Goal: Task Accomplishment & Management: Complete application form

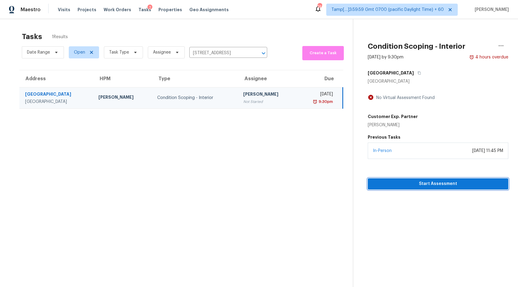
click at [436, 186] on span "Start Assessment" at bounding box center [438, 184] width 131 height 8
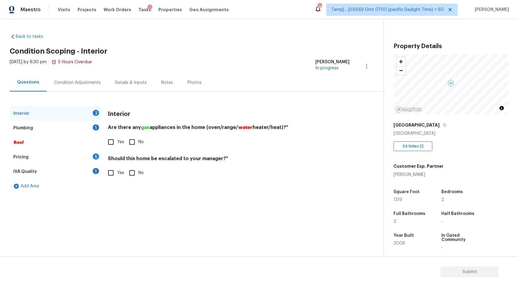
click at [24, 130] on div "Plumbing" at bounding box center [23, 128] width 20 height 6
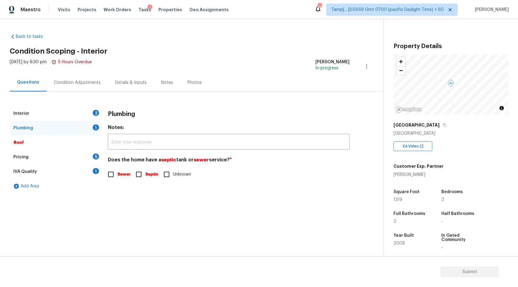
click at [25, 170] on div "IVA Quality" at bounding box center [25, 172] width 24 height 6
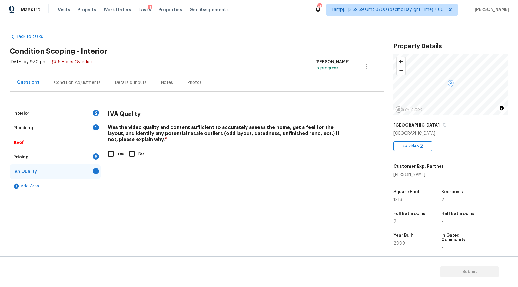
click at [24, 156] on div "Pricing" at bounding box center [20, 157] width 15 height 6
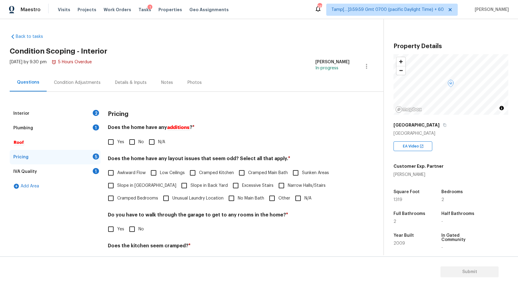
click at [110, 142] on input "Yes" at bounding box center [111, 142] width 13 height 13
checkbox input "true"
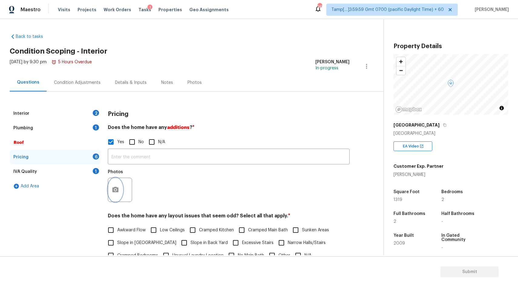
click at [117, 187] on icon "button" at bounding box center [115, 189] width 7 height 7
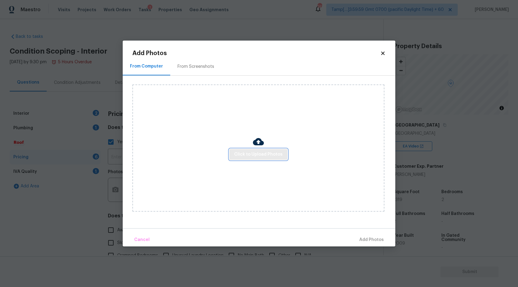
click at [262, 152] on span "Click to Upload Photos" at bounding box center [258, 155] width 49 height 8
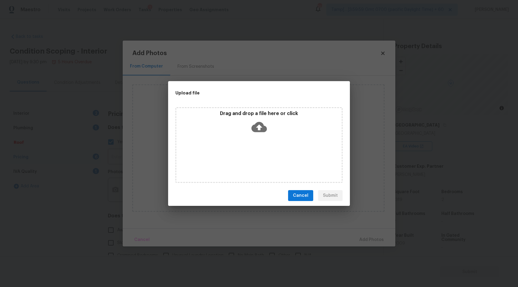
click at [258, 128] on icon at bounding box center [259, 127] width 15 height 10
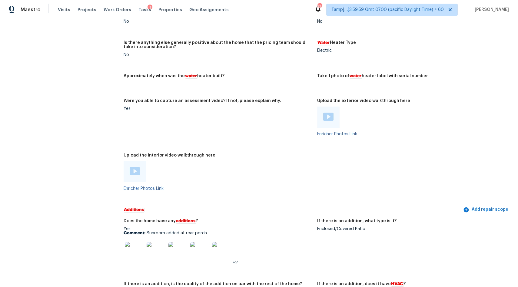
scroll to position [994, 0]
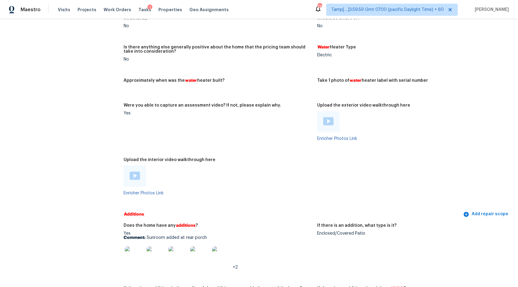
click at [136, 176] on img at bounding box center [135, 176] width 10 height 8
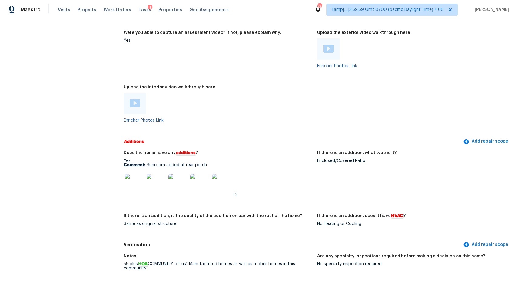
scroll to position [1068, 0]
click at [132, 186] on img at bounding box center [134, 182] width 19 height 19
click at [152, 185] on img at bounding box center [156, 182] width 19 height 19
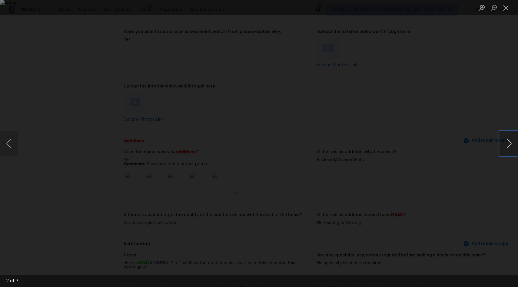
click at [507, 145] on button "Next image" at bounding box center [509, 144] width 18 height 24
click at [512, 141] on button "Next image" at bounding box center [509, 144] width 18 height 24
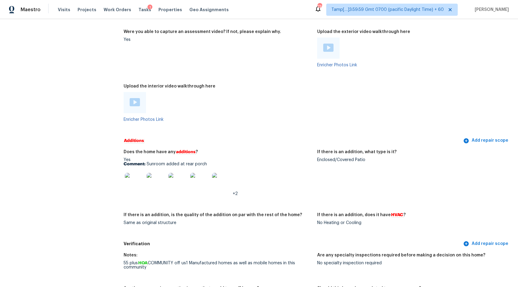
click at [201, 186] on img at bounding box center [199, 182] width 19 height 19
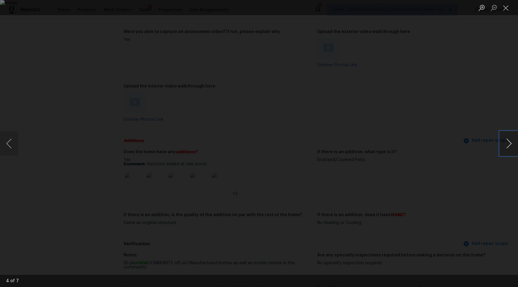
click at [511, 144] on button "Next image" at bounding box center [509, 144] width 18 height 24
click at [509, 8] on button "Close lightbox" at bounding box center [506, 7] width 12 height 11
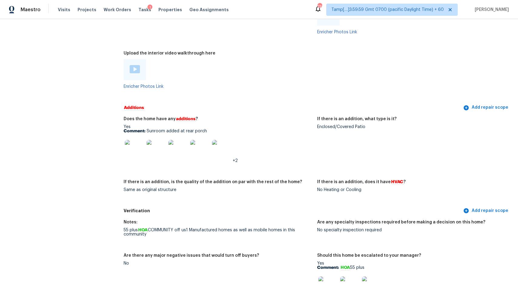
scroll to position [1102, 0]
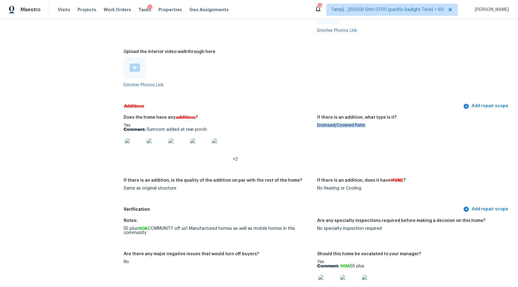
drag, startPoint x: 317, startPoint y: 127, endPoint x: 405, endPoint y: 123, distance: 88.0
click at [405, 123] on figure "If there is an addition, what type is it? Enclosed/Covered Patio" at bounding box center [414, 143] width 194 height 56
copy h5
drag, startPoint x: 147, startPoint y: 132, endPoint x: 211, endPoint y: 133, distance: 64.0
click at [211, 132] on p "Comment: Sunroom added at rear porch" at bounding box center [218, 130] width 189 height 4
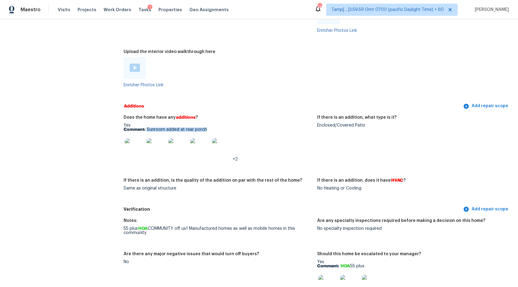
copy p "Sunroom added at rear porch"
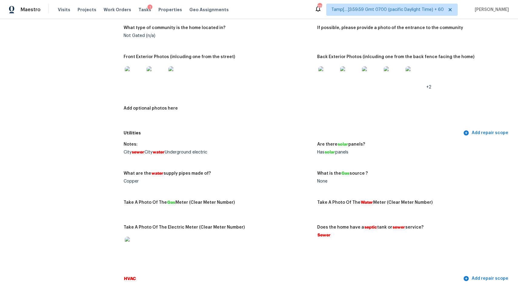
scroll to position [794, 0]
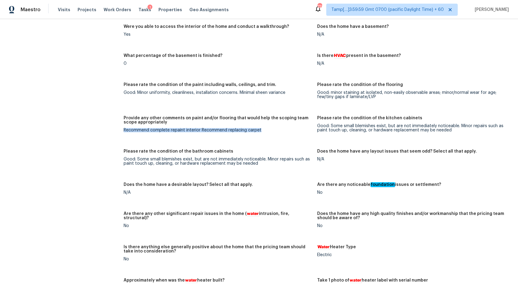
drag, startPoint x: 124, startPoint y: 132, endPoint x: 249, endPoint y: 138, distance: 125.0
click at [249, 138] on figure "Provide any other comments on paint and/or flooring that would help the scoping…" at bounding box center [221, 129] width 194 height 26
click at [95, 123] on div "All visits 248 Camino Del Rio Port Saint Lucie, FL 34952 Home details Other Vis…" at bounding box center [55, 150] width 97 height 1827
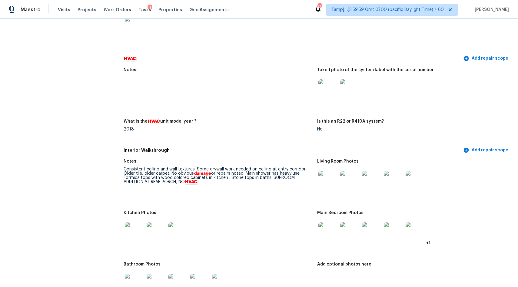
scroll to position [625, 0]
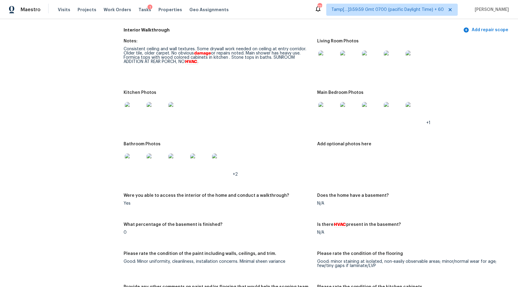
click at [333, 115] on img at bounding box center [328, 111] width 19 height 19
click at [350, 113] on img at bounding box center [349, 111] width 19 height 19
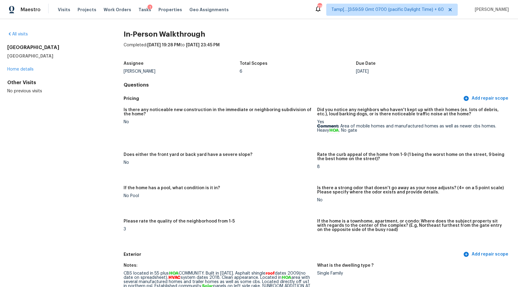
scroll to position [1056, 0]
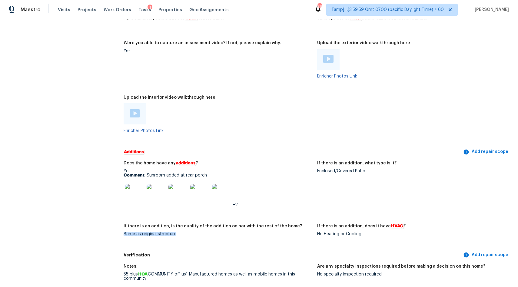
drag, startPoint x: 124, startPoint y: 237, endPoint x: 178, endPoint y: 238, distance: 54.0
click at [178, 236] on div "Same as original structure" at bounding box center [218, 234] width 189 height 4
copy div "Same as original structure"
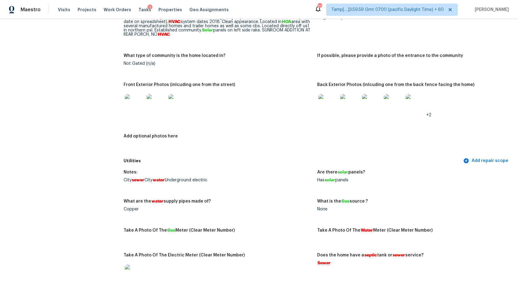
scroll to position [0, 0]
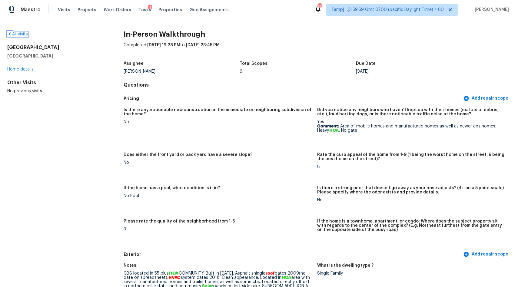
click at [20, 35] on link "All visits" at bounding box center [17, 34] width 21 height 4
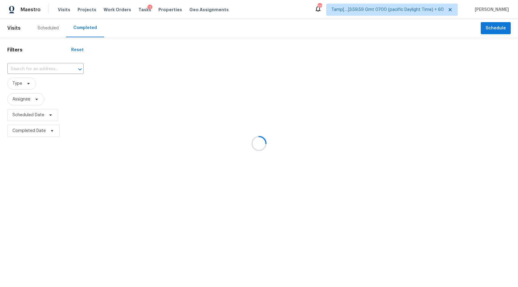
click at [34, 70] on div at bounding box center [259, 143] width 518 height 287
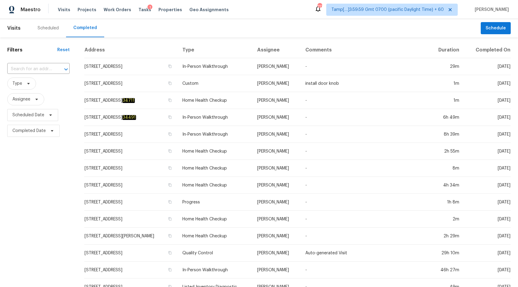
click at [34, 70] on input "text" at bounding box center [29, 69] width 45 height 9
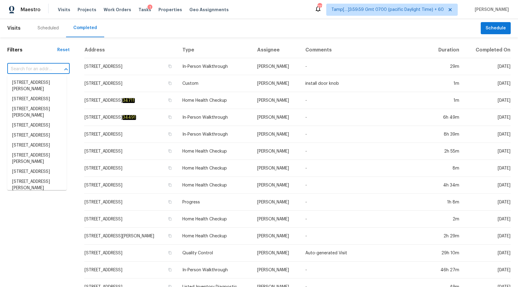
paste input "419 Rail Overlook, Adairsville, GA 30103"
type input "419 Rail Overlook, Adairsville, GA 30103"
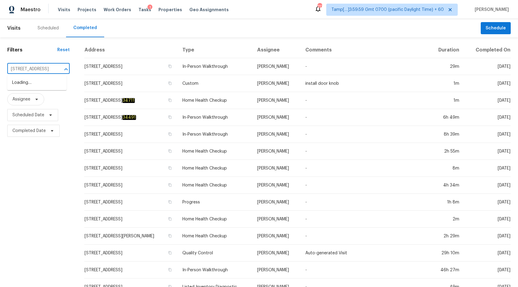
scroll to position [0, 40]
click at [24, 84] on li "419 Rail Overlook, Adairsville, GA 30103" at bounding box center [36, 83] width 59 height 10
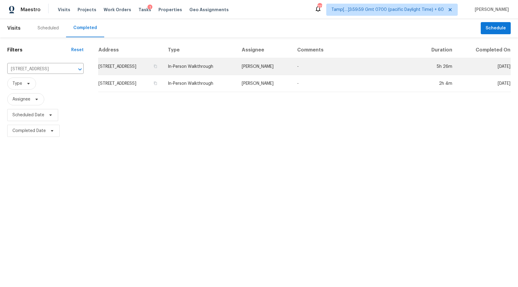
click at [120, 66] on td "419 Rail Overlook, Adairsville, GA 30103" at bounding box center [130, 66] width 65 height 17
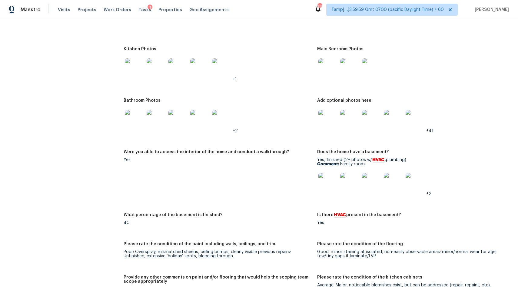
scroll to position [1049, 0]
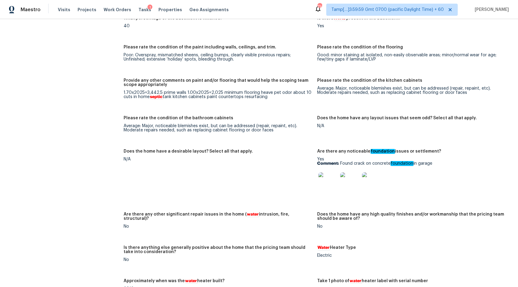
click at [330, 183] on img at bounding box center [328, 181] width 19 height 19
click at [351, 186] on img at bounding box center [349, 181] width 19 height 19
click at [374, 185] on img at bounding box center [371, 181] width 19 height 19
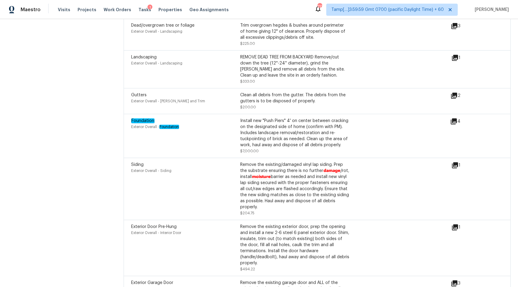
scroll to position [1930, 0]
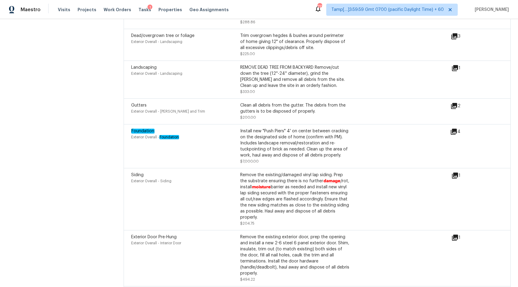
click at [455, 131] on icon at bounding box center [453, 131] width 7 height 7
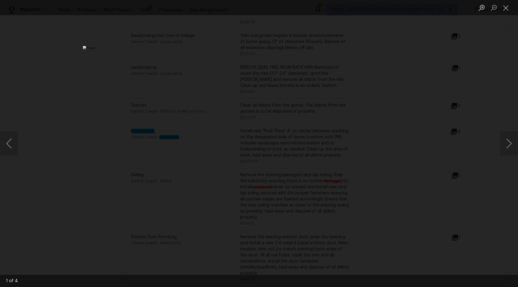
click at [109, 98] on div "Lightbox" at bounding box center [259, 143] width 518 height 287
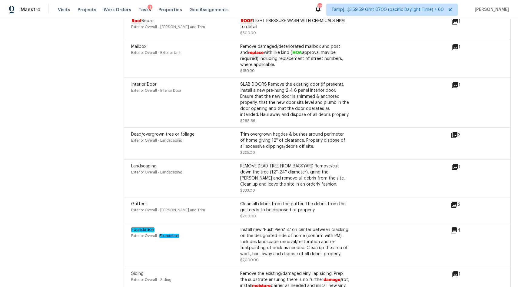
scroll to position [1833, 0]
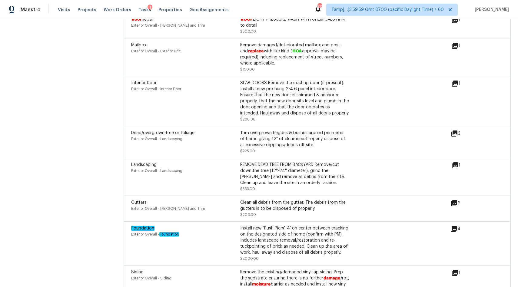
click at [454, 230] on icon at bounding box center [453, 229] width 7 height 7
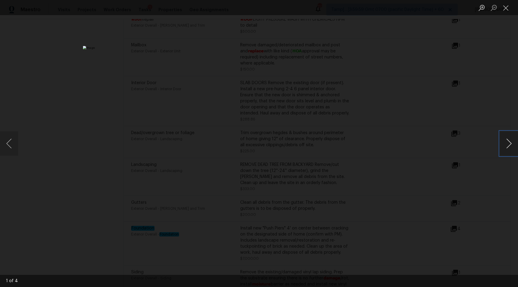
click at [510, 145] on button "Next image" at bounding box center [509, 144] width 18 height 24
click at [512, 142] on button "Next image" at bounding box center [509, 144] width 18 height 24
click at [511, 149] on button "Next image" at bounding box center [509, 144] width 18 height 24
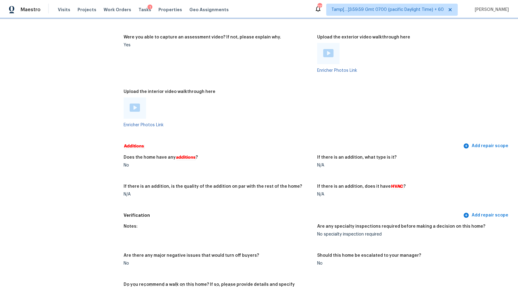
scroll to position [1236, 0]
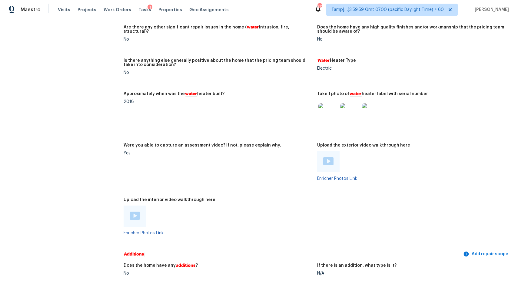
click at [135, 220] on img at bounding box center [135, 216] width 10 height 8
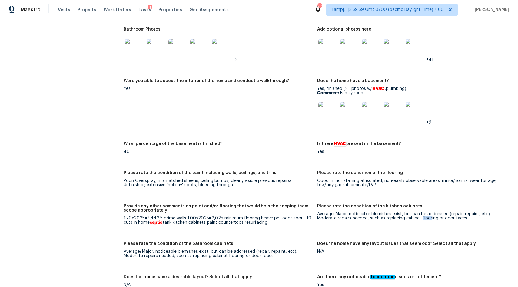
scroll to position [942, 0]
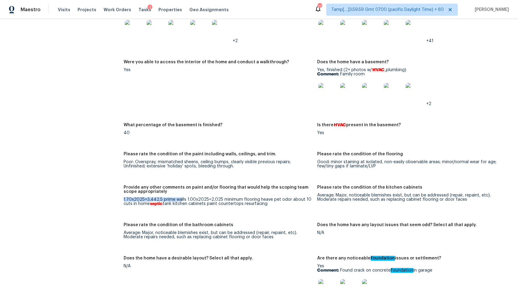
drag, startPoint x: 123, startPoint y: 200, endPoint x: 179, endPoint y: 202, distance: 55.2
click at [179, 202] on div "1.70x2025=3,442.5 prime walls 1.00x2025=2,025 minimum flooring heave pet odor a…" at bounding box center [218, 202] width 189 height 8
click at [85, 207] on div "All visits 419 Rail Overlook Adairsville, GA 30103 Home details Other Visits In…" at bounding box center [55, 208] width 97 height 2239
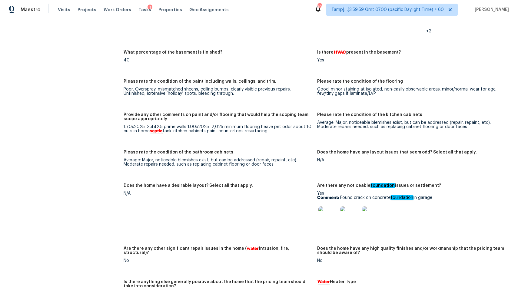
scroll to position [1014, 0]
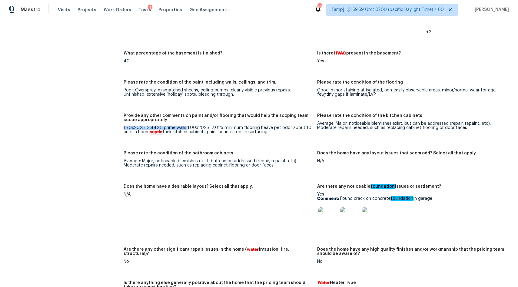
drag, startPoint x: 123, startPoint y: 131, endPoint x: 184, endPoint y: 130, distance: 60.9
click at [184, 130] on div "All visits 419 Rail Overlook Adairsville, GA 30103 Home details Other Visits In…" at bounding box center [259, 137] width 504 height 2239
drag, startPoint x: 185, startPoint y: 130, endPoint x: 256, endPoint y: 129, distance: 70.6
click at [256, 129] on div "1.70x2025=3,442.5 prime walls 1.00x2025=2,025 minimum flooring heave pet odor a…" at bounding box center [218, 130] width 189 height 8
click at [213, 142] on figure "Provide any other comments on paint and/or flooring that would help the scoping…" at bounding box center [221, 129] width 194 height 30
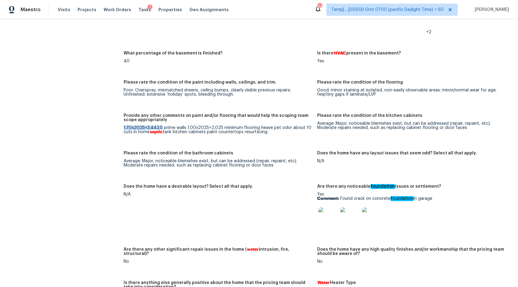
drag, startPoint x: 160, startPoint y: 130, endPoint x: 122, endPoint y: 126, distance: 37.8
click at [122, 126] on div "All visits 419 Rail Overlook Adairsville, GA 30103 Home details Other Visits In…" at bounding box center [259, 137] width 504 height 2239
drag, startPoint x: 184, startPoint y: 129, endPoint x: 219, endPoint y: 129, distance: 35.5
click at [219, 129] on div "1.70x2025=3,442.5 prime walls 1.00x2025=2,025 minimum flooring heave pet odor a…" at bounding box center [218, 130] width 189 height 8
click at [199, 138] on figure "Provide any other comments on paint and/or flooring that would help the scoping…" at bounding box center [221, 129] width 194 height 30
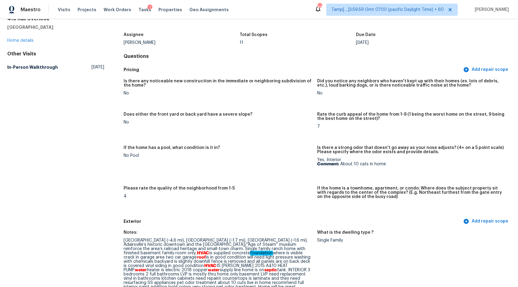
scroll to position [28, 0]
drag, startPoint x: 340, startPoint y: 165, endPoint x: 409, endPoint y: 165, distance: 69.4
click at [409, 165] on p "Comment: About 10 cats in home" at bounding box center [411, 164] width 189 height 4
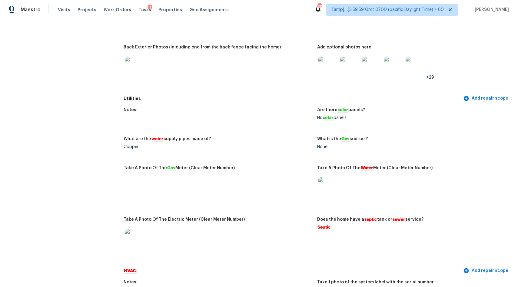
scroll to position [390, 0]
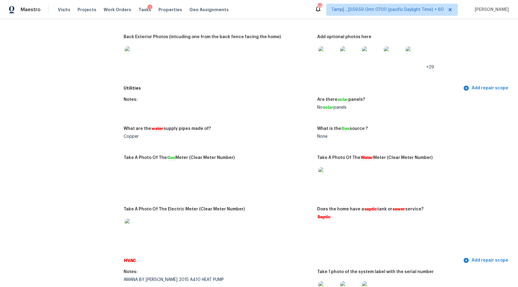
drag, startPoint x: 321, startPoint y: 139, endPoint x: 329, endPoint y: 139, distance: 7.3
click at [326, 139] on div "None" at bounding box center [411, 137] width 189 height 4
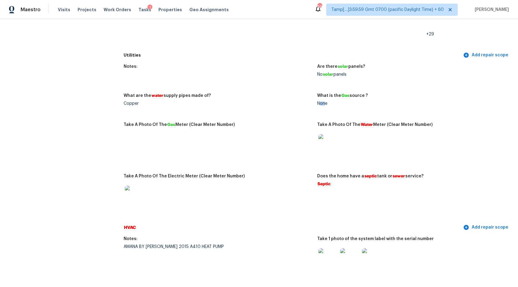
scroll to position [428, 0]
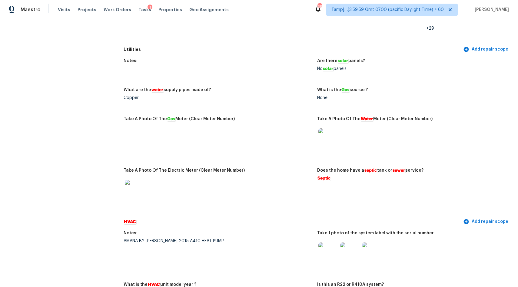
drag, startPoint x: 321, startPoint y: 184, endPoint x: 336, endPoint y: 184, distance: 15.2
click at [336, 184] on figure "Does the home have a septic tank or sewer service? Septic" at bounding box center [414, 191] width 194 height 44
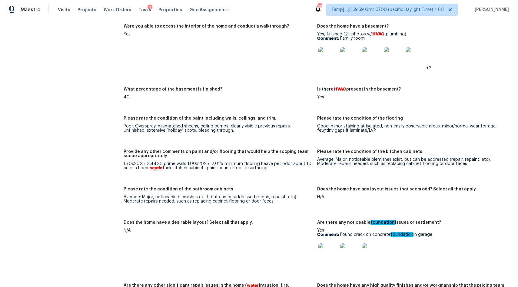
scroll to position [999, 0]
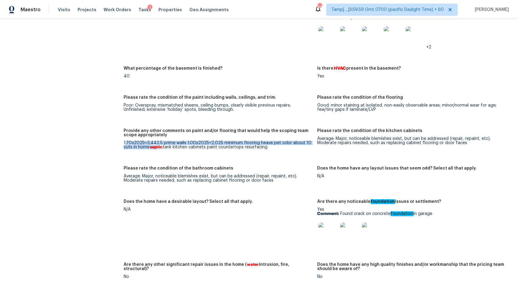
drag, startPoint x: 125, startPoint y: 146, endPoint x: 157, endPoint y: 147, distance: 32.2
click at [157, 147] on div "1.70x2025=3,442.5 prime walls 1.00x2025=2,025 minimum flooring heave pet odor a…" at bounding box center [218, 145] width 189 height 8
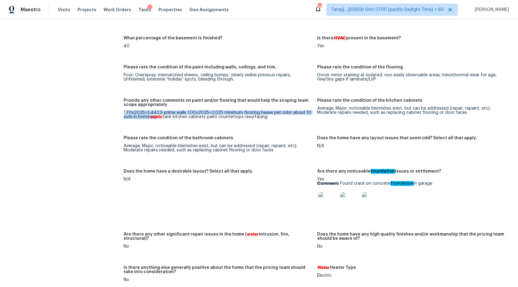
scroll to position [1029, 0]
click at [328, 204] on img at bounding box center [328, 201] width 19 height 19
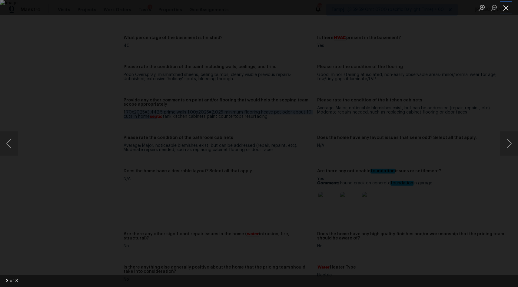
click at [507, 6] on button "Close lightbox" at bounding box center [506, 7] width 12 height 11
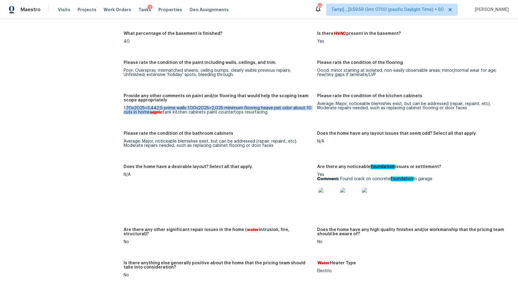
scroll to position [975, 0]
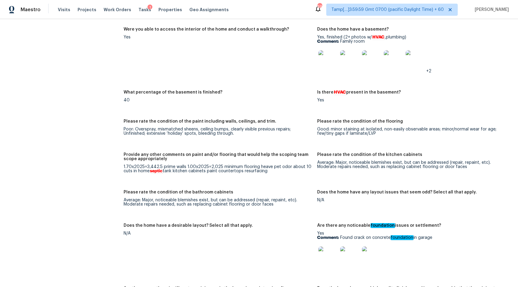
click at [227, 182] on figure "Provide any other comments on paint and/or flooring that would help the scoping…" at bounding box center [221, 168] width 194 height 30
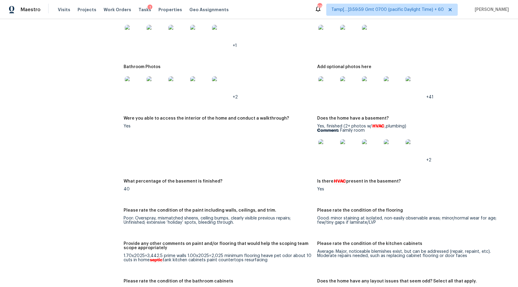
scroll to position [851, 0]
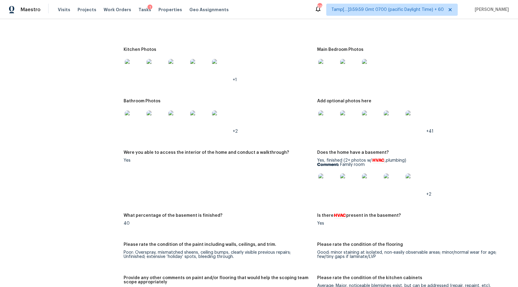
click at [331, 77] on img at bounding box center [328, 68] width 19 height 19
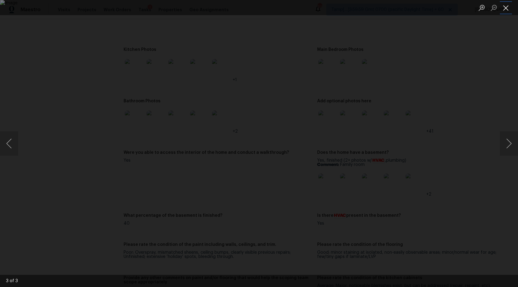
click at [510, 8] on button "Close lightbox" at bounding box center [506, 7] width 12 height 11
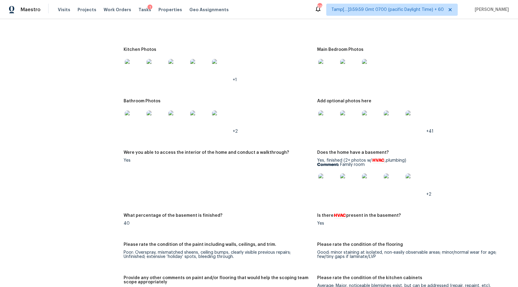
click at [330, 128] on img at bounding box center [328, 120] width 19 height 19
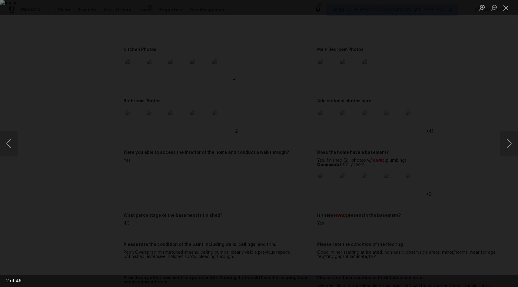
click at [300, 164] on img "Lightbox" at bounding box center [259, 143] width 518 height 287
click at [503, 7] on button "Close lightbox" at bounding box center [506, 7] width 12 height 11
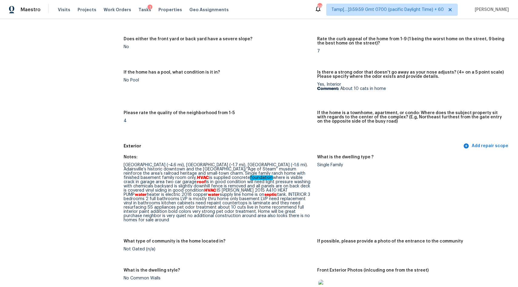
scroll to position [113, 0]
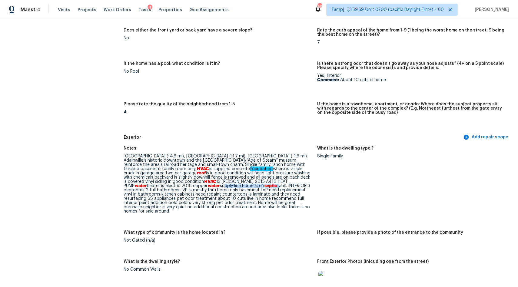
drag, startPoint x: 199, startPoint y: 186, endPoint x: 258, endPoint y: 189, distance: 58.3
click at [258, 189] on div "Adairsville Elementary (~4.6 mi), Adairsville Middle (~1.7 mi), Adairsville Hig…" at bounding box center [218, 183] width 189 height 59
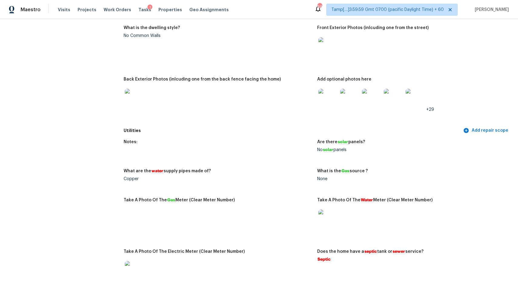
scroll to position [364, 0]
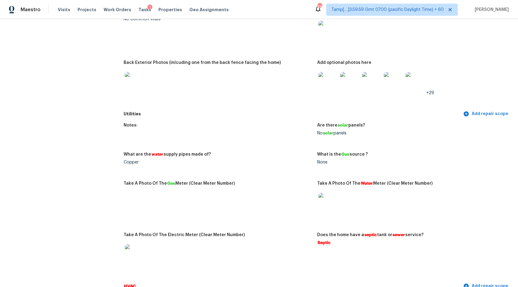
click at [328, 84] on img at bounding box center [328, 81] width 19 height 19
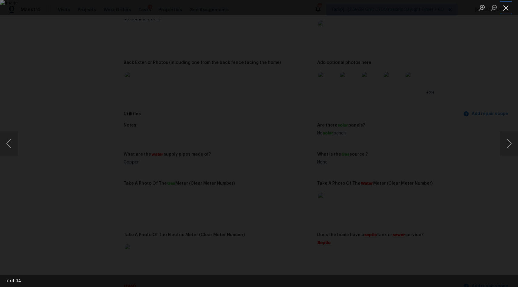
click at [507, 8] on button "Close lightbox" at bounding box center [506, 7] width 12 height 11
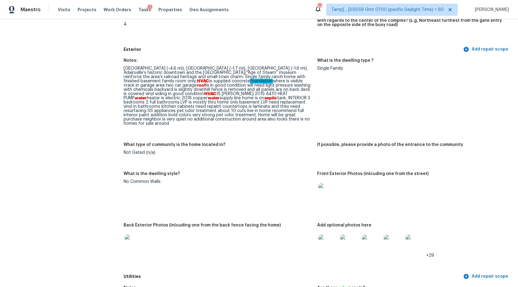
scroll to position [0, 0]
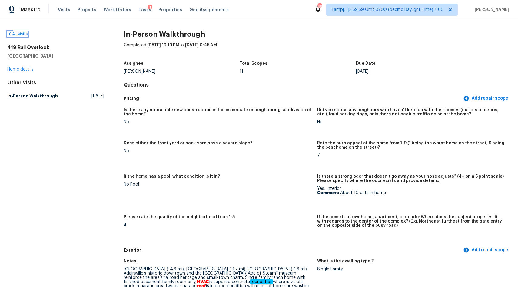
click at [25, 34] on link "All visits" at bounding box center [17, 34] width 21 height 4
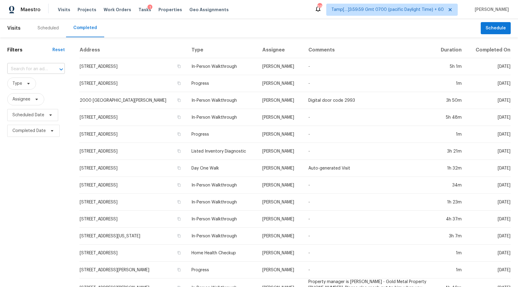
click at [45, 68] on input "text" at bounding box center [27, 69] width 41 height 9
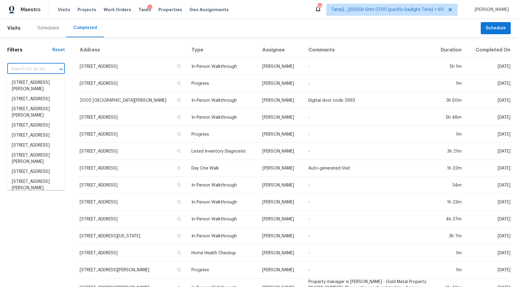
paste input "3818 Riverview Dr, Knoxville, TN 37914"
type input "3818 Riverview Dr, Knoxville, TN 37914"
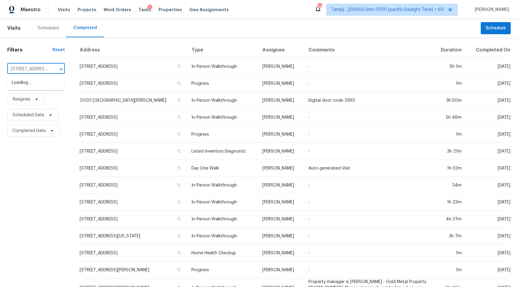
scroll to position [0, 39]
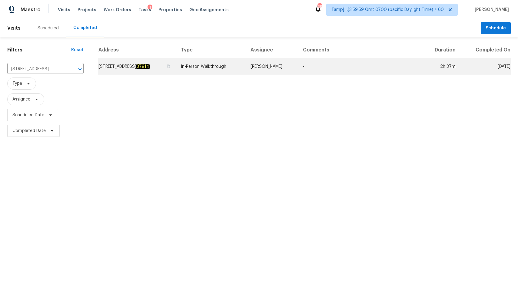
click at [208, 65] on td "In-Person Walkthrough" at bounding box center [211, 66] width 70 height 17
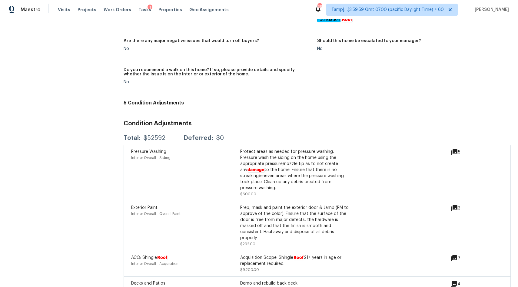
scroll to position [1137, 0]
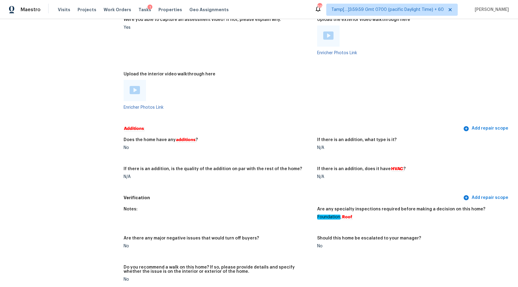
click at [135, 91] on img at bounding box center [135, 90] width 10 height 8
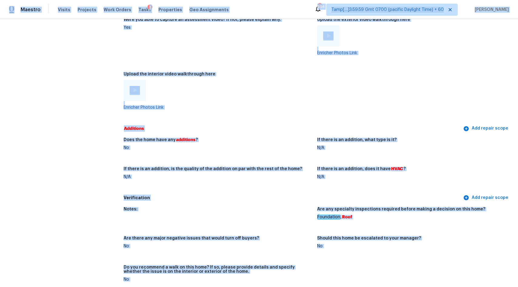
click at [242, 111] on figure "Upload the interior video walkthrough here Enricher Photos Link" at bounding box center [221, 95] width 194 height 47
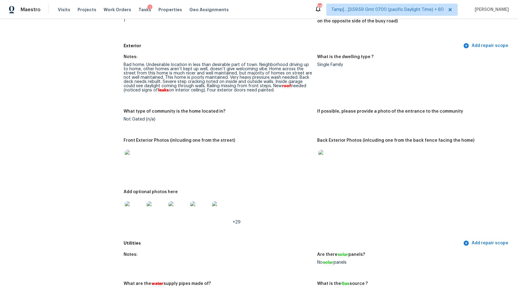
scroll to position [173, 0]
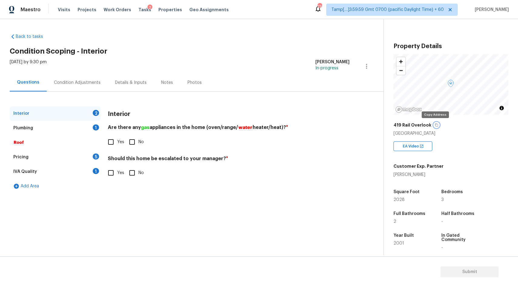
click at [436, 126] on icon "button" at bounding box center [437, 125] width 3 height 3
click at [80, 87] on div "Condition Adjustments" at bounding box center [77, 83] width 61 height 18
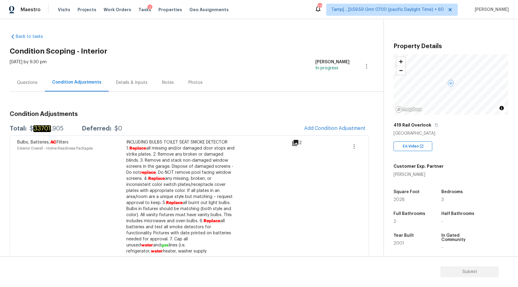
scroll to position [352, 0]
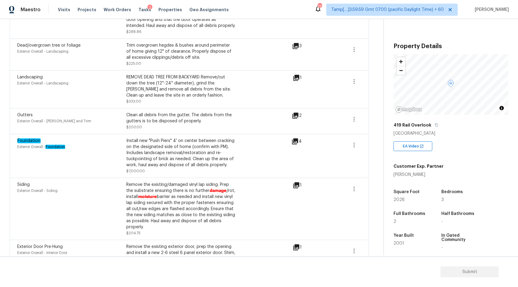
click at [296, 139] on icon at bounding box center [295, 142] width 6 height 6
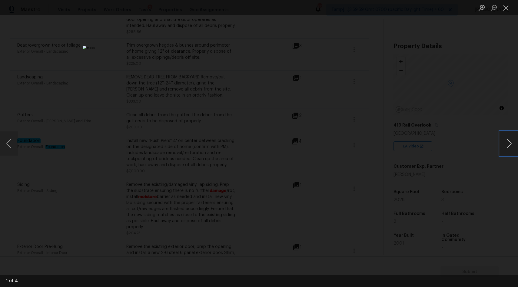
click at [507, 148] on button "Next image" at bounding box center [509, 144] width 18 height 24
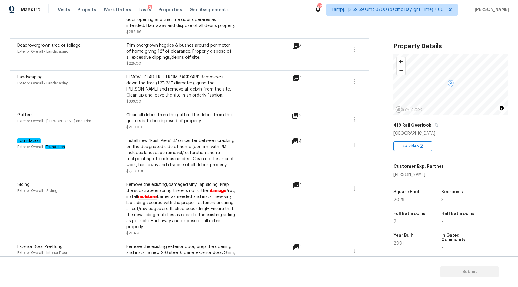
scroll to position [0, 0]
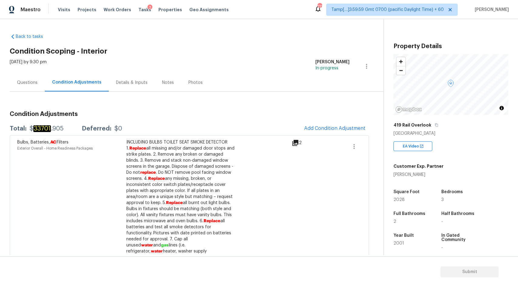
click at [23, 84] on div "Questions" at bounding box center [27, 83] width 21 height 6
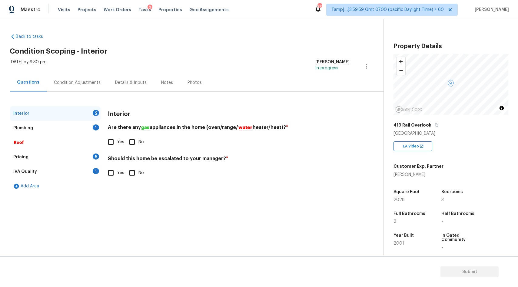
click at [115, 174] on input "Yes" at bounding box center [111, 173] width 13 height 13
checkbox input "true"
click at [137, 189] on input "text" at bounding box center [229, 188] width 242 height 14
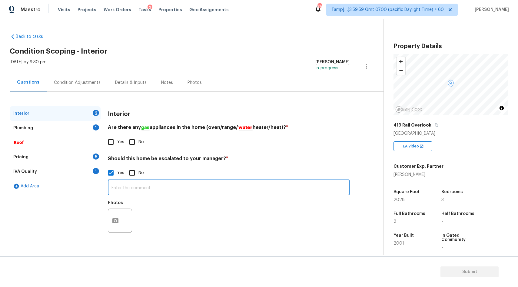
click at [134, 186] on input "text" at bounding box center [229, 188] width 242 height 14
paste input "HPM has added a scope for foundation repair."
type input "HPM has added a scope for foundation repair."
click at [116, 223] on icon "button" at bounding box center [115, 222] width 7 height 7
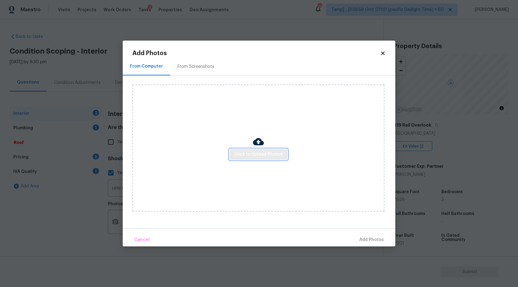
click at [262, 155] on span "Click to Upload Photos" at bounding box center [258, 155] width 49 height 8
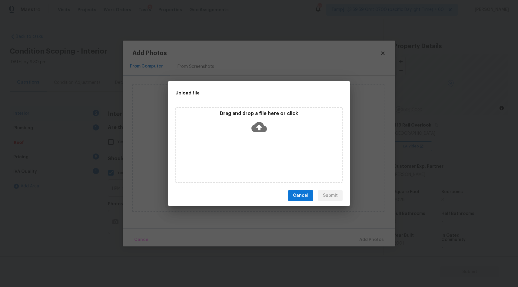
click at [259, 126] on icon at bounding box center [259, 126] width 15 height 15
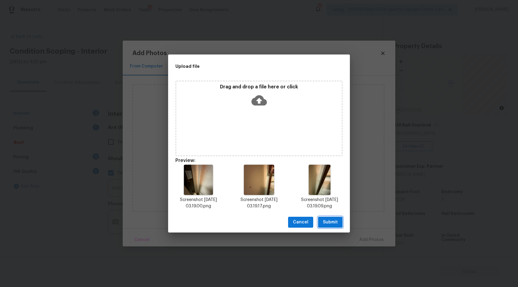
click at [331, 224] on span "Submit" at bounding box center [330, 223] width 15 height 8
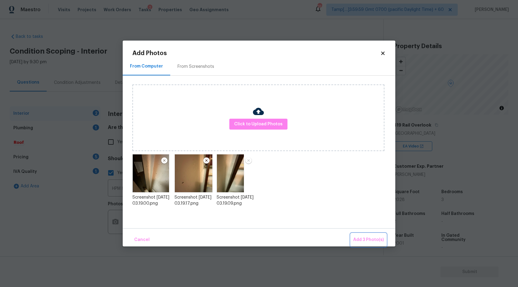
click at [364, 243] on span "Add 3 Photo(s)" at bounding box center [368, 240] width 31 height 8
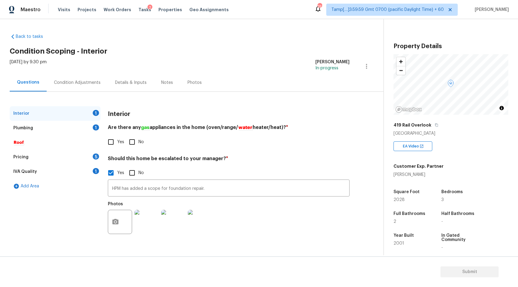
click at [84, 80] on div "Condition Adjustments" at bounding box center [77, 83] width 47 height 6
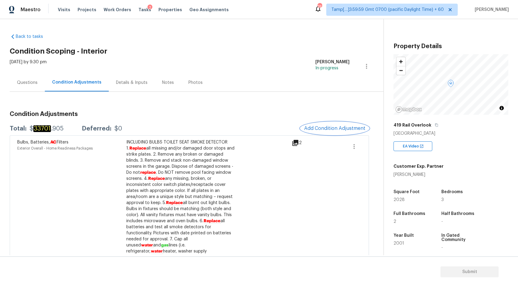
click at [336, 127] on span "Add Condition Adjustment" at bounding box center [334, 128] width 61 height 5
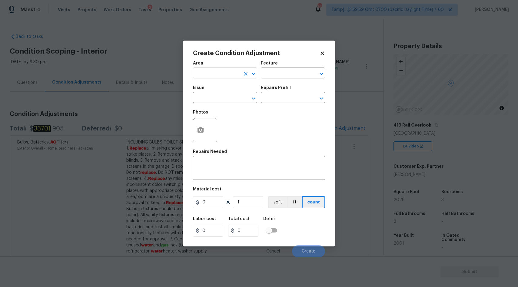
click at [217, 72] on input "text" at bounding box center [216, 73] width 47 height 9
click at [222, 97] on li "Interior Overall" at bounding box center [225, 97] width 64 height 10
type input "Interior Overall"
click at [213, 98] on input "text" at bounding box center [216, 98] width 47 height 9
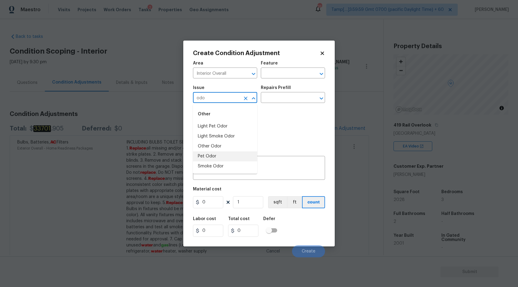
click at [207, 157] on li "Pet Odor" at bounding box center [225, 157] width 64 height 10
type input "Pet Odor"
click at [281, 99] on input "text" at bounding box center [284, 98] width 47 height 9
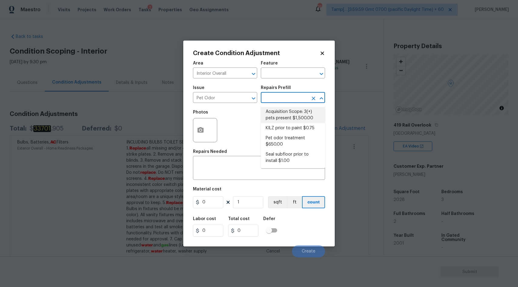
click at [284, 118] on li "Acquisition Scope: 3(+) pets present $1,500.00" at bounding box center [293, 115] width 64 height 16
type textarea "Acquisition Scope: 3(+) pets present"
type input "1500"
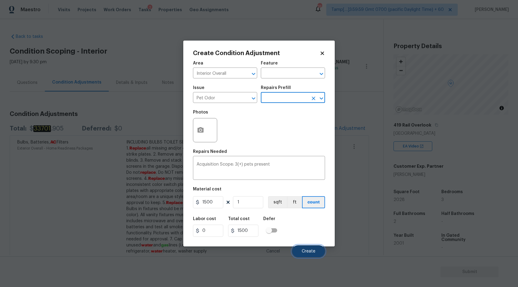
click at [309, 250] on span "Create" at bounding box center [309, 251] width 14 height 5
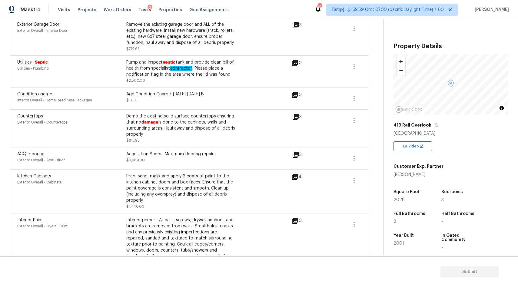
scroll to position [653, 0]
click at [296, 152] on icon at bounding box center [295, 153] width 7 height 7
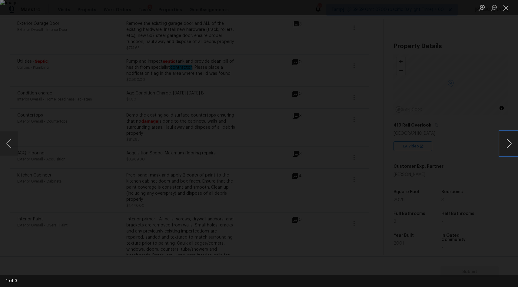
click at [509, 146] on button "Next image" at bounding box center [509, 144] width 18 height 24
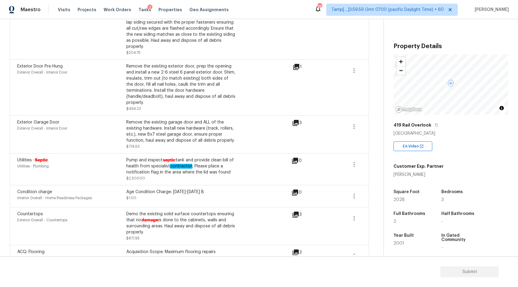
scroll to position [564, 0]
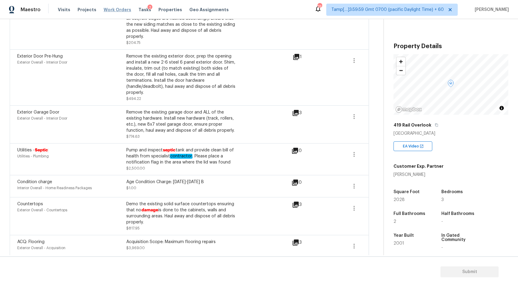
click at [105, 11] on span "Work Orders" at bounding box center [118, 10] width 28 height 6
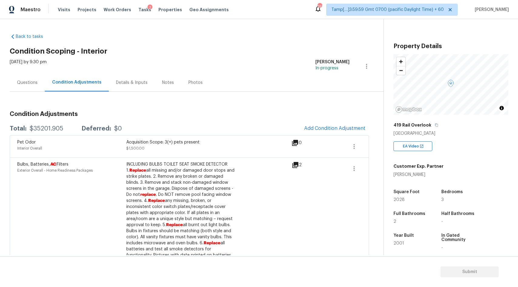
click at [162, 76] on div "Notes" at bounding box center [168, 83] width 26 height 18
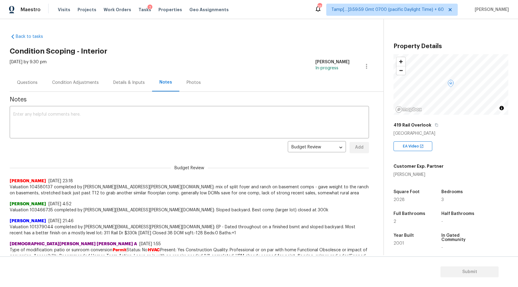
scroll to position [12, 0]
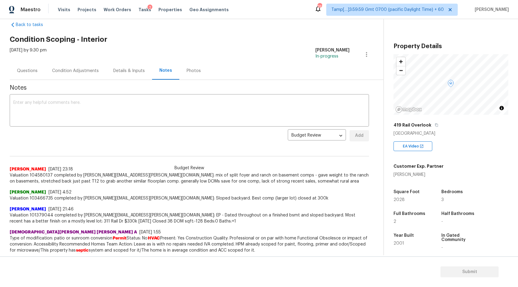
click at [82, 73] on div "Condition Adjustments" at bounding box center [75, 71] width 47 height 6
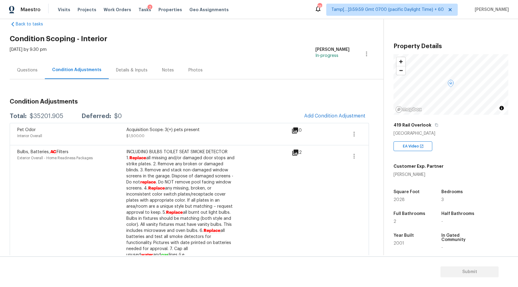
scroll to position [4, 0]
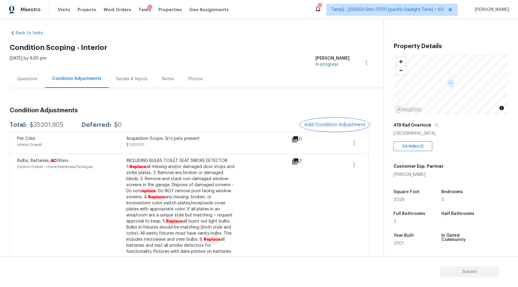
click at [344, 122] on span "Add Condition Adjustment" at bounding box center [334, 124] width 61 height 5
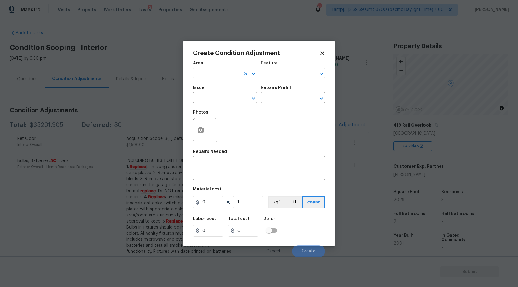
click at [225, 75] on input "text" at bounding box center [216, 73] width 47 height 9
click at [231, 97] on li "Interior Overall" at bounding box center [225, 97] width 64 height 10
type input "Interior Overall"
click at [215, 97] on input "text" at bounding box center [216, 98] width 47 height 9
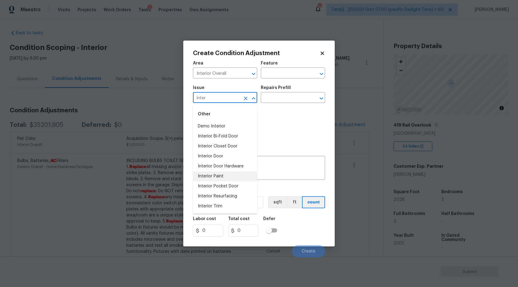
click at [208, 178] on li "Interior Paint" at bounding box center [225, 177] width 64 height 10
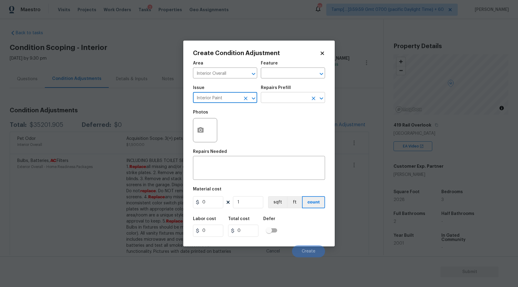
type input "Interior Paint"
click at [288, 99] on input "text" at bounding box center [284, 98] width 47 height 9
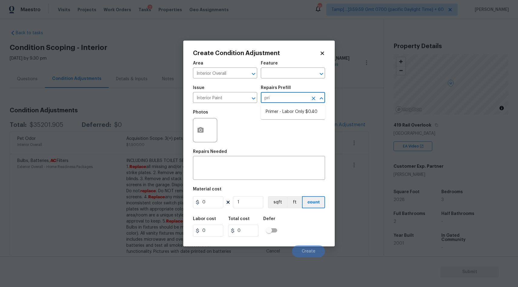
type input "prim"
click at [302, 112] on li "Primer - Labor Only $0.40" at bounding box center [293, 112] width 64 height 10
type input "Overall Paint"
type textarea "Interior primer - PRIMER PROVIDED BY OPENDOOR - All nails, screws, drywall anch…"
type input "0.4"
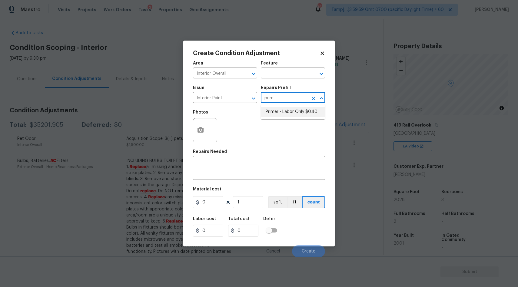
type input "0.4"
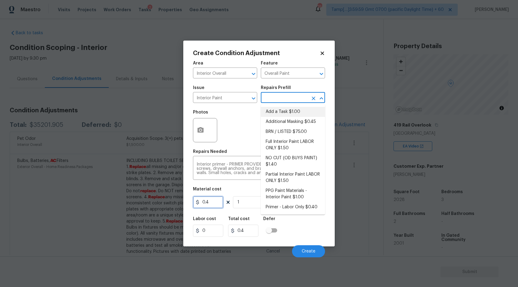
click at [212, 202] on input "0.4" at bounding box center [208, 202] width 30 height 12
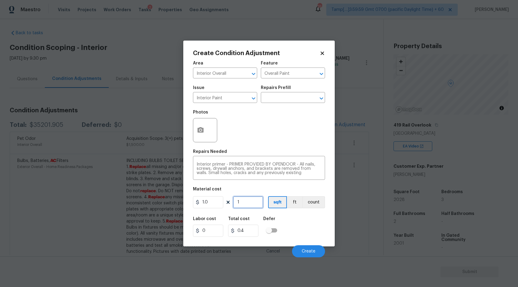
type input "1"
type input "2"
type input "20"
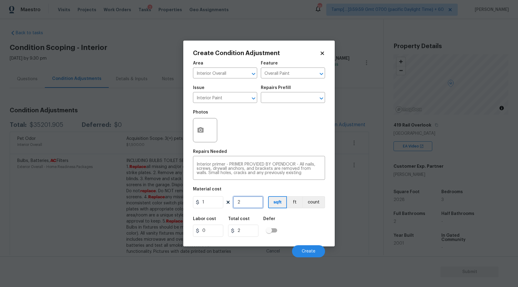
type input "20"
type input "202"
type input "2025"
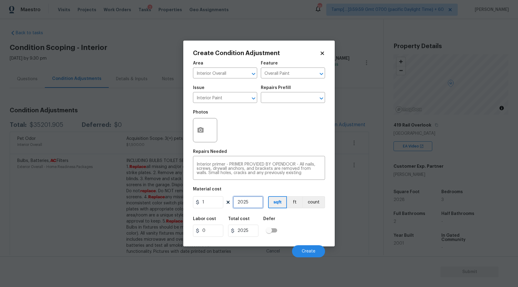
type input "2025"
click at [249, 233] on input "2025" at bounding box center [243, 231] width 30 height 12
click at [202, 130] on icon "button" at bounding box center [200, 130] width 7 height 7
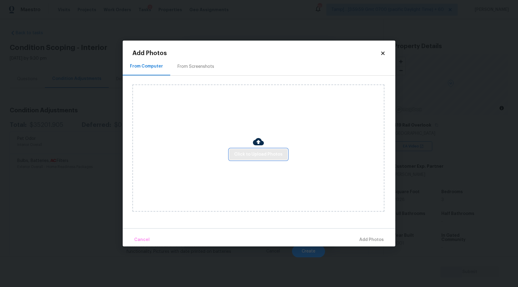
click at [262, 156] on span "Click to Upload Photos" at bounding box center [258, 155] width 49 height 8
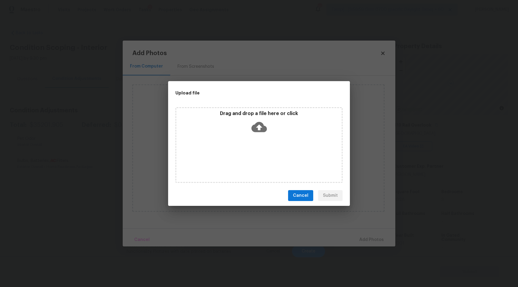
click at [260, 126] on icon at bounding box center [259, 126] width 15 height 15
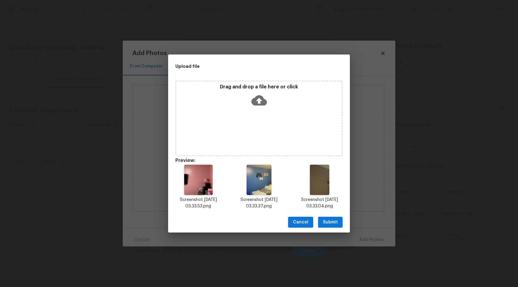
click at [329, 223] on span "Submit" at bounding box center [330, 223] width 15 height 8
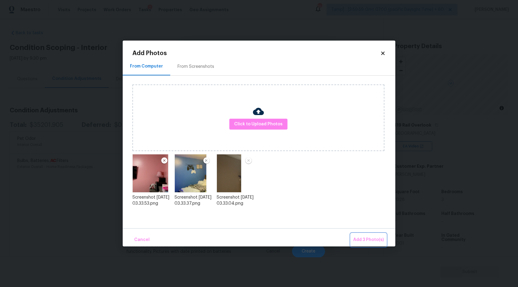
click at [370, 239] on span "Add 3 Photo(s)" at bounding box center [368, 240] width 31 height 8
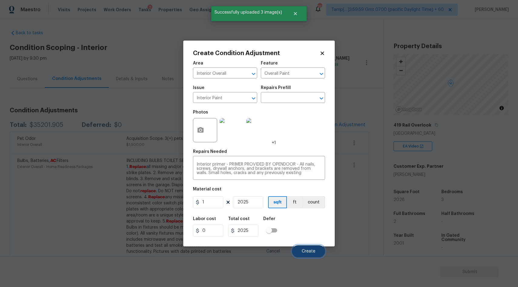
click at [307, 253] on span "Create" at bounding box center [309, 251] width 14 height 5
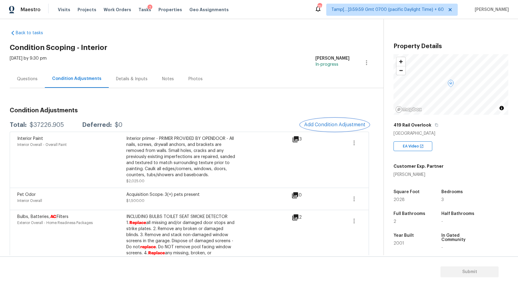
click at [337, 123] on span "Add Condition Adjustment" at bounding box center [334, 124] width 61 height 5
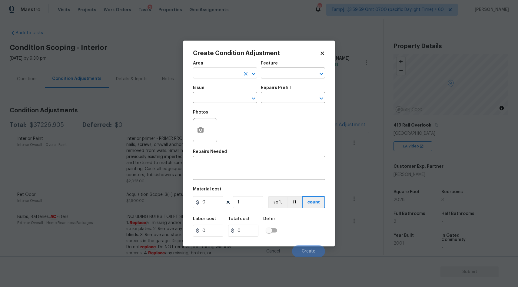
click at [238, 76] on input "text" at bounding box center [216, 73] width 47 height 9
click at [239, 96] on li "Interior Overall" at bounding box center [225, 97] width 64 height 10
type input "Interior Overall"
click at [222, 102] on input "text" at bounding box center [216, 98] width 47 height 9
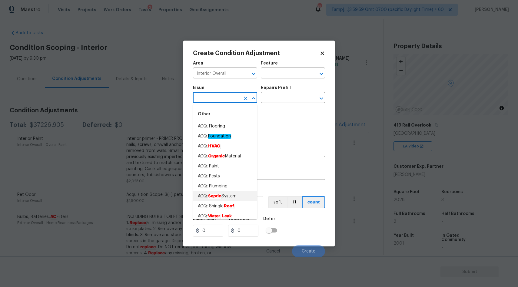
scroll to position [17, 0]
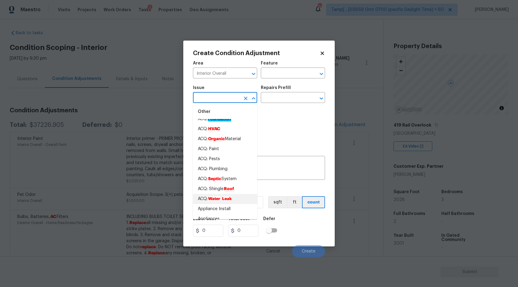
click at [218, 200] on em "Water" at bounding box center [214, 199] width 13 height 5
type input "ACQ: Water Leak"
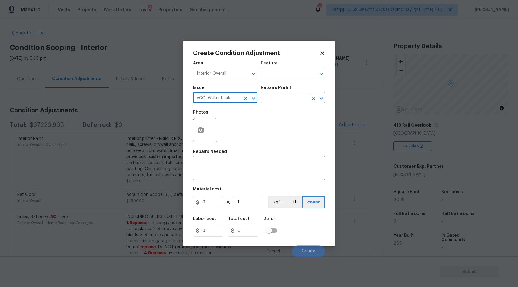
click at [290, 97] on input "text" at bounding box center [284, 98] width 47 height 9
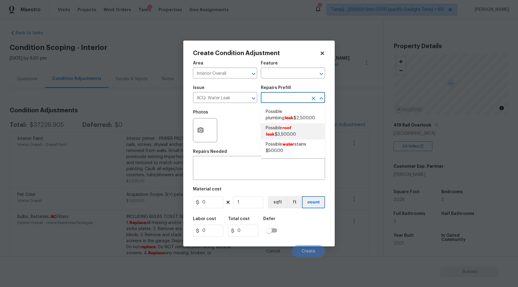
click at [285, 131] on span "Possible roof leak $3,500.00" at bounding box center [293, 131] width 55 height 13
type input "Acquisition"
type textarea "Acquisition Scope: Possible roof leak"
type input "3500"
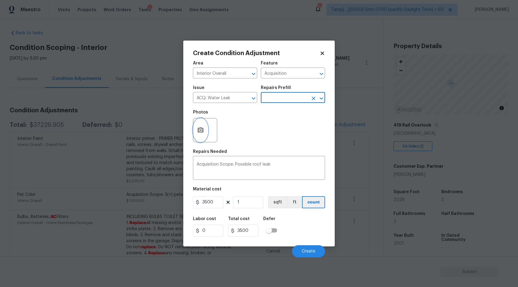
click at [203, 132] on icon "button" at bounding box center [201, 129] width 6 height 5
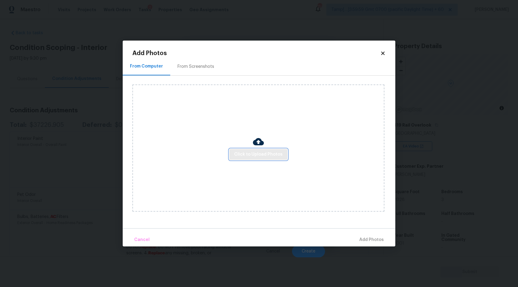
click at [264, 154] on span "Click to Upload Photos" at bounding box center [258, 155] width 49 height 8
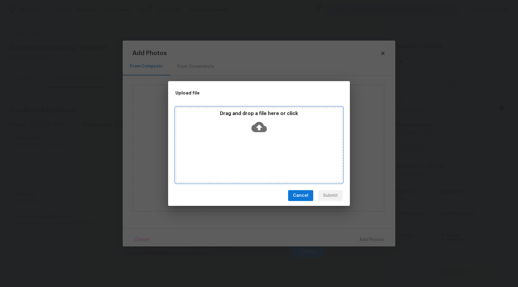
click at [258, 127] on icon at bounding box center [259, 126] width 15 height 15
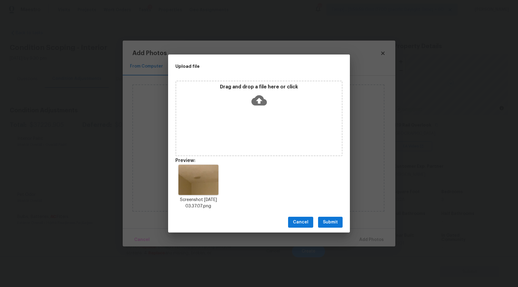
click at [329, 223] on span "Submit" at bounding box center [330, 223] width 15 height 8
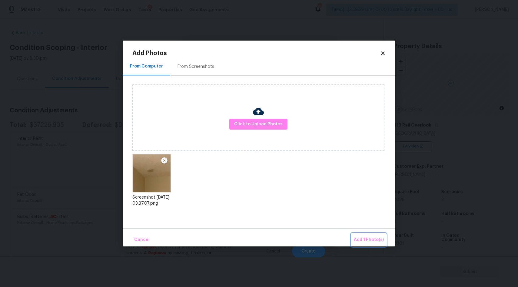
click at [369, 240] on span "Add 1 Photo(s)" at bounding box center [369, 240] width 30 height 8
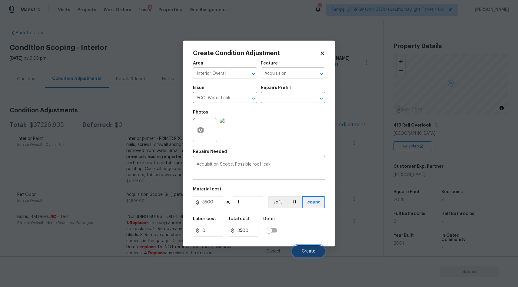
click at [311, 249] on span "Create" at bounding box center [309, 251] width 14 height 5
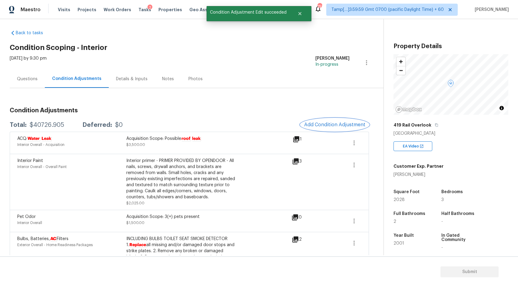
click at [322, 123] on span "Add Condition Adjustment" at bounding box center [334, 124] width 61 height 5
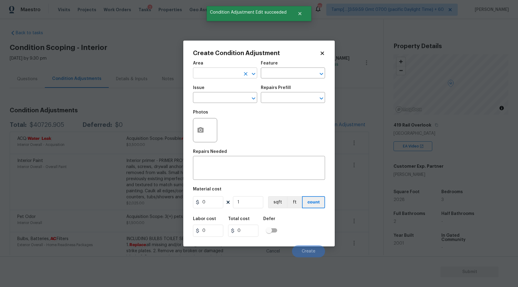
click at [225, 75] on input "text" at bounding box center [216, 73] width 47 height 9
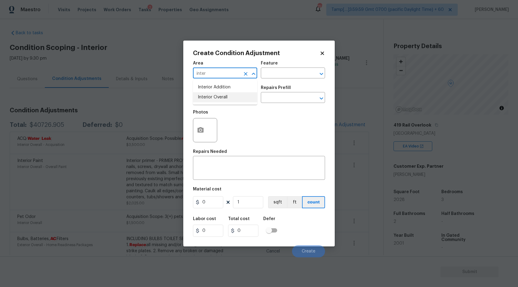
click at [224, 101] on li "Interior Overall" at bounding box center [225, 97] width 64 height 10
type input "Interior Overall"
click at [213, 101] on input "text" at bounding box center [216, 98] width 47 height 9
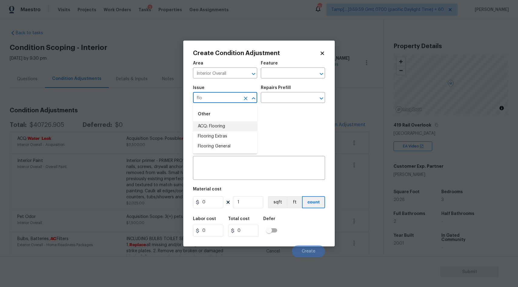
click at [211, 127] on li "ACQ: Flooring" at bounding box center [225, 127] width 64 height 10
type input "ACQ: Flooring"
click at [277, 99] on input "text" at bounding box center [284, 98] width 47 height 9
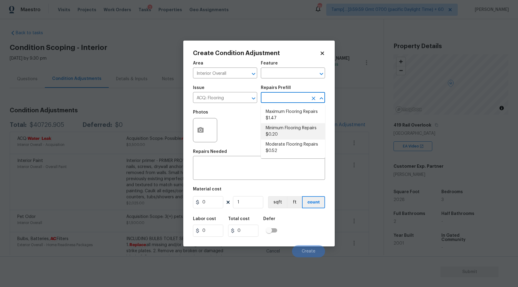
click at [277, 132] on li "Minimum Flooring Repairs $0.20" at bounding box center [293, 131] width 64 height 16
type input "Acquisition"
type textarea "Acquisition Scope: Minimum flooring repairs"
type input "0.2"
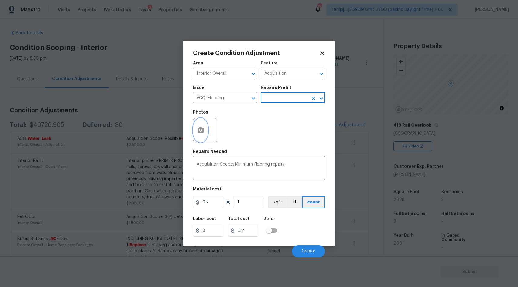
click at [199, 132] on icon "button" at bounding box center [201, 129] width 6 height 5
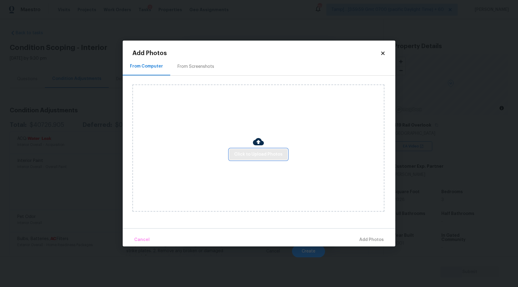
click at [267, 154] on span "Click to Upload Photos" at bounding box center [258, 155] width 49 height 8
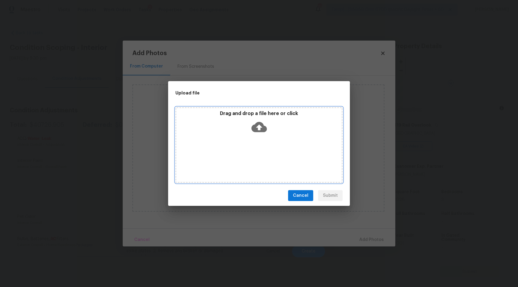
click at [259, 126] on icon at bounding box center [259, 126] width 15 height 15
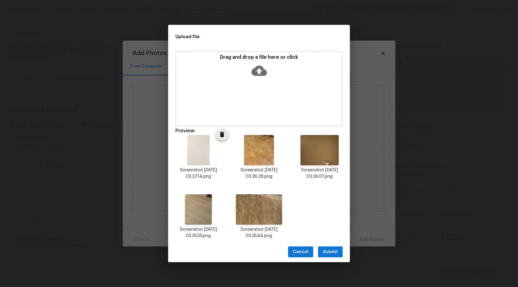
click at [220, 135] on icon "Delete" at bounding box center [222, 134] width 4 height 5
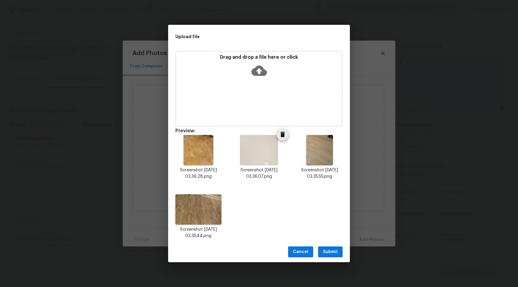
click at [280, 135] on icon "Delete" at bounding box center [282, 134] width 7 height 7
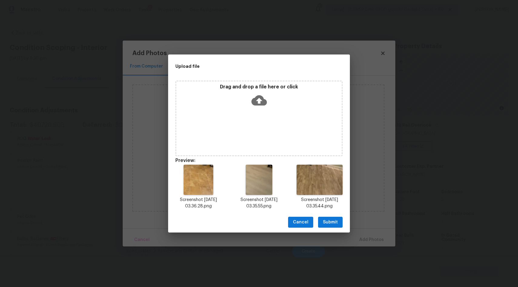
click at [332, 220] on span "Submit" at bounding box center [330, 223] width 15 height 8
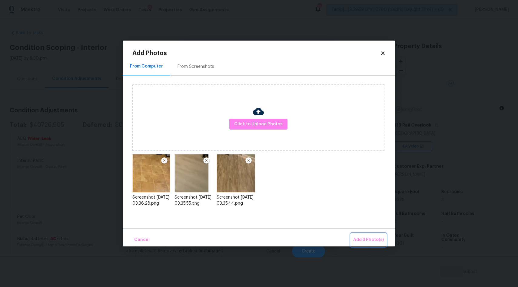
click at [364, 237] on span "Add 3 Photo(s)" at bounding box center [368, 240] width 31 height 8
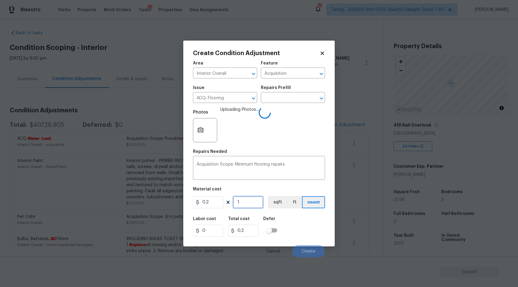
click at [233, 202] on input "1" at bounding box center [248, 202] width 30 height 12
type input "0"
type input "2"
type input "0.4"
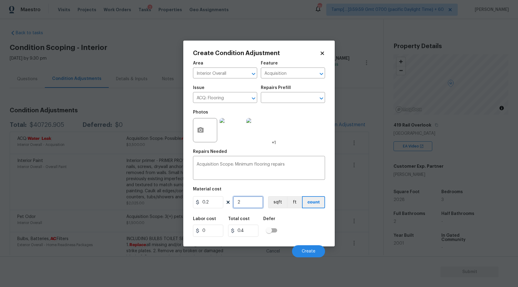
type input "20"
type input "4"
type input "202"
type input "40.4"
type input "2028"
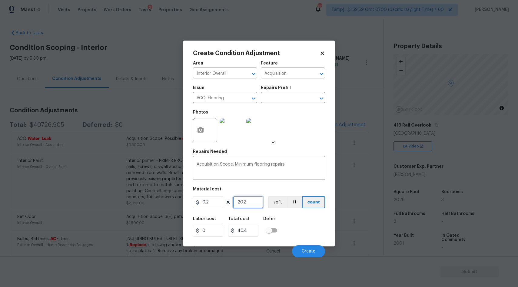
type input "405.6"
type input "2028"
click at [313, 252] on span "Create" at bounding box center [309, 251] width 14 height 5
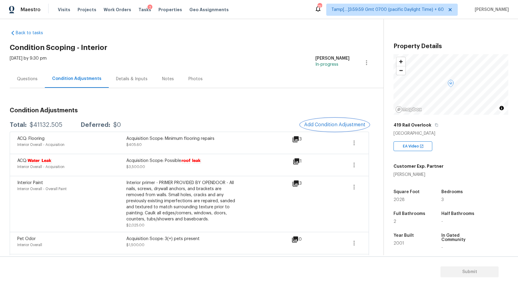
click at [348, 126] on span "Add Condition Adjustment" at bounding box center [334, 124] width 61 height 5
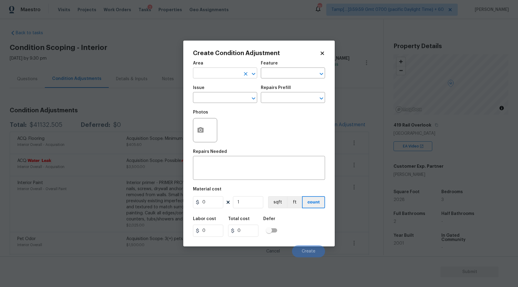
click at [228, 73] on input "text" at bounding box center [216, 73] width 47 height 9
click at [229, 95] on li "Interior Overall" at bounding box center [225, 97] width 64 height 10
type input "Interior Overall"
click at [230, 97] on input "text" at bounding box center [216, 98] width 47 height 9
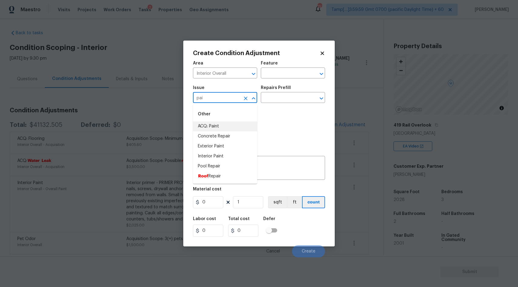
click at [220, 125] on li "ACQ: Paint" at bounding box center [225, 127] width 64 height 10
type input "ACQ: Paint"
click at [279, 94] on input "text" at bounding box center [284, 98] width 47 height 9
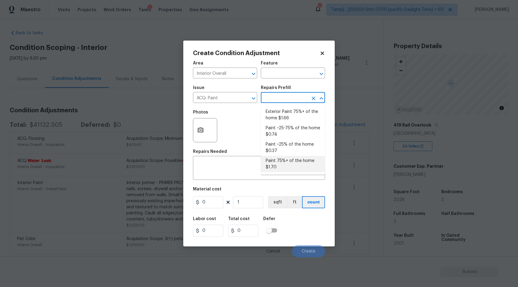
click at [279, 167] on li "Paint 75%+ of the home $1.70" at bounding box center [293, 164] width 64 height 16
type input "Acquisition"
type textarea "Acquisition Scope: 75%+ of the home will likely require interior paint"
type input "1.7"
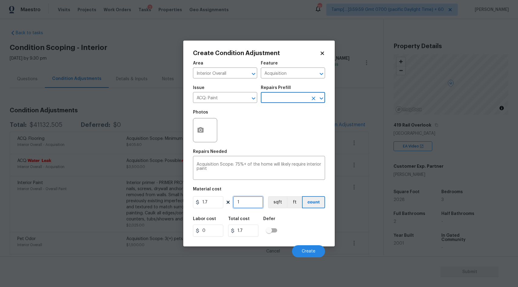
click at [251, 202] on input "1" at bounding box center [248, 202] width 30 height 12
type input "0"
type input "2"
type input "3.4"
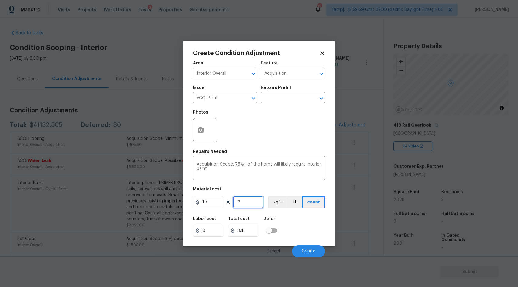
type input "20"
type input "34"
type input "202"
type input "343.4"
type input "2025"
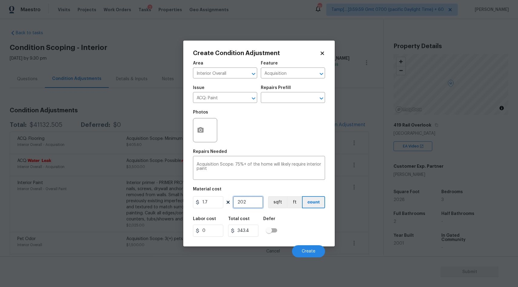
type input "3442.5"
type input "2025"
click at [204, 131] on icon "button" at bounding box center [200, 130] width 7 height 7
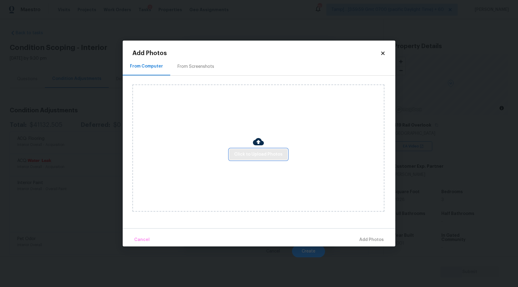
click at [256, 156] on span "Click to Upload Photos" at bounding box center [258, 155] width 49 height 8
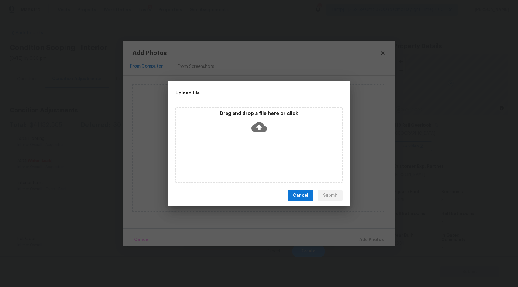
click at [257, 125] on icon at bounding box center [259, 127] width 15 height 10
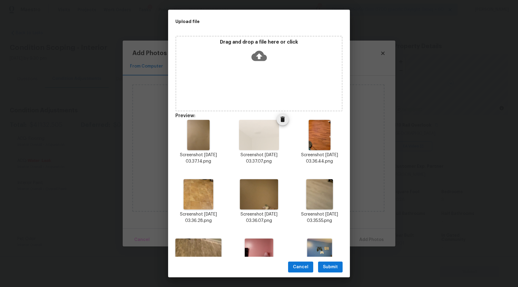
click at [284, 121] on icon "Delete" at bounding box center [283, 119] width 4 height 5
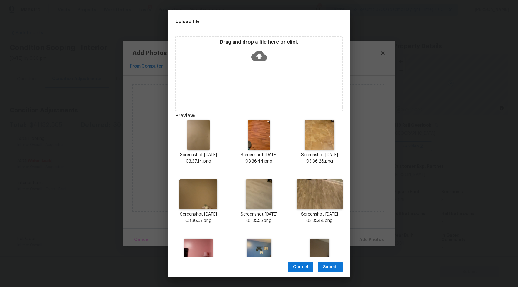
click at [284, 121] on icon "Delete" at bounding box center [283, 119] width 4 height 5
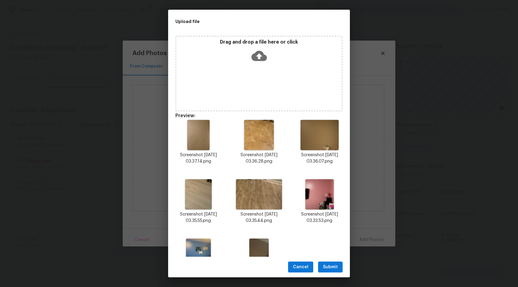
click at [284, 121] on icon "Delete" at bounding box center [283, 119] width 4 height 5
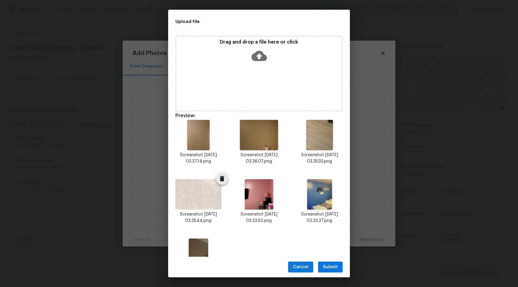
click at [223, 179] on icon "Delete" at bounding box center [222, 178] width 4 height 5
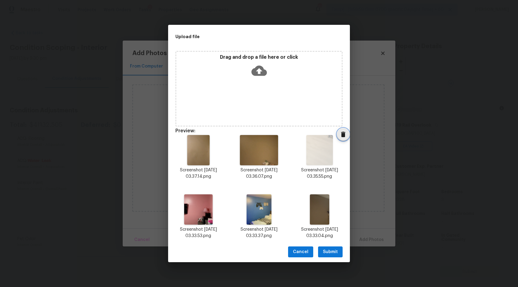
click at [342, 135] on icon "Delete" at bounding box center [343, 134] width 4 height 5
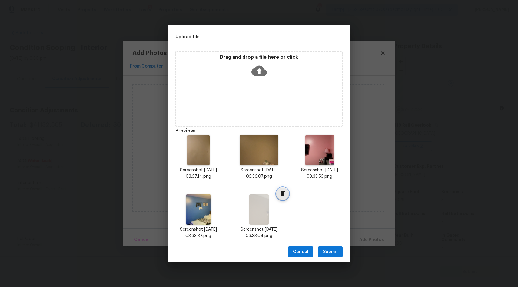
click at [280, 196] on icon "Delete" at bounding box center [282, 193] width 7 height 7
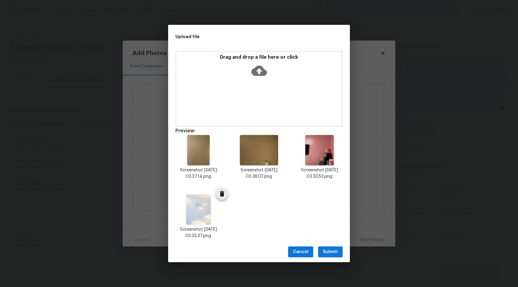
click at [213, 197] on div "Screenshot 2025-10-04 at 03.33.37.png" at bounding box center [198, 216] width 61 height 59
click at [222, 194] on icon "Delete" at bounding box center [222, 193] width 4 height 5
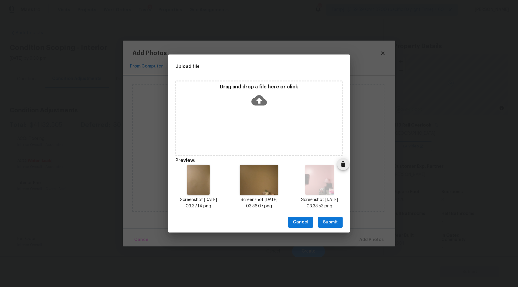
click at [342, 165] on icon "Delete" at bounding box center [343, 164] width 4 height 5
click at [258, 100] on icon at bounding box center [259, 100] width 15 height 15
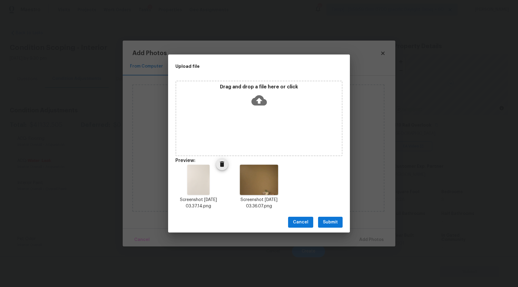
click at [222, 164] on icon "Delete" at bounding box center [222, 164] width 4 height 5
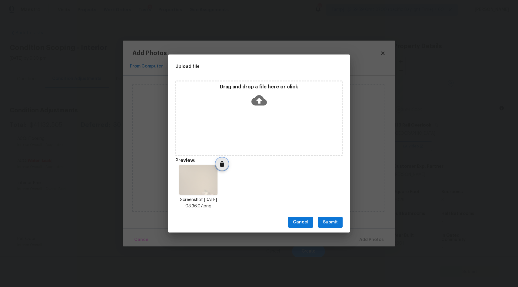
click at [219, 164] on icon "Delete" at bounding box center [222, 164] width 7 height 7
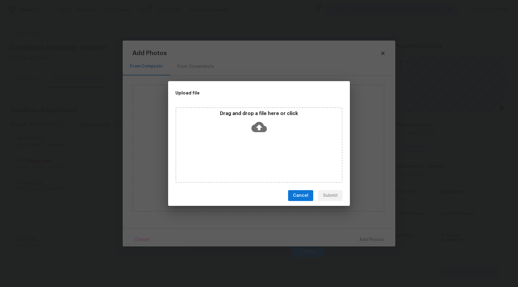
click at [298, 197] on span "Cancel" at bounding box center [300, 196] width 15 height 8
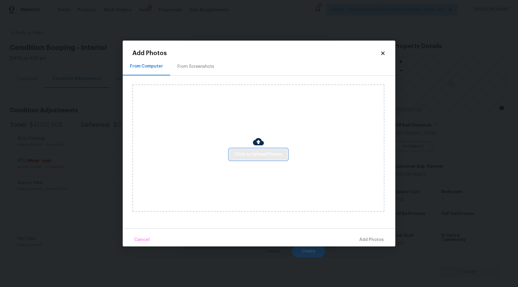
click at [268, 158] on span "Click to Upload Photos" at bounding box center [258, 155] width 49 height 8
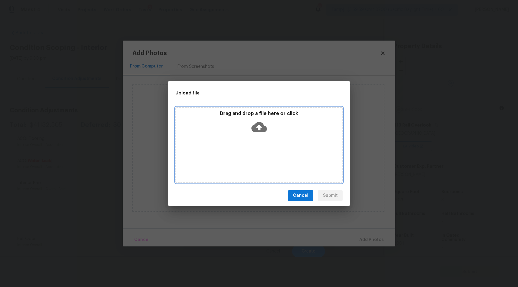
click at [257, 126] on icon at bounding box center [259, 126] width 15 height 15
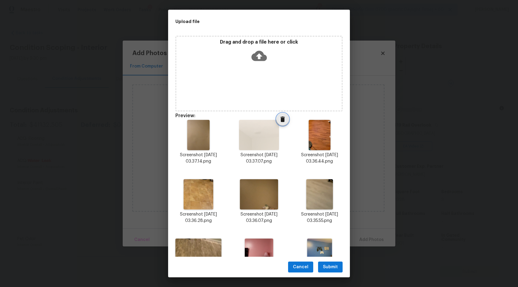
click at [282, 120] on icon "Delete" at bounding box center [283, 119] width 4 height 5
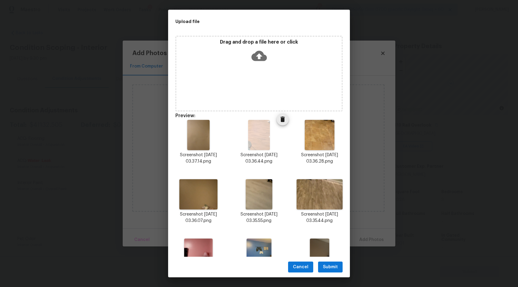
click at [283, 120] on icon "Delete" at bounding box center [283, 119] width 4 height 5
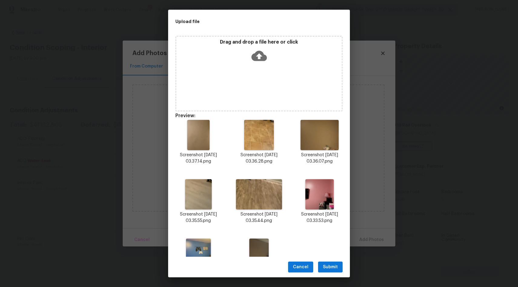
click at [283, 120] on icon "Delete" at bounding box center [283, 119] width 4 height 5
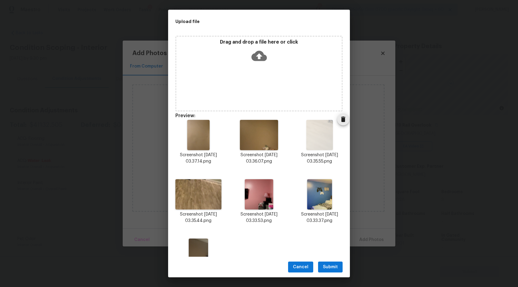
click at [341, 120] on icon "Delete" at bounding box center [343, 119] width 7 height 7
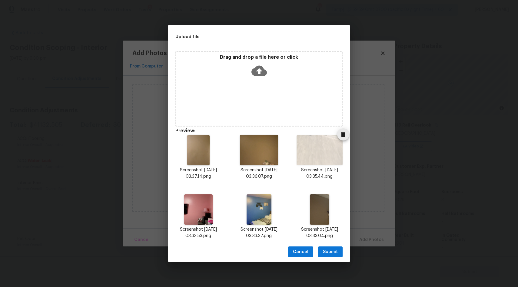
click at [341, 136] on icon "Delete" at bounding box center [343, 134] width 7 height 7
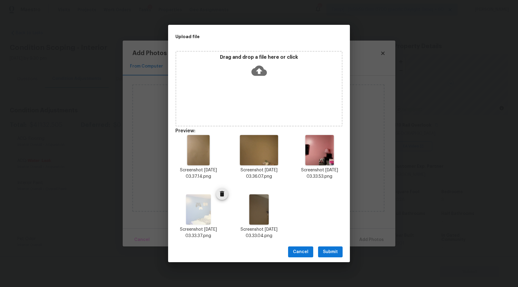
click at [223, 194] on icon "Delete" at bounding box center [222, 193] width 4 height 5
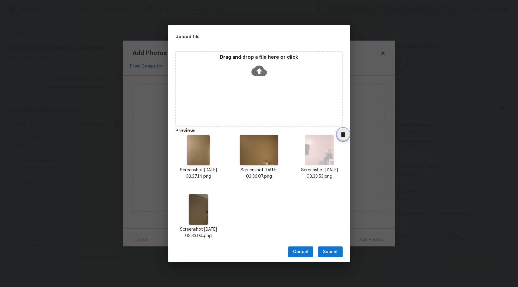
click at [340, 134] on span "Delete" at bounding box center [343, 134] width 12 height 7
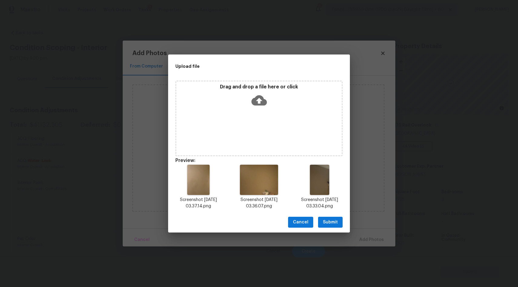
click at [331, 224] on span "Submit" at bounding box center [330, 223] width 15 height 8
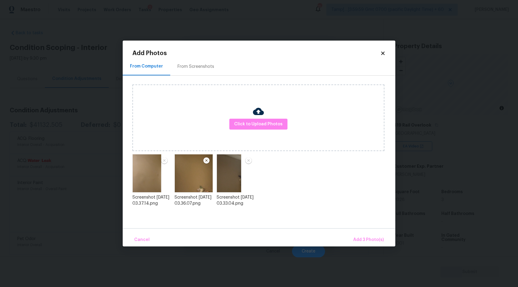
click at [231, 182] on img at bounding box center [229, 173] width 25 height 38
click at [249, 162] on img at bounding box center [249, 160] width 8 height 7
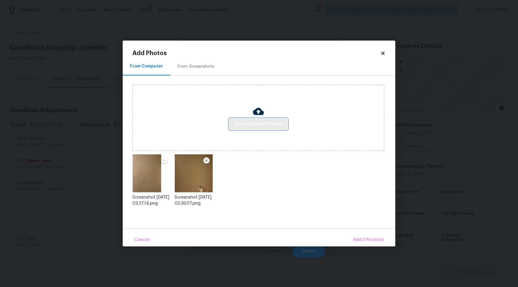
click at [261, 120] on button "Click to Upload Photos" at bounding box center [258, 124] width 58 height 11
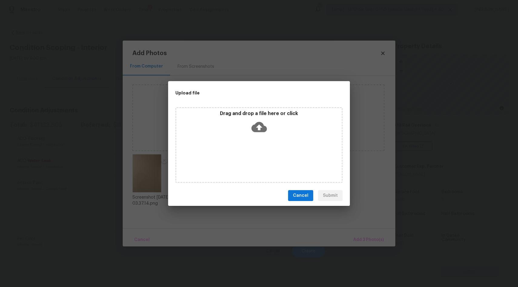
click at [260, 129] on icon at bounding box center [259, 126] width 15 height 15
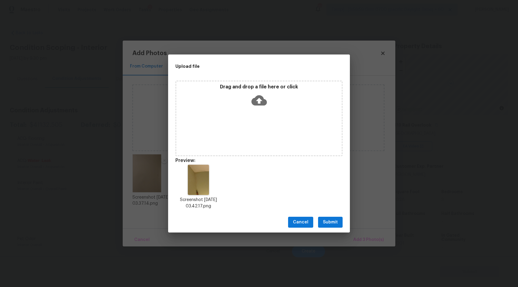
click at [333, 223] on span "Submit" at bounding box center [330, 223] width 15 height 8
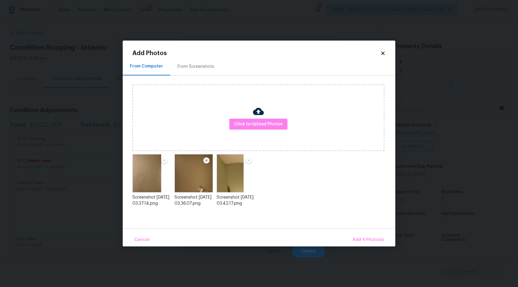
click at [289, 178] on div "Screenshot 2025-10-04 at 03.37.14.png Screenshot 2025-10-04 at 03.36.07.png Scr…" at bounding box center [263, 181] width 263 height 61
click at [360, 241] on span "Add 4 Photo(s)" at bounding box center [368, 240] width 31 height 8
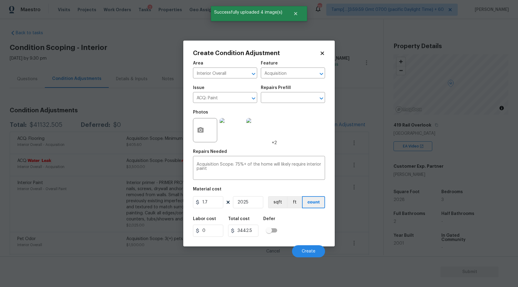
click at [273, 143] on span "+2" at bounding box center [274, 143] width 5 height 6
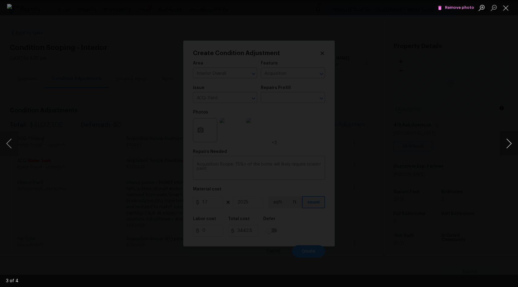
click at [509, 143] on button "Next image" at bounding box center [509, 144] width 18 height 24
click at [459, 8] on span "Remove photo" at bounding box center [456, 7] width 36 height 7
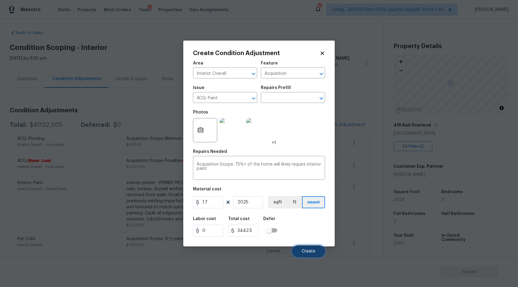
click at [305, 253] on span "Create" at bounding box center [309, 251] width 14 height 5
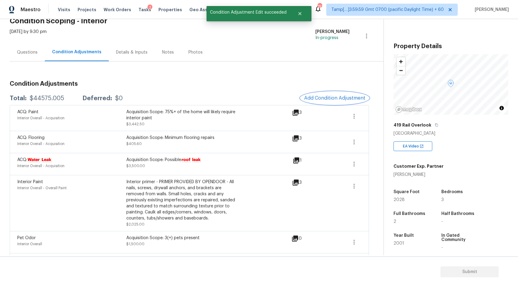
scroll to position [30, 0]
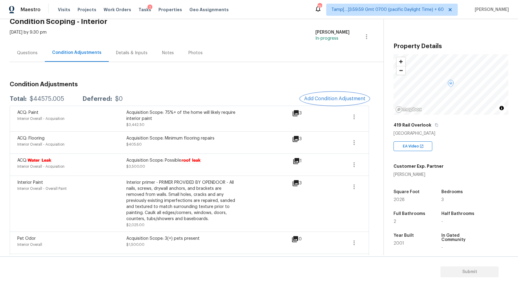
click at [341, 96] on span "Add Condition Adjustment" at bounding box center [334, 98] width 61 height 5
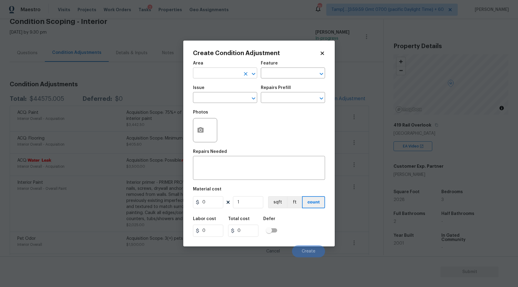
click at [226, 78] on input "text" at bounding box center [216, 73] width 47 height 9
click at [230, 99] on li "Interior Overall" at bounding box center [225, 97] width 64 height 10
type input "Interior Overall"
click at [223, 101] on input "text" at bounding box center [216, 98] width 47 height 9
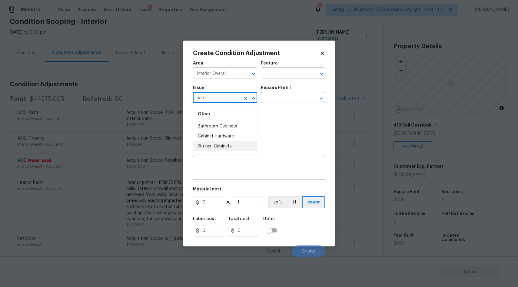
click at [211, 149] on li "Kitchen Cabinets" at bounding box center [225, 147] width 64 height 10
type input "Kitchen Cabinets"
click at [285, 101] on input "text" at bounding box center [284, 98] width 47 height 9
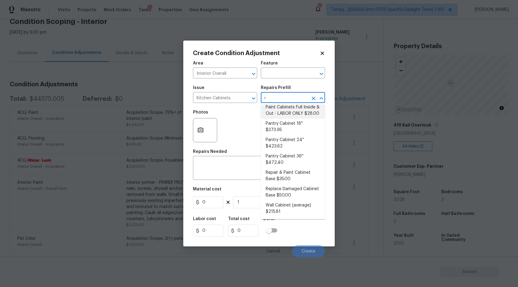
scroll to position [0, 0]
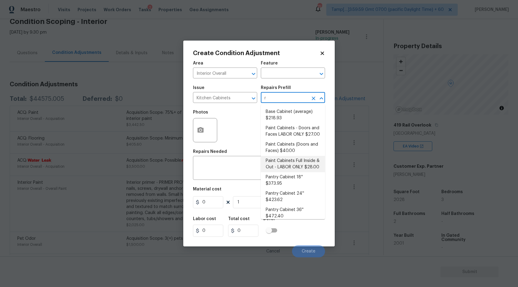
type input "re"
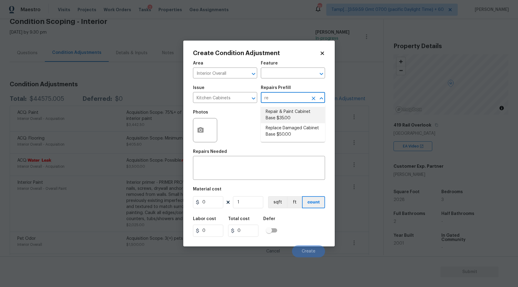
click at [283, 119] on li "Repair & Paint Cabinet Base $35.00" at bounding box center [293, 115] width 64 height 16
type input "Cabinets"
type textarea "Prep/Paint the damaged cabinet base and repair to meet current standard. Remove…"
type input "35"
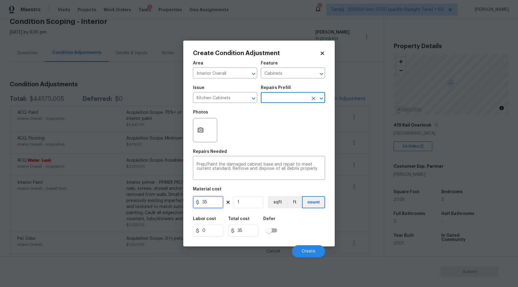
click at [214, 202] on input "35" at bounding box center [208, 202] width 30 height 12
type input "1200"
click at [204, 125] on button "button" at bounding box center [200, 131] width 15 height 24
type input "1200"
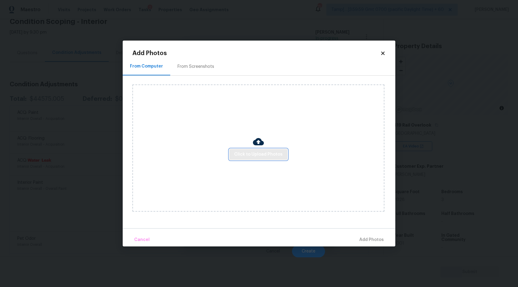
click at [247, 156] on span "Click to Upload Photos" at bounding box center [258, 155] width 49 height 8
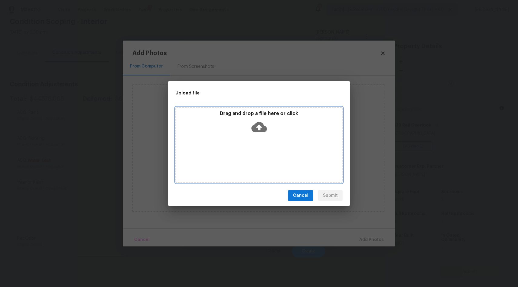
click at [260, 127] on icon at bounding box center [259, 126] width 15 height 15
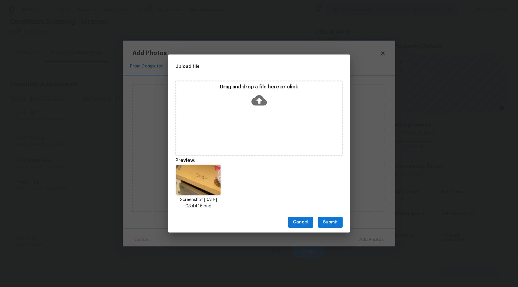
click at [328, 221] on span "Submit" at bounding box center [330, 223] width 15 height 8
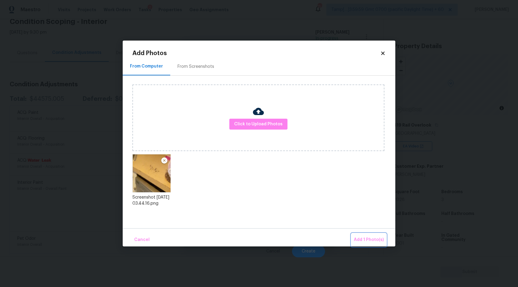
click at [367, 241] on span "Add 1 Photo(s)" at bounding box center [369, 240] width 30 height 8
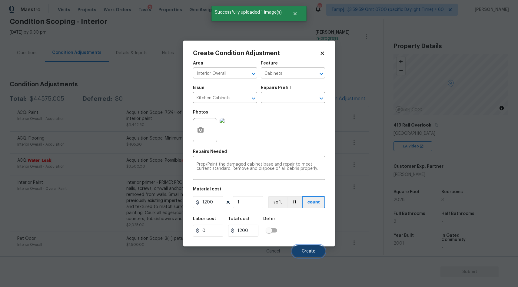
click at [314, 252] on span "Create" at bounding box center [309, 251] width 14 height 5
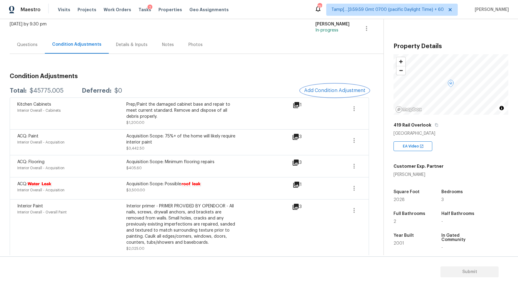
scroll to position [36, 0]
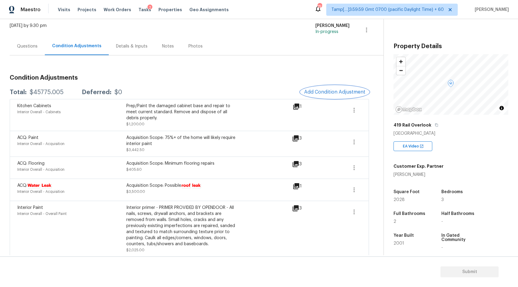
click at [331, 92] on span "Add Condition Adjustment" at bounding box center [334, 91] width 61 height 5
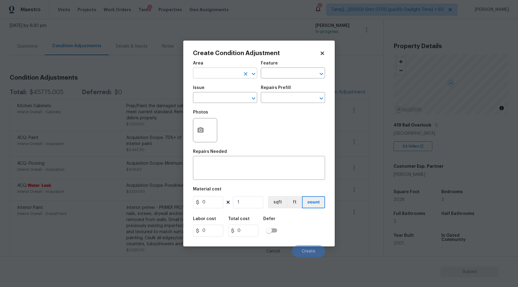
click at [216, 75] on input "text" at bounding box center [216, 73] width 47 height 9
click at [205, 97] on li "Interior Overall" at bounding box center [225, 97] width 64 height 10
type input "Interior Overall"
click at [206, 99] on input "text" at bounding box center [216, 98] width 47 height 9
click at [212, 127] on li "Countertops" at bounding box center [225, 127] width 64 height 10
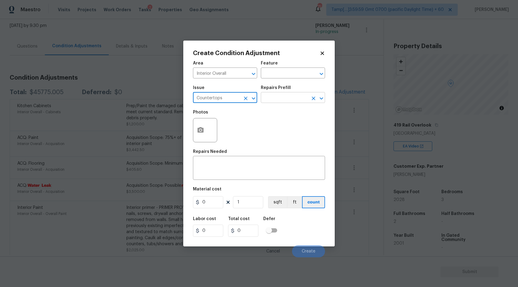
type input "Countertops"
click at [282, 95] on input "text" at bounding box center [284, 98] width 47 height 9
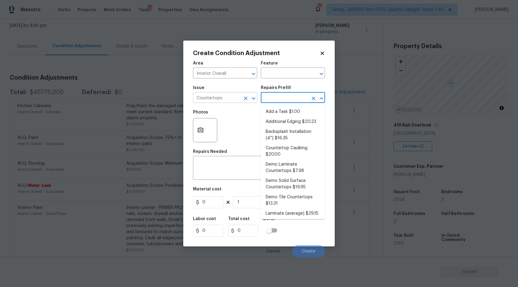
click at [252, 100] on icon "Open" at bounding box center [253, 98] width 7 height 7
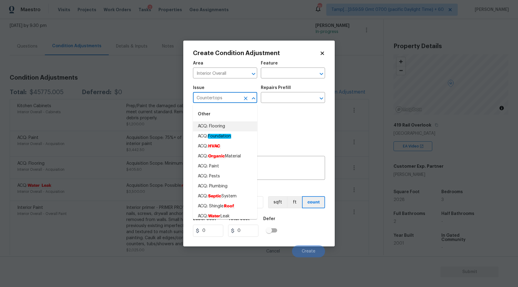
click at [247, 97] on icon "Clear" at bounding box center [246, 99] width 4 height 4
click at [218, 99] on input "text" at bounding box center [216, 98] width 47 height 9
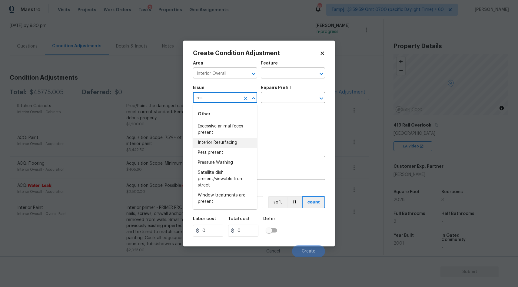
click at [218, 145] on li "Interior Resurfacing" at bounding box center [225, 143] width 64 height 10
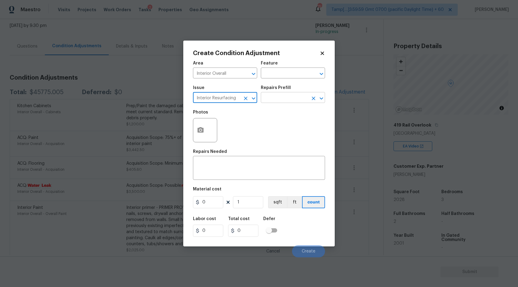
type input "Interior Resurfacing"
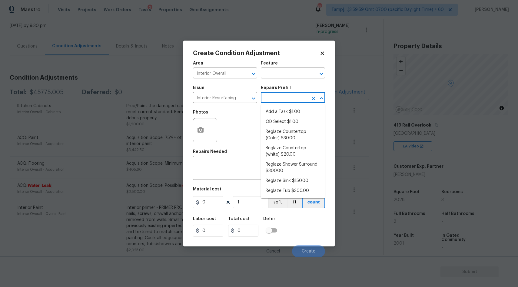
click at [286, 99] on input "text" at bounding box center [284, 98] width 47 height 9
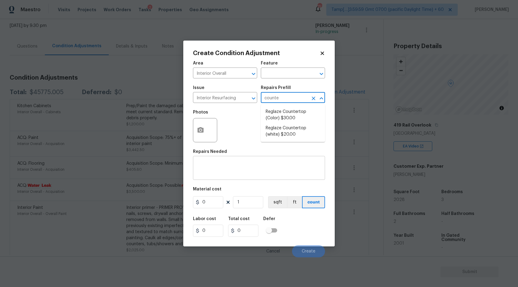
type input "counter"
click at [303, 110] on li "Reglaze Countertop (Color) $30.00" at bounding box center [293, 115] width 64 height 16
type textarea "Prep, mask and reglaze finish the countertop (Speckle) PM to approve of finish …"
type input "30"
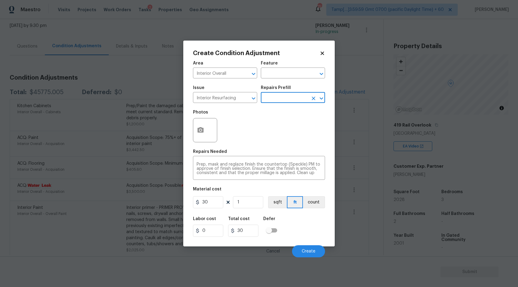
click at [206, 212] on div "Area Interior Overall ​ Feature ​ Issue Interior Resurfacing ​ Repairs Prefill …" at bounding box center [259, 158] width 132 height 200
click at [212, 206] on input "30" at bounding box center [208, 202] width 30 height 12
type input "500"
click at [200, 133] on icon "button" at bounding box center [201, 129] width 6 height 5
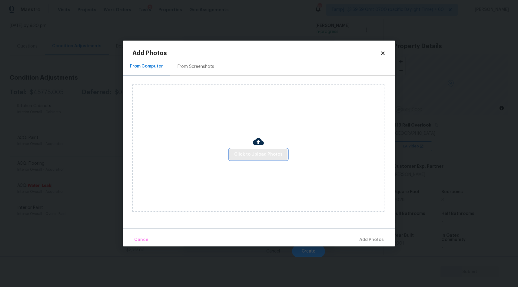
click at [253, 153] on span "Click to Upload Photos" at bounding box center [258, 155] width 49 height 8
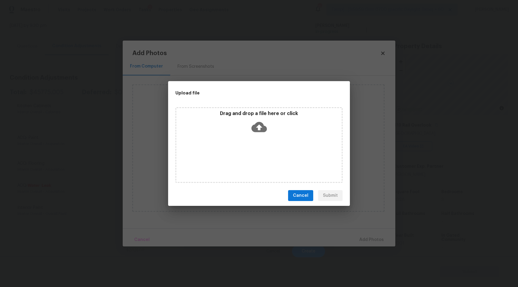
click at [259, 129] on icon at bounding box center [259, 126] width 15 height 15
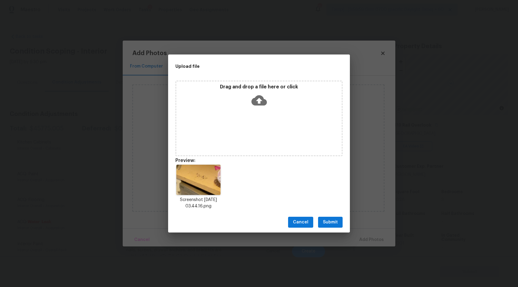
scroll to position [36, 0]
click at [333, 223] on span "Submit" at bounding box center [330, 223] width 15 height 8
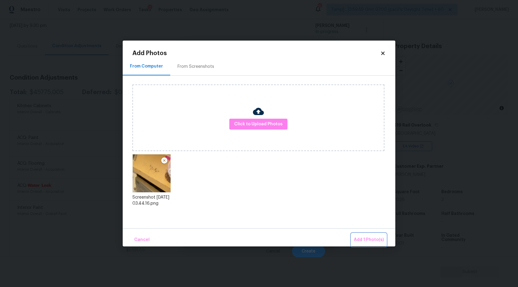
click at [371, 242] on span "Add 1 Photo(s)" at bounding box center [369, 240] width 30 height 8
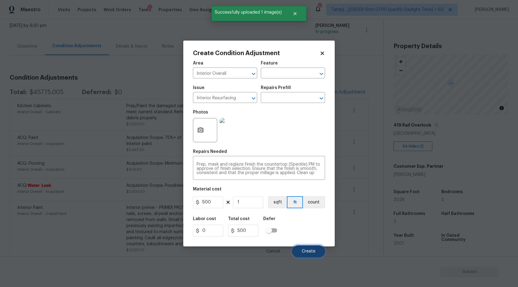
click at [310, 254] on span "Create" at bounding box center [309, 251] width 14 height 5
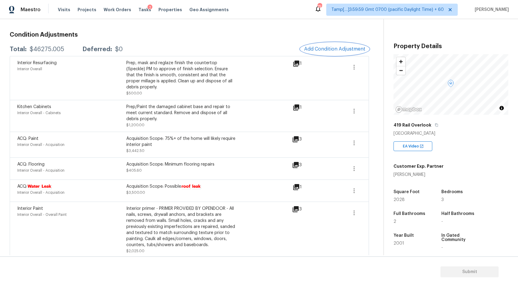
scroll to position [96, 0]
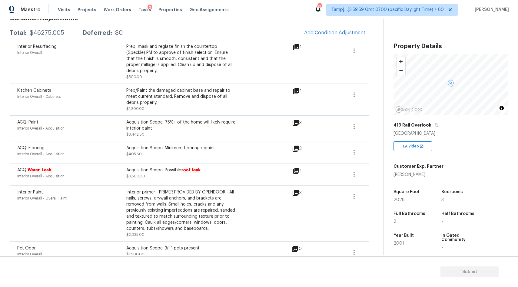
click at [298, 167] on icon at bounding box center [296, 170] width 7 height 7
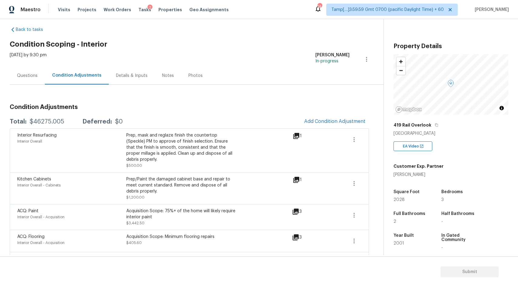
scroll to position [0, 0]
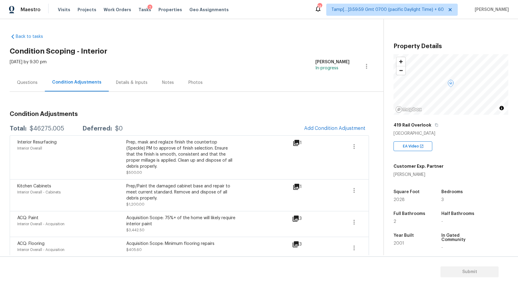
click at [28, 84] on div "Questions" at bounding box center [27, 83] width 21 height 6
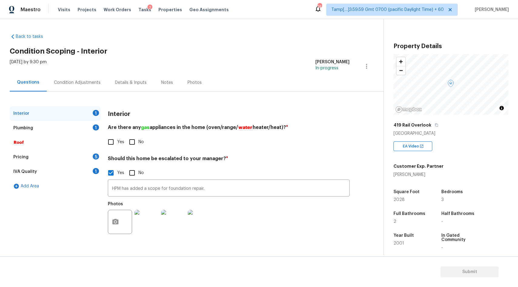
click at [80, 82] on div "Condition Adjustments" at bounding box center [77, 83] width 47 height 6
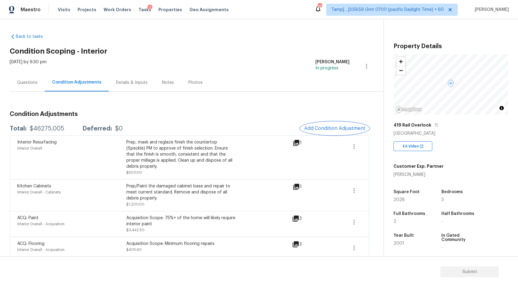
click at [323, 126] on span "Add Condition Adjustment" at bounding box center [334, 128] width 61 height 5
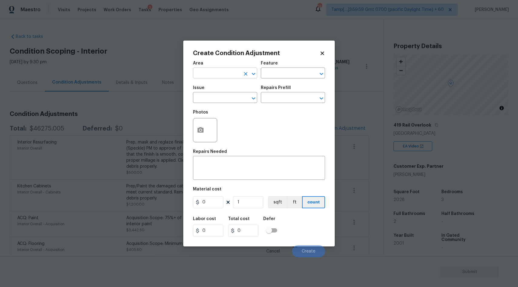
click at [234, 77] on input "text" at bounding box center [216, 73] width 47 height 9
click at [237, 99] on li "Interior Overall" at bounding box center [225, 97] width 64 height 10
type input "Interior Overall"
click at [222, 100] on input "text" at bounding box center [216, 98] width 47 height 9
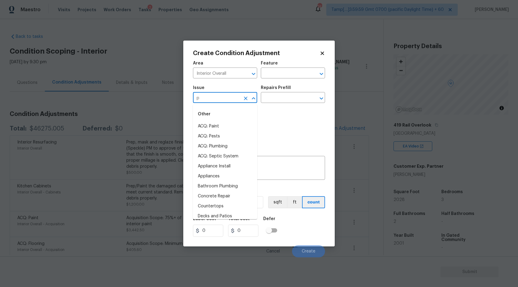
type input "pe"
click at [244, 97] on icon "Clear" at bounding box center [246, 99] width 4 height 4
click at [246, 99] on icon "Clear" at bounding box center [246, 98] width 6 height 6
click at [293, 169] on textarea at bounding box center [259, 168] width 125 height 13
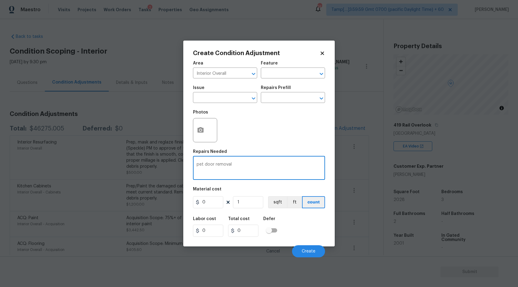
type textarea "pet door removal"
click at [206, 204] on input "0" at bounding box center [208, 202] width 30 height 12
type input "250"
click at [203, 129] on icon "button" at bounding box center [201, 129] width 6 height 5
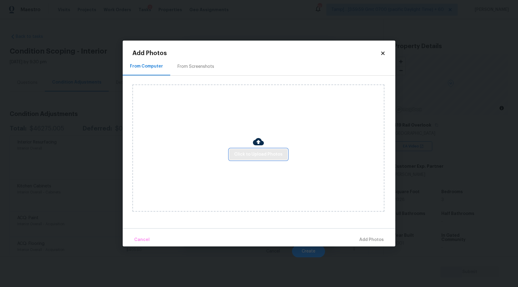
click at [249, 155] on span "Click to Upload Photos" at bounding box center [258, 155] width 49 height 8
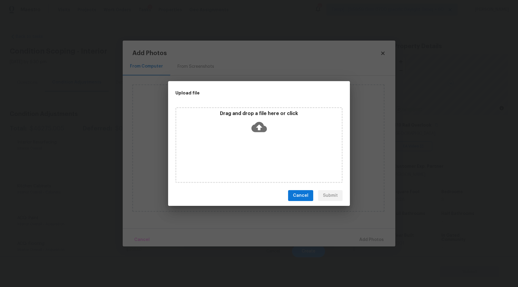
click at [259, 126] on icon at bounding box center [259, 126] width 15 height 15
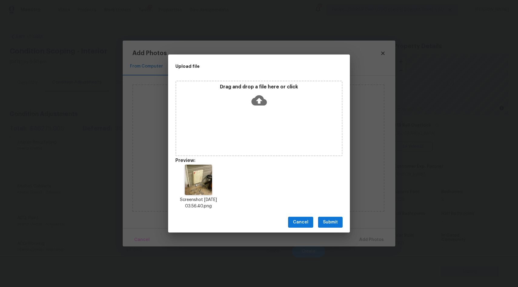
click at [333, 222] on span "Submit" at bounding box center [330, 223] width 15 height 8
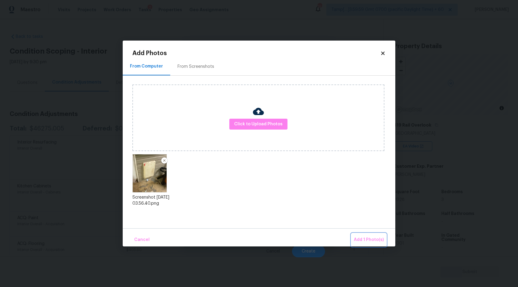
click at [368, 239] on span "Add 1 Photo(s)" at bounding box center [369, 240] width 30 height 8
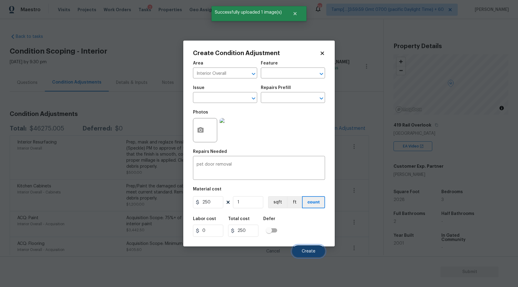
click at [316, 251] on button "Create" at bounding box center [308, 252] width 33 height 12
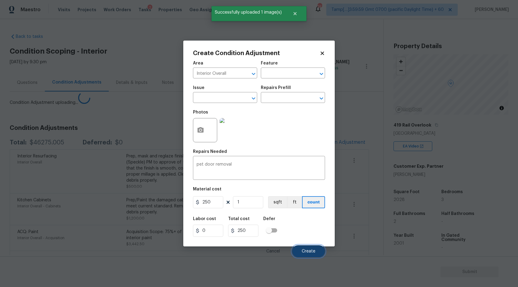
click at [316, 251] on button "Create" at bounding box center [308, 252] width 33 height 12
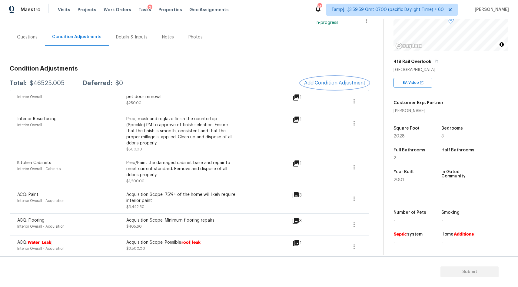
scroll to position [36, 0]
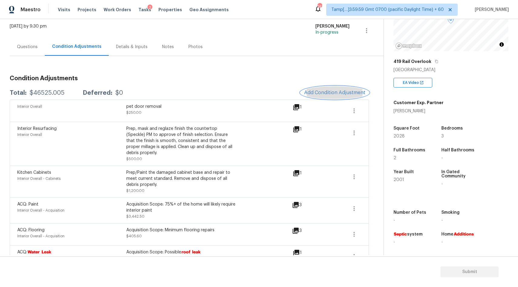
click at [324, 93] on span "Add Condition Adjustment" at bounding box center [334, 92] width 61 height 5
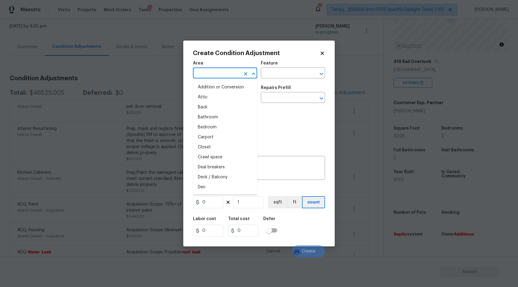
click at [198, 77] on input "text" at bounding box center [216, 73] width 47 height 9
type input "o"
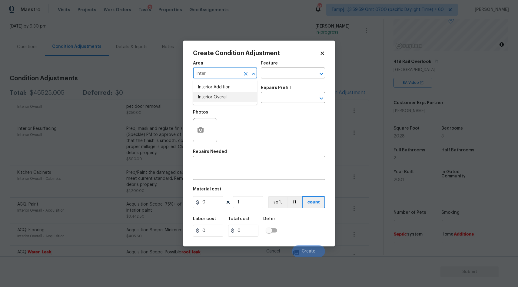
click at [204, 96] on li "Interior Overall" at bounding box center [225, 97] width 64 height 10
type input "Interior Overall"
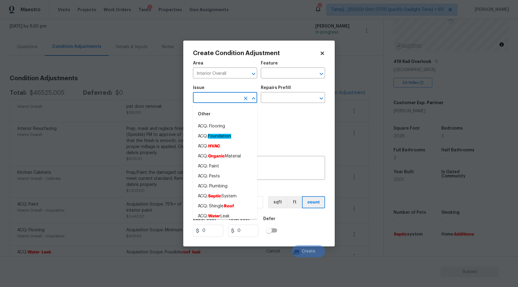
click at [209, 103] on input "text" at bounding box center [216, 98] width 47 height 9
click at [221, 200] on li "ACQ: Septic System" at bounding box center [225, 197] width 64 height 10
type input "ACQ: Septic System"
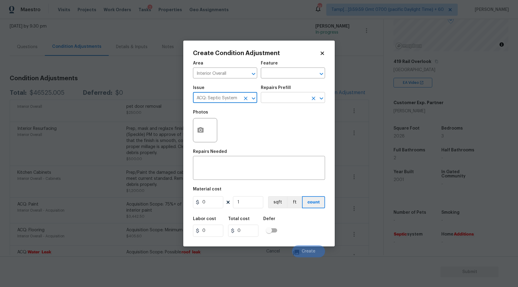
click at [284, 94] on input "text" at bounding box center [284, 98] width 47 height 9
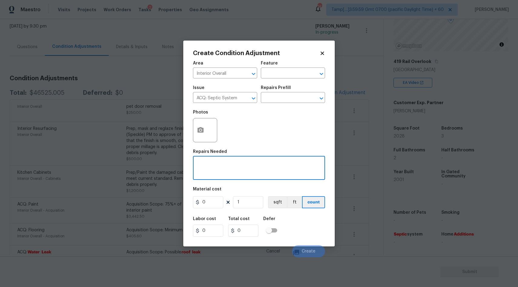
click at [259, 174] on textarea at bounding box center [259, 168] width 125 height 13
type textarea "Septic"
click at [214, 206] on input "0" at bounding box center [208, 202] width 30 height 12
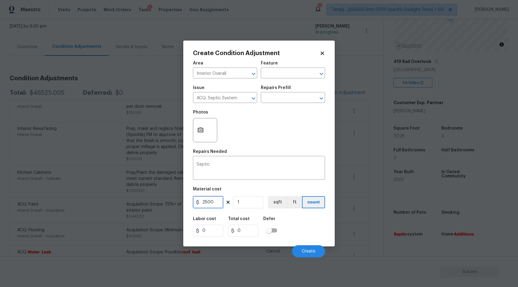
type input "2500"
click at [312, 221] on div "Labor cost 0 Total cost 2500 Defer" at bounding box center [259, 226] width 132 height 27
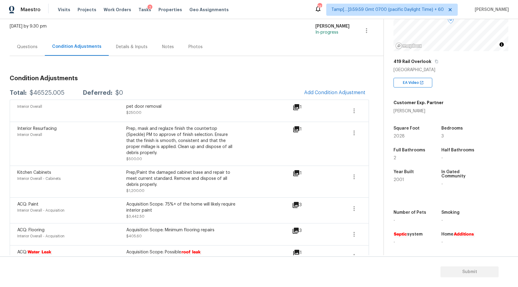
click at [313, 258] on body "Maestro Visits Projects Work Orders Tasks 2 Properties Geo Assignments 743 Tamp…" at bounding box center [259, 143] width 518 height 287
click at [313, 258] on section "Submit" at bounding box center [259, 272] width 518 height 31
click at [327, 96] on button "Add Condition Adjustment" at bounding box center [335, 92] width 69 height 13
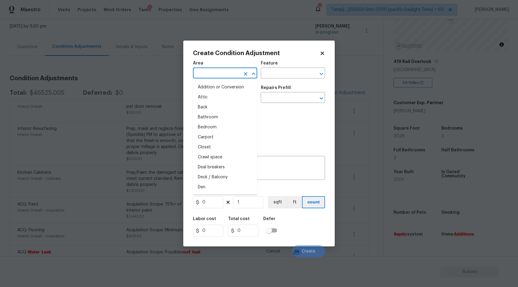
click at [213, 75] on input "text" at bounding box center [216, 73] width 47 height 9
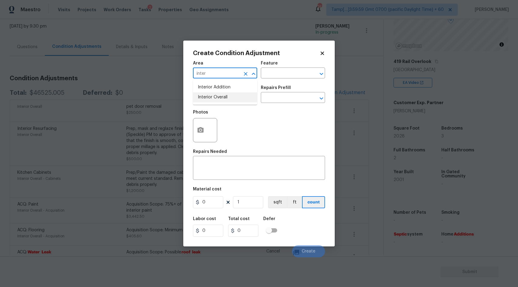
click at [202, 94] on li "Interior Overall" at bounding box center [225, 97] width 64 height 10
type input "Interior Overall"
click at [223, 102] on input "text" at bounding box center [216, 98] width 47 height 9
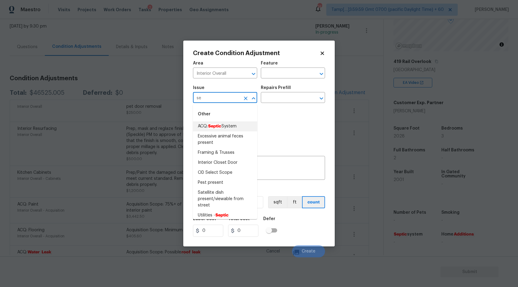
click at [206, 123] on li "ACQ: Septic System" at bounding box center [225, 127] width 64 height 10
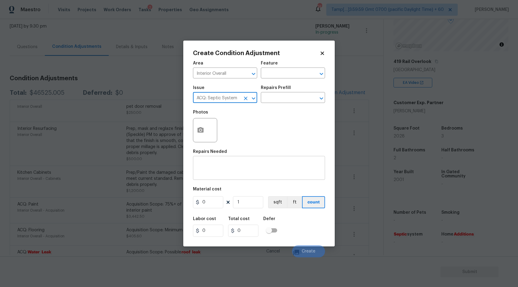
type input "ACQ: Septic System"
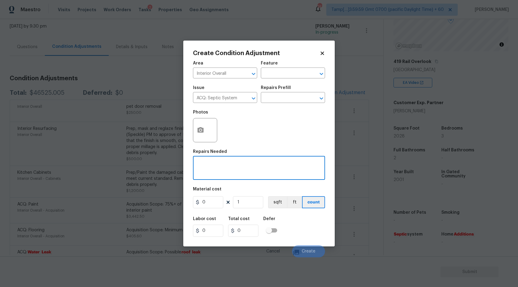
click at [223, 171] on textarea at bounding box center [259, 168] width 125 height 13
type textarea "Septic"
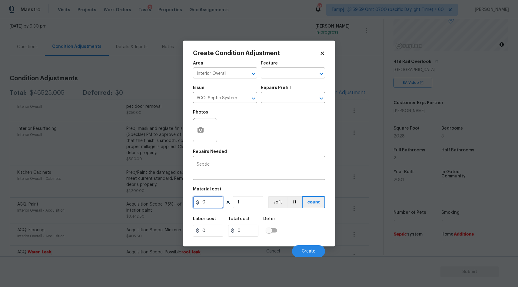
click at [208, 199] on input "0" at bounding box center [208, 202] width 30 height 12
type input "2500"
click at [291, 221] on div "Labor cost 0 Total cost 2500 Defer" at bounding box center [259, 226] width 132 height 27
click at [317, 253] on button "Create" at bounding box center [308, 252] width 33 height 12
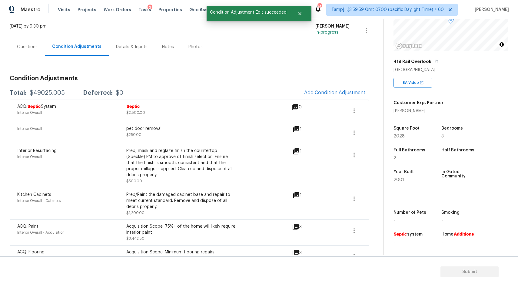
click at [25, 50] on div "Questions" at bounding box center [27, 47] width 35 height 18
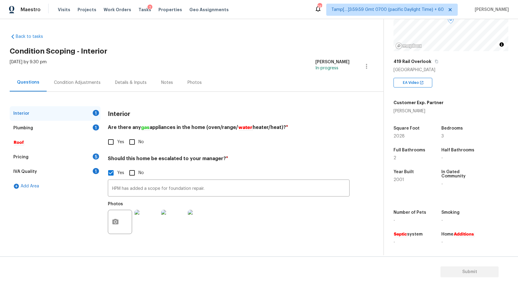
click at [131, 143] on input "No" at bounding box center [132, 142] width 13 height 13
checkbox input "true"
click at [36, 131] on div "Plumbing 1" at bounding box center [55, 128] width 91 height 15
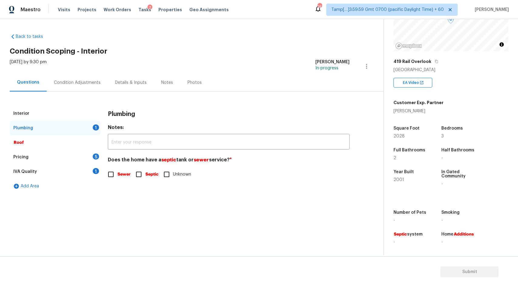
click at [140, 175] on input "Septic" at bounding box center [138, 174] width 13 height 13
checkbox input "true"
click at [47, 154] on div "Pricing 5" at bounding box center [55, 157] width 91 height 15
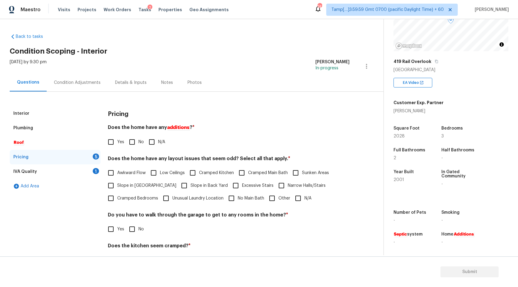
click at [133, 140] on input "No" at bounding box center [132, 142] width 13 height 13
checkbox input "true"
click at [298, 201] on input "N/A" at bounding box center [298, 198] width 13 height 13
checkbox input "true"
click at [134, 231] on input "No" at bounding box center [132, 229] width 13 height 13
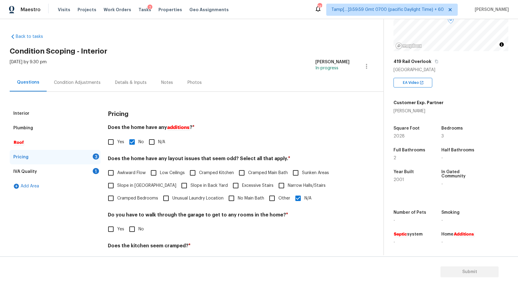
checkbox input "true"
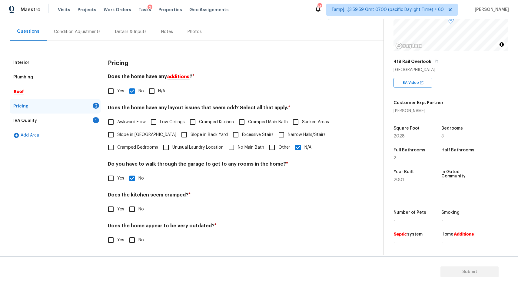
click at [136, 212] on input "No" at bounding box center [132, 209] width 13 height 13
checkbox input "true"
click at [131, 239] on input "No" at bounding box center [132, 240] width 13 height 13
checkbox input "true"
click at [48, 123] on div "IVA Quality 1" at bounding box center [55, 121] width 91 height 15
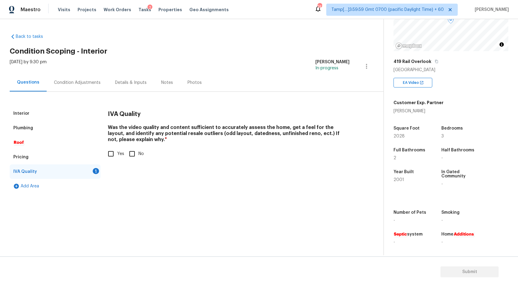
scroll to position [0, 0]
click at [112, 157] on input "Yes" at bounding box center [111, 154] width 13 height 13
checkbox input "true"
click at [72, 81] on div "Condition Adjustments" at bounding box center [77, 83] width 47 height 6
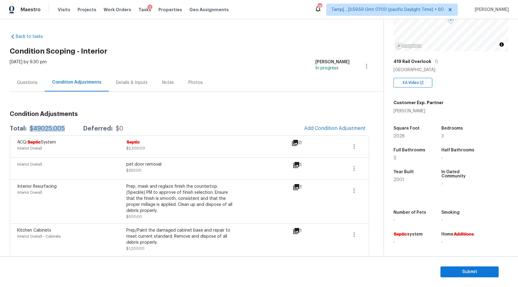
drag, startPoint x: 29, startPoint y: 129, endPoint x: 69, endPoint y: 127, distance: 39.7
click at [70, 127] on div "Total: $49025.005 Deferred: $0" at bounding box center [67, 129] width 114 height 6
copy div "$49025.005"
click at [453, 274] on span "Submit" at bounding box center [470, 273] width 49 height 8
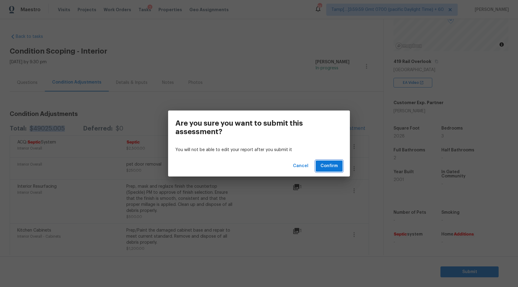
click at [328, 167] on span "Confirm" at bounding box center [329, 166] width 17 height 8
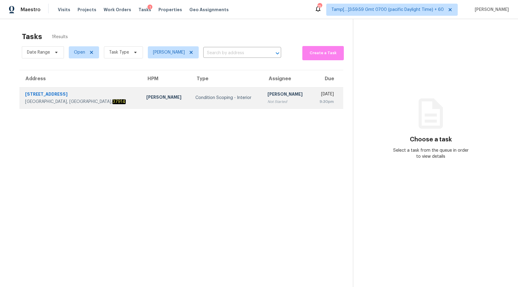
click at [204, 102] on td "Condition Scoping - Interior" at bounding box center [227, 97] width 72 height 21
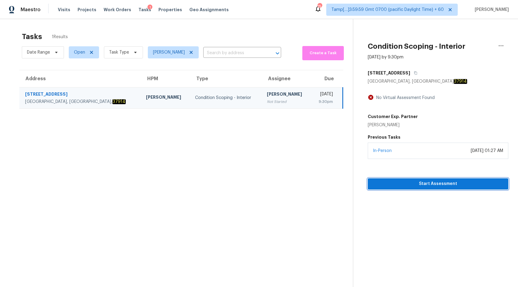
click at [423, 185] on span "Start Assessment" at bounding box center [438, 184] width 131 height 8
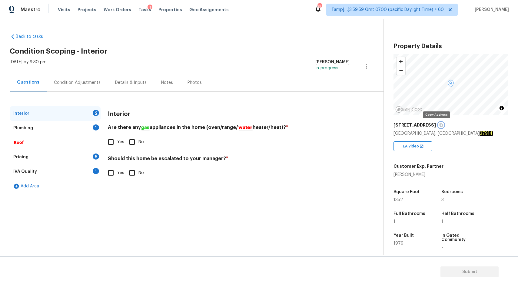
click at [439, 125] on button "button" at bounding box center [441, 124] width 5 height 5
click at [132, 144] on input "No" at bounding box center [132, 142] width 13 height 13
checkbox input "true"
click at [133, 167] on div "Should this home be escalated to your manager? * Yes No" at bounding box center [229, 168] width 242 height 24
click at [132, 176] on input "No" at bounding box center [132, 173] width 13 height 13
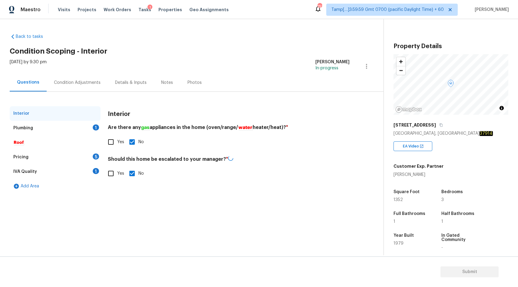
click at [132, 176] on input "No" at bounding box center [132, 173] width 13 height 13
click at [130, 175] on input "No" at bounding box center [132, 173] width 13 height 13
checkbox input "false"
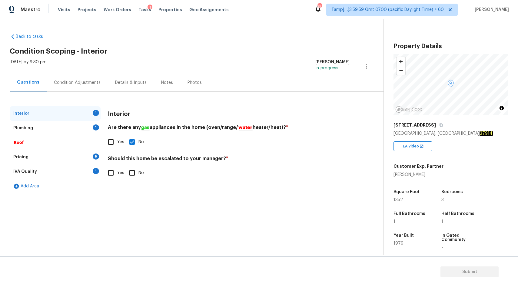
click at [67, 84] on div "Condition Adjustments" at bounding box center [77, 83] width 47 height 6
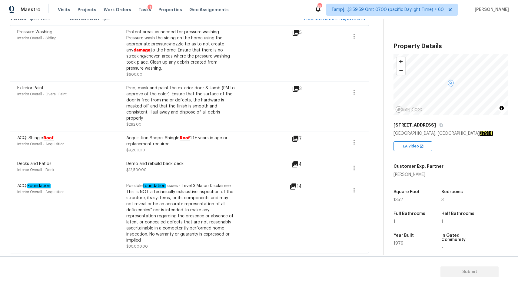
scroll to position [111, 0]
click at [295, 189] on icon at bounding box center [293, 187] width 6 height 6
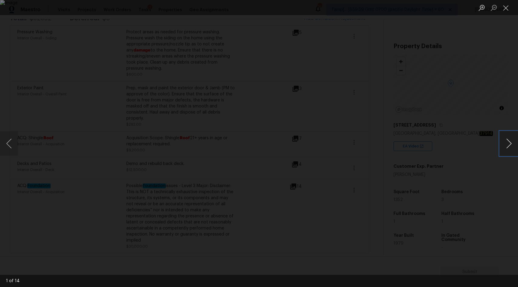
click at [513, 146] on button "Next image" at bounding box center [509, 144] width 18 height 24
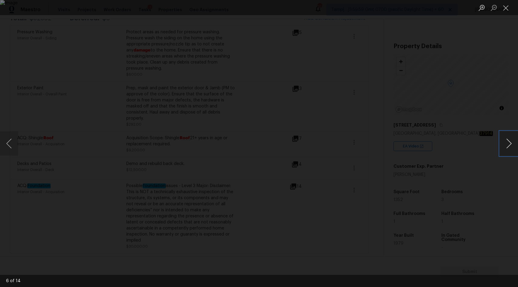
click at [510, 140] on button "Next image" at bounding box center [509, 144] width 18 height 24
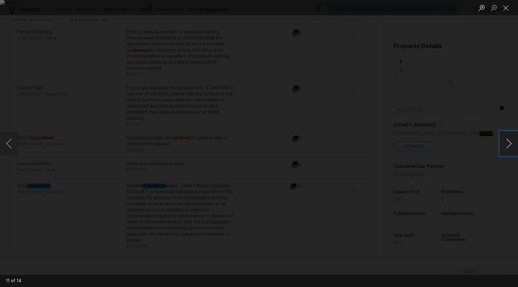
click at [510, 140] on button "Next image" at bounding box center [509, 144] width 18 height 24
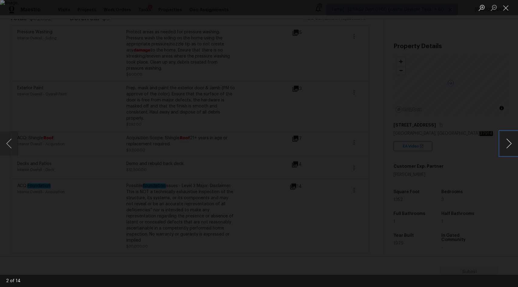
click at [510, 140] on button "Next image" at bounding box center [509, 144] width 18 height 24
click at [8, 141] on button "Previous image" at bounding box center [9, 144] width 18 height 24
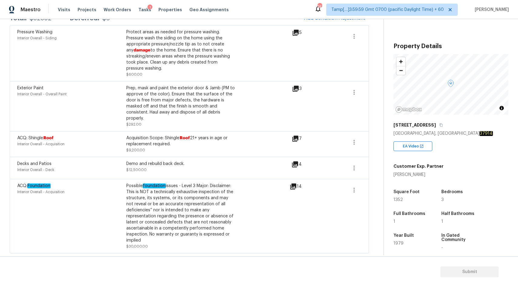
scroll to position [0, 0]
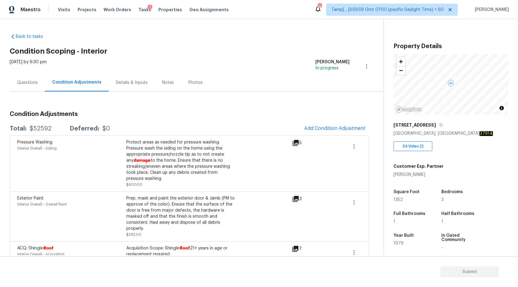
click at [24, 81] on div "Questions" at bounding box center [27, 83] width 21 height 6
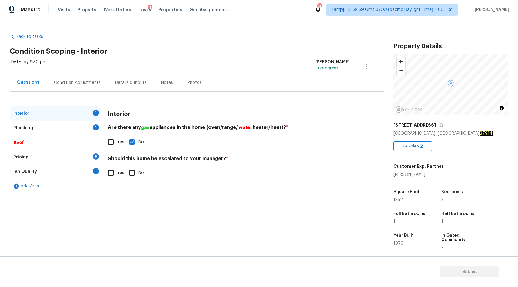
click at [112, 174] on input "Yes" at bounding box center [111, 173] width 13 height 13
checkbox input "true"
click at [127, 189] on input "text" at bounding box center [229, 188] width 242 height 14
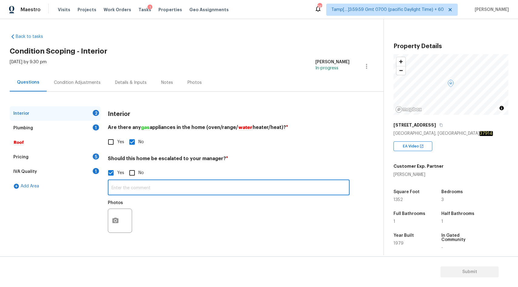
click at [166, 191] on input "text" at bounding box center [229, 188] width 242 height 14
paste input "HPM has added a scope for foundation repair."
type input "HPM has added a scope for foundation repair."
click at [116, 224] on icon "button" at bounding box center [115, 220] width 7 height 7
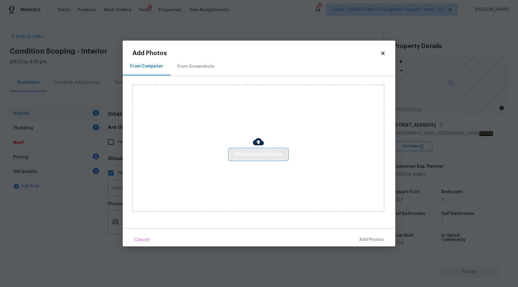
click at [257, 154] on span "Click to Upload Photos" at bounding box center [258, 155] width 49 height 8
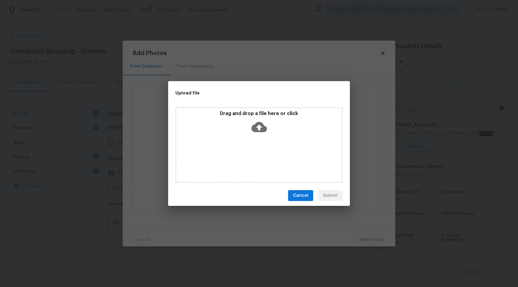
click at [259, 127] on icon at bounding box center [259, 126] width 15 height 15
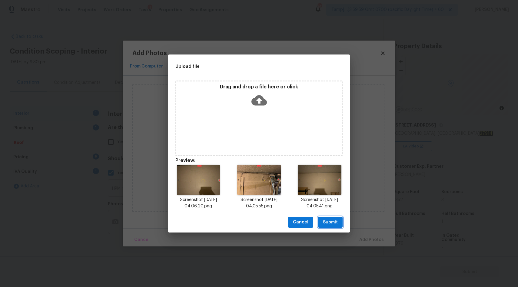
click at [336, 223] on span "Submit" at bounding box center [330, 223] width 15 height 8
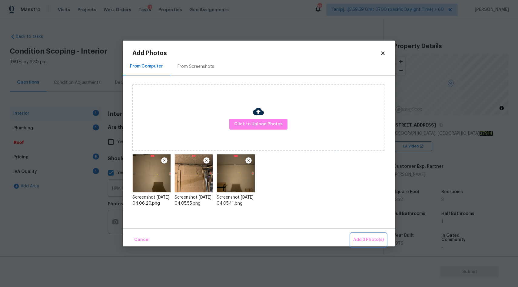
click at [359, 240] on span "Add 3 Photo(s)" at bounding box center [368, 240] width 31 height 8
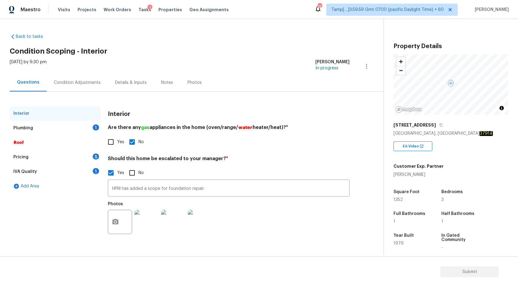
click at [68, 130] on div "Plumbing 1" at bounding box center [55, 128] width 91 height 15
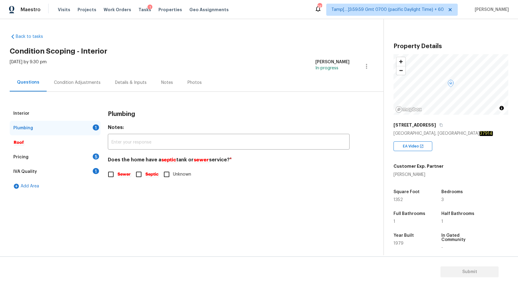
scroll to position [65, 0]
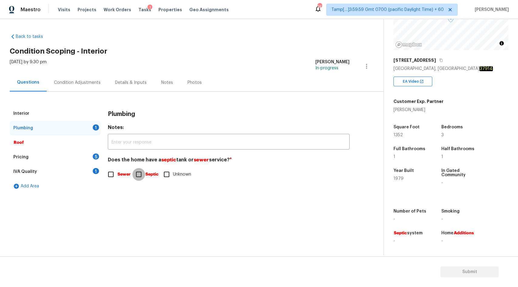
click at [145, 174] on input "Septic" at bounding box center [138, 174] width 13 height 13
checkbox input "true"
click at [49, 157] on div "Pricing 5" at bounding box center [55, 157] width 91 height 15
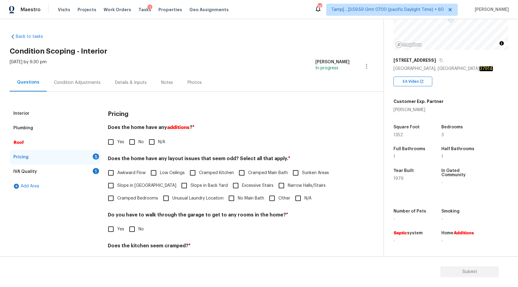
click at [137, 142] on input "No" at bounding box center [132, 142] width 13 height 13
checkbox input "true"
click at [299, 201] on input "N/A" at bounding box center [298, 198] width 13 height 13
checkbox input "true"
click at [132, 230] on input "No" at bounding box center [132, 229] width 13 height 13
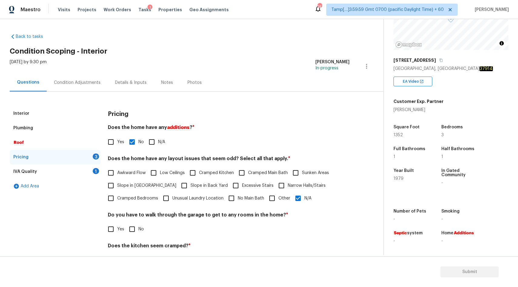
checkbox input "true"
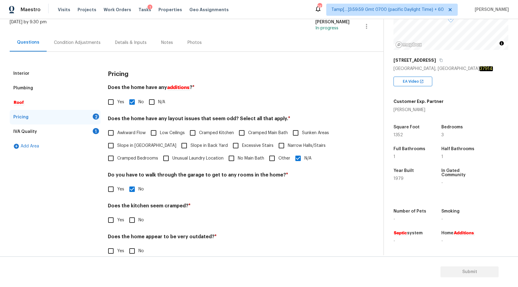
scroll to position [51, 0]
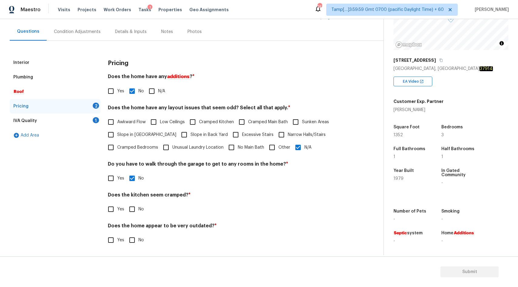
click at [136, 214] on input "No" at bounding box center [132, 209] width 13 height 13
checkbox input "false"
click at [51, 122] on div "IVA Quality 1" at bounding box center [55, 121] width 91 height 15
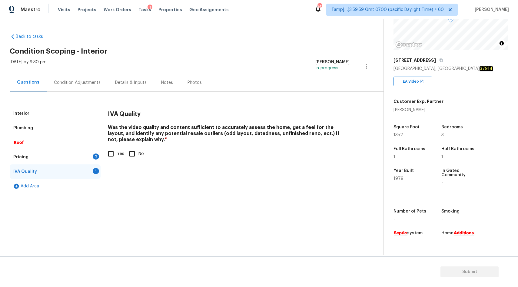
click at [84, 89] on div "Condition Adjustments" at bounding box center [77, 83] width 61 height 18
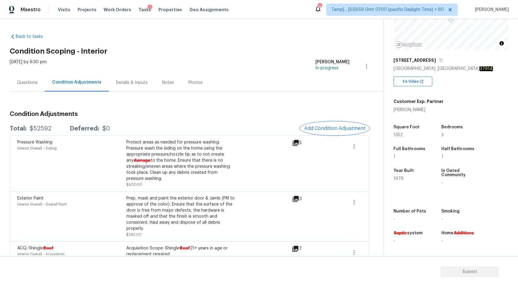
click at [315, 126] on span "Add Condition Adjustment" at bounding box center [334, 128] width 61 height 5
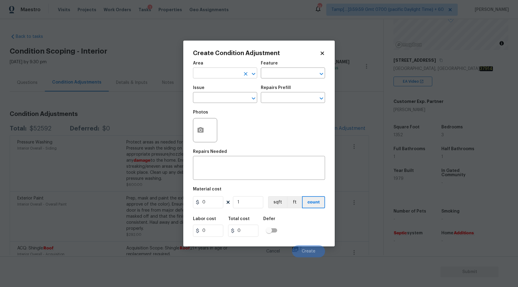
click at [223, 74] on input "text" at bounding box center [216, 73] width 47 height 9
click at [235, 100] on li "Interior Overall" at bounding box center [225, 97] width 64 height 10
type input "Interior Overall"
click at [221, 103] on input "text" at bounding box center [216, 98] width 47 height 9
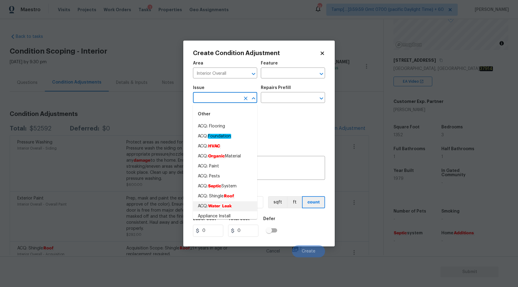
click at [224, 209] on em "Leak" at bounding box center [227, 206] width 10 height 5
type input "ACQ: Water Leak"
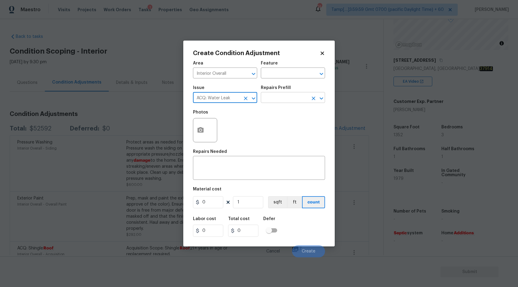
click at [270, 95] on input "text" at bounding box center [284, 98] width 47 height 9
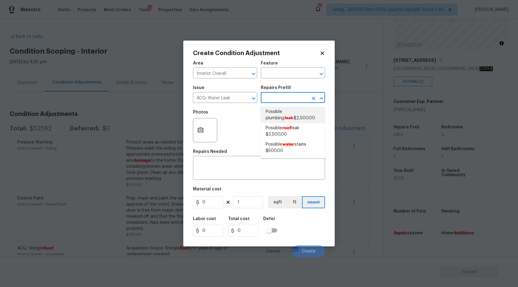
click at [279, 114] on span "Possible plumbing leak $2,500.00" at bounding box center [293, 115] width 55 height 13
type input "Acquisition"
type textarea "Acquisition Scope: Possible plumbing leak"
type input "2500"
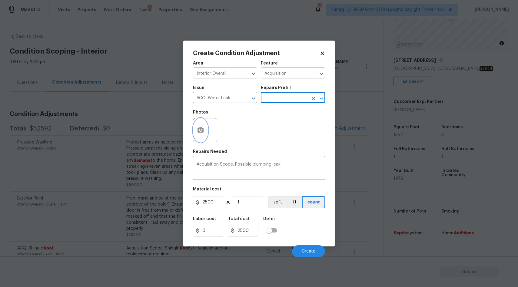
click at [195, 131] on button "button" at bounding box center [200, 131] width 15 height 24
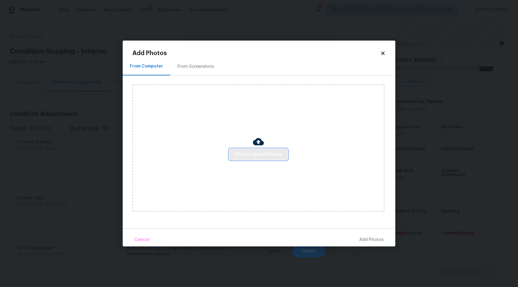
click at [256, 155] on span "Click to Upload Photos" at bounding box center [258, 155] width 49 height 8
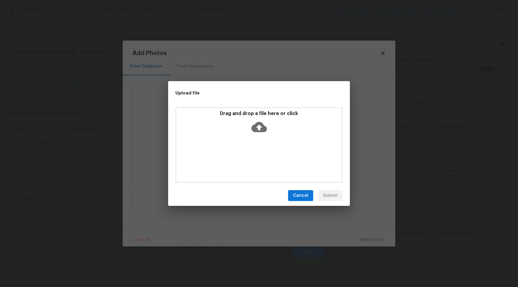
click at [261, 122] on icon at bounding box center [259, 127] width 15 height 10
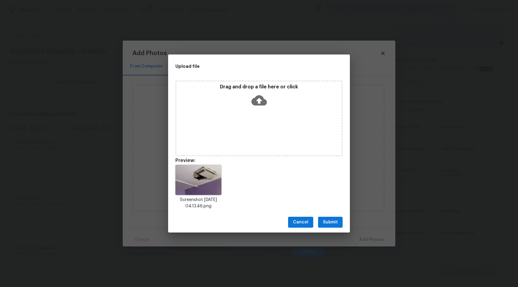
click at [335, 223] on span "Submit" at bounding box center [330, 223] width 15 height 8
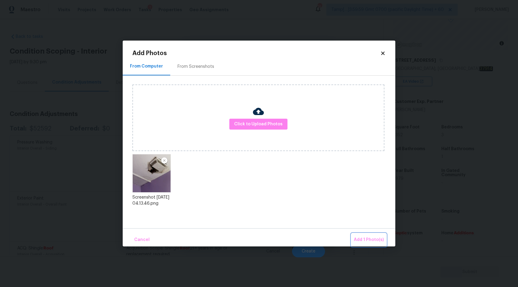
click at [373, 242] on span "Add 1 Photo(s)" at bounding box center [369, 240] width 30 height 8
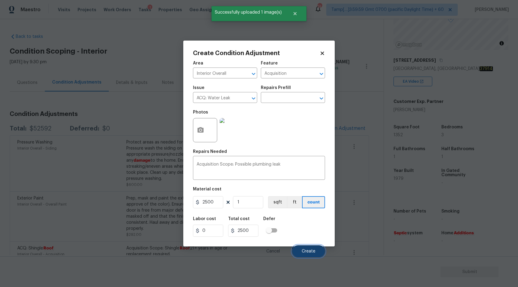
click at [306, 252] on span "Create" at bounding box center [309, 251] width 14 height 5
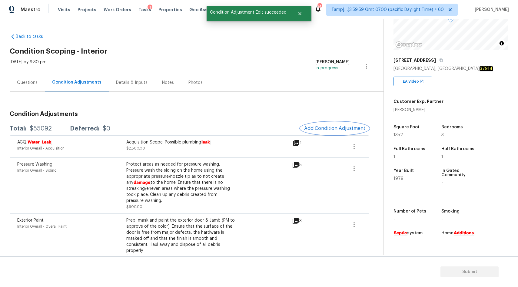
click at [320, 128] on span "Add Condition Adjustment" at bounding box center [334, 128] width 61 height 5
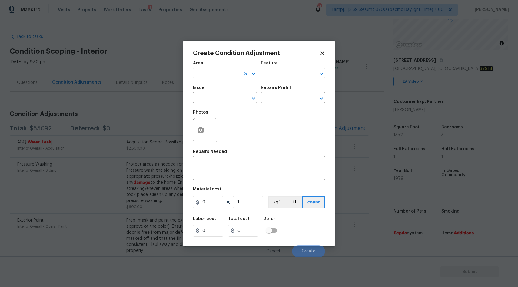
click at [225, 75] on input "text" at bounding box center [216, 73] width 47 height 9
click at [226, 97] on li "Interior Overall" at bounding box center [225, 97] width 64 height 10
type input "Interior Overall"
click at [226, 97] on input "text" at bounding box center [216, 98] width 47 height 9
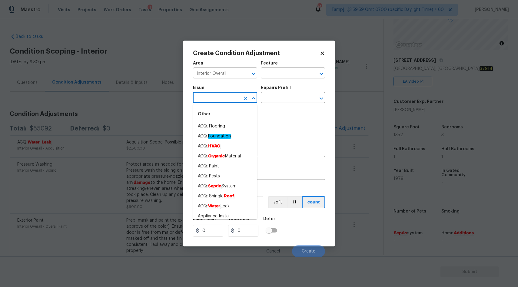
click at [226, 97] on input "text" at bounding box center [216, 98] width 47 height 9
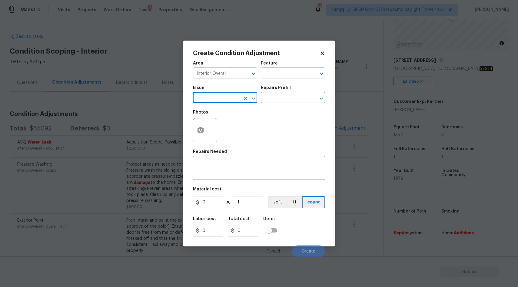
click at [226, 97] on input "text" at bounding box center [216, 98] width 47 height 9
click at [226, 125] on li "ACQ: Paint" at bounding box center [225, 127] width 64 height 10
type input "ACQ: Paint"
click at [280, 99] on input "text" at bounding box center [284, 98] width 47 height 9
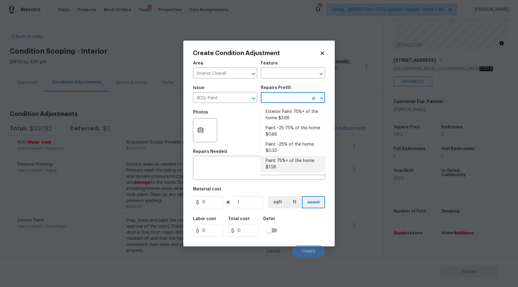
click at [285, 164] on li "Paint 75%+ of the home $1.58" at bounding box center [293, 164] width 64 height 16
type input "Acquisition"
type textarea "Acquisition Scope: 75%+ of the home will likely require interior paint"
type input "1.58"
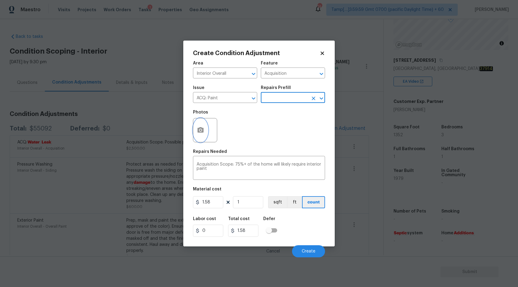
click at [203, 133] on icon "button" at bounding box center [201, 129] width 6 height 5
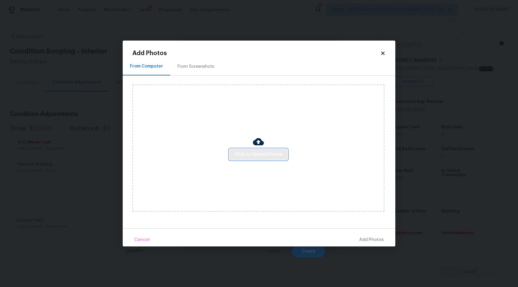
click at [269, 156] on span "Click to Upload Photos" at bounding box center [258, 155] width 49 height 8
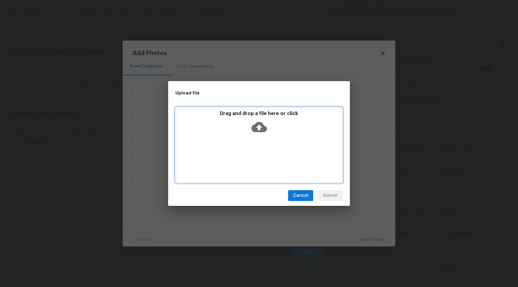
click at [259, 126] on icon at bounding box center [259, 126] width 15 height 15
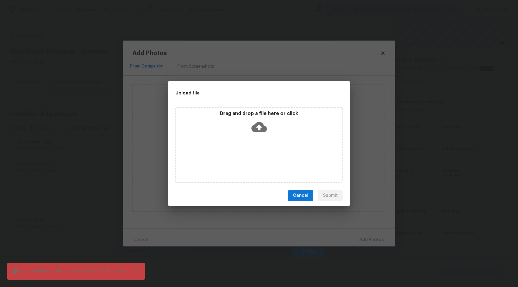
click at [257, 125] on icon at bounding box center [259, 127] width 15 height 10
click at [264, 129] on icon at bounding box center [259, 127] width 15 height 10
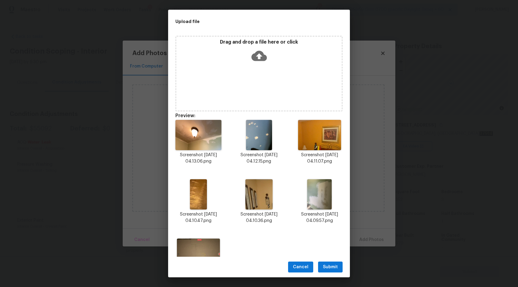
click at [342, 121] on icon "Delete" at bounding box center [343, 119] width 4 height 5
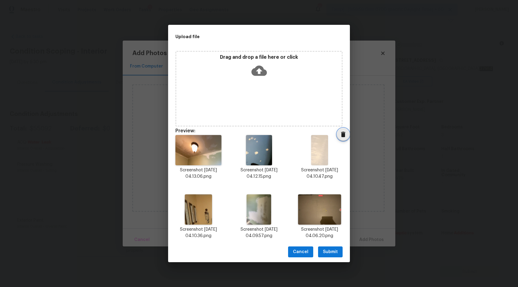
click at [343, 136] on icon "Delete" at bounding box center [343, 134] width 4 height 5
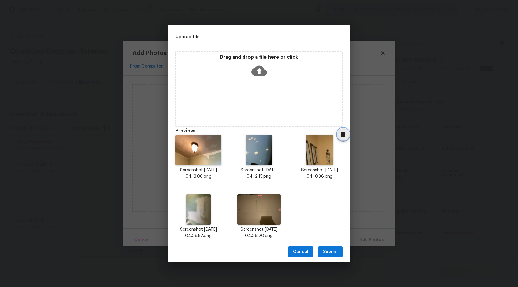
click at [343, 136] on icon "Delete" at bounding box center [343, 134] width 4 height 5
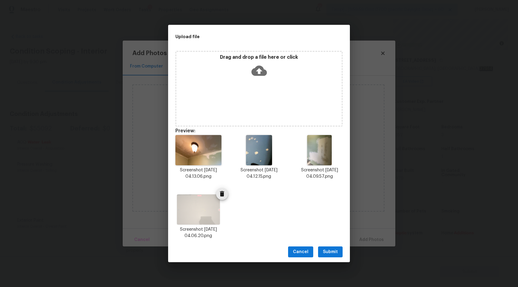
click at [225, 194] on icon "Delete" at bounding box center [222, 193] width 7 height 7
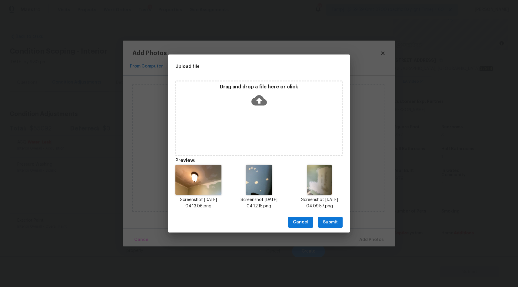
click at [334, 222] on span "Submit" at bounding box center [330, 223] width 15 height 8
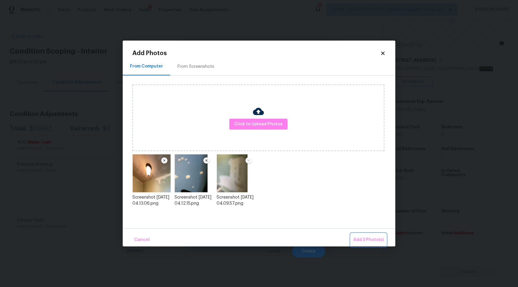
click at [369, 241] on span "Add 3 Photo(s)" at bounding box center [368, 240] width 31 height 8
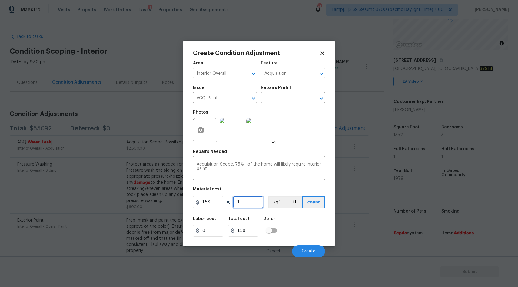
click at [246, 204] on input "1" at bounding box center [248, 202] width 30 height 12
type input "17"
type input "26.86"
type input "172"
type input "271.76"
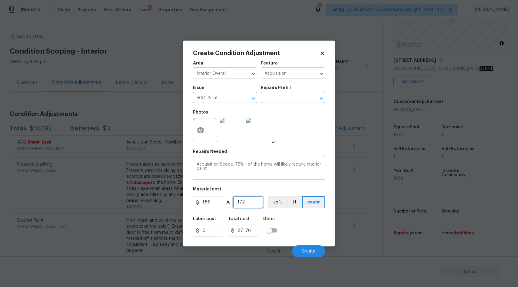
type input "1725"
type input "2725.5"
type input "1725"
click at [313, 253] on span "Create" at bounding box center [309, 251] width 14 height 5
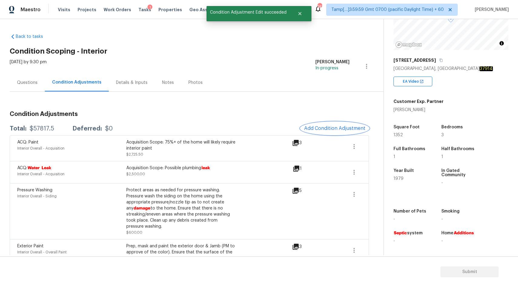
click at [341, 129] on span "Add Condition Adjustment" at bounding box center [334, 128] width 61 height 5
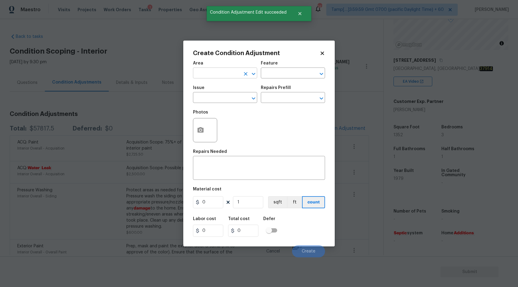
click at [240, 77] on input "text" at bounding box center [216, 73] width 47 height 9
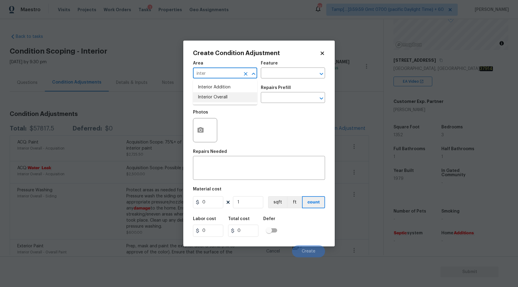
click at [231, 100] on li "Interior Overall" at bounding box center [225, 97] width 64 height 10
type input "Interior Overall"
click at [222, 100] on input "text" at bounding box center [216, 98] width 47 height 9
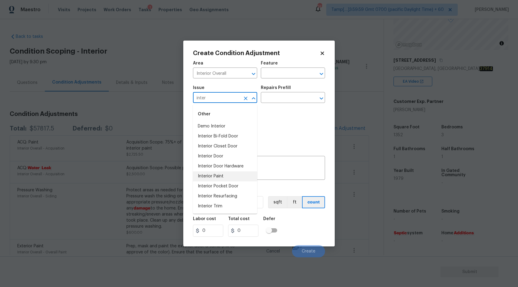
click at [229, 177] on li "Interior Paint" at bounding box center [225, 177] width 64 height 10
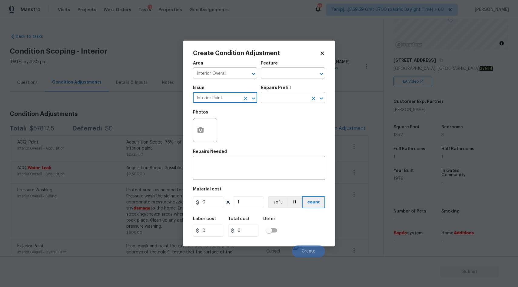
type input "Interior Paint"
click at [283, 98] on input "text" at bounding box center [284, 98] width 47 height 9
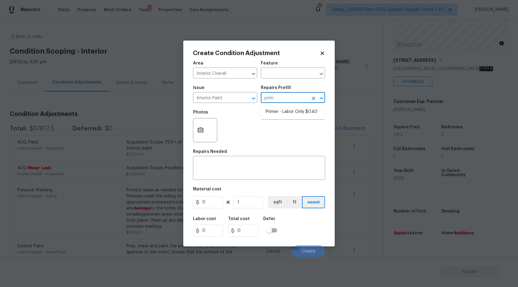
type input "prime"
click at [297, 112] on li "Primer - Labor Only $0.40" at bounding box center [293, 112] width 64 height 10
type input "Overall Paint"
type textarea "Interior primer - PRIMER PROVIDED BY OPENDOOR - All nails, screws, drywall anch…"
type input "0.4"
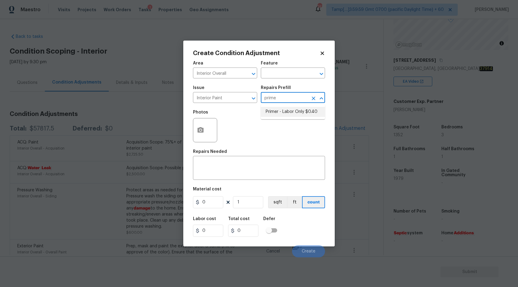
type input "0.4"
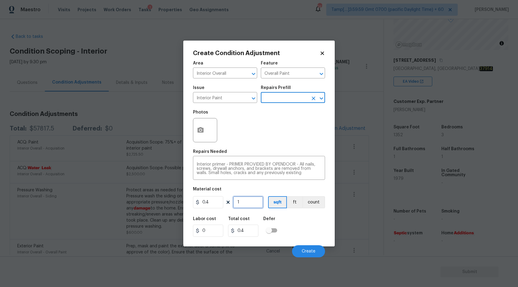
click at [249, 201] on input "1" at bounding box center [248, 202] width 30 height 12
click at [239, 101] on input "Interior Paint" at bounding box center [216, 98] width 47 height 9
click at [265, 114] on div "Photos" at bounding box center [259, 126] width 132 height 39
click at [287, 93] on div "Repairs Prefill" at bounding box center [293, 90] width 64 height 8
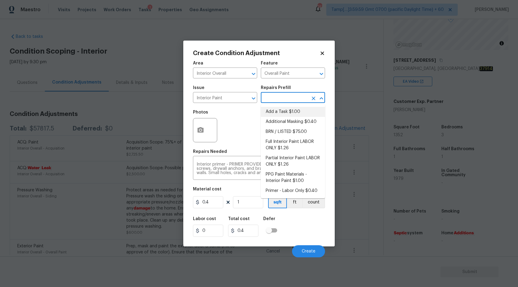
click at [288, 96] on input "text" at bounding box center [284, 98] width 47 height 9
click at [300, 190] on li "Primer - Labor Only $0.40" at bounding box center [293, 191] width 64 height 10
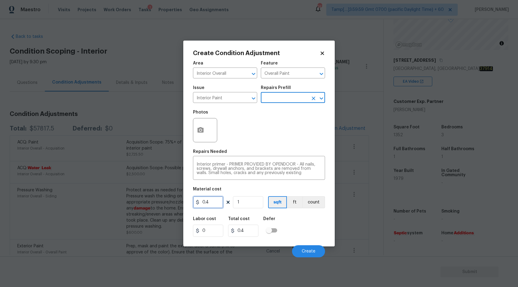
click at [214, 206] on input "0.4" at bounding box center [208, 202] width 30 height 12
click at [249, 203] on input "1" at bounding box center [248, 202] width 30 height 12
type input "17"
type input "6.8"
type input "172"
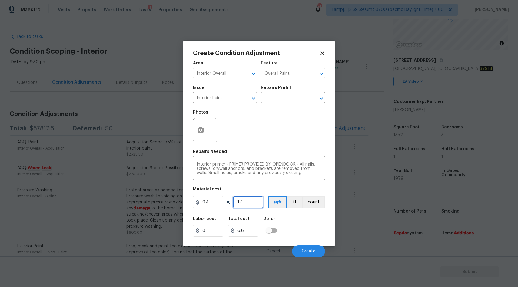
type input "68.8"
type input "1725"
type input "690"
type input "17256"
type input "6902.4"
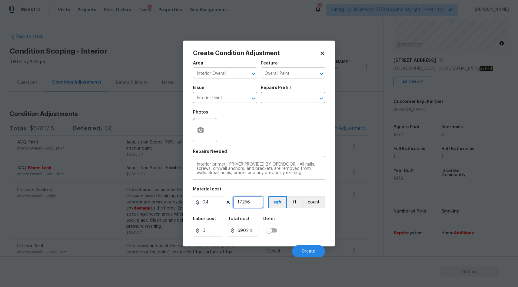
type input "1725"
type input "690"
type input "1725"
click at [201, 135] on button "button" at bounding box center [200, 131] width 15 height 24
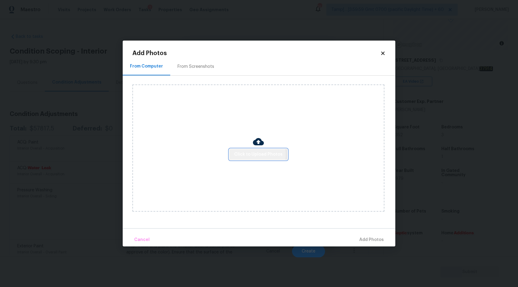
click at [256, 155] on span "Click to Upload Photos" at bounding box center [258, 155] width 49 height 8
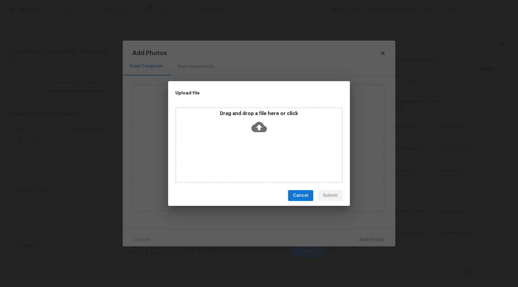
click at [256, 130] on icon at bounding box center [259, 127] width 15 height 10
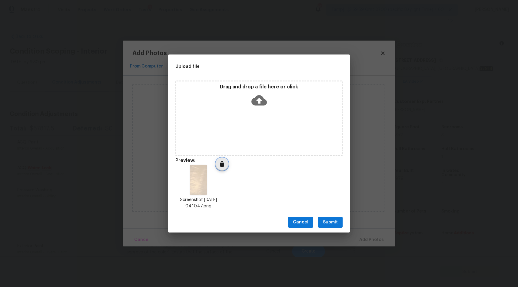
click at [223, 166] on icon "Delete" at bounding box center [222, 164] width 4 height 5
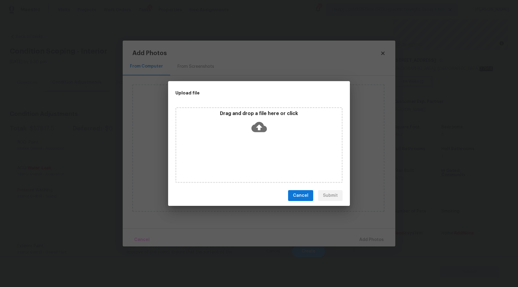
click at [261, 127] on icon at bounding box center [259, 126] width 15 height 15
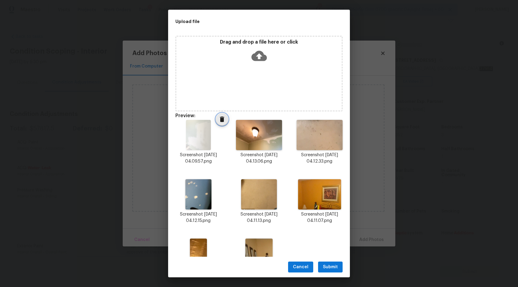
click at [221, 120] on icon "Delete" at bounding box center [222, 119] width 4 height 5
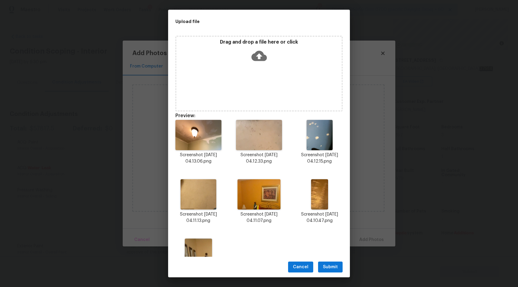
click at [221, 120] on icon "Delete" at bounding box center [222, 119] width 4 height 5
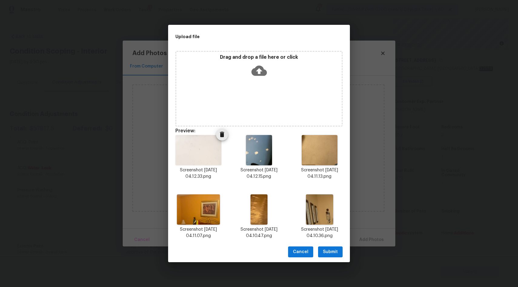
click at [222, 136] on icon "Delete" at bounding box center [222, 134] width 4 height 5
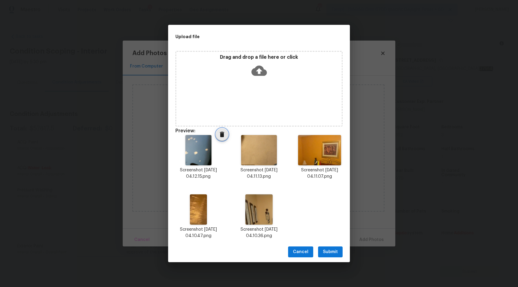
click at [222, 136] on icon "Delete" at bounding box center [222, 134] width 4 height 5
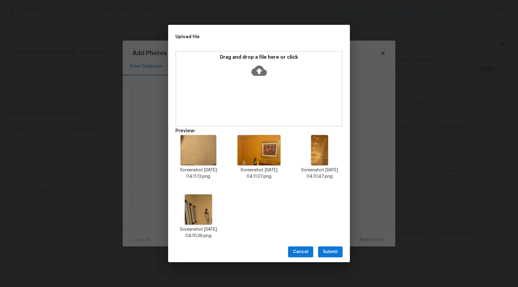
click at [222, 136] on icon "Delete" at bounding box center [222, 134] width 4 height 5
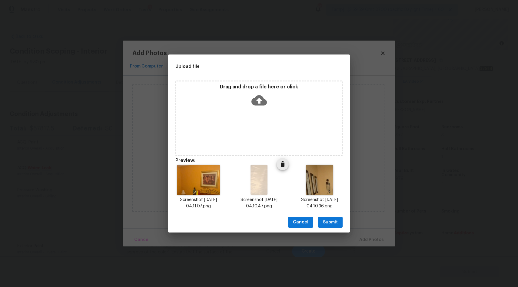
click at [280, 164] on icon "Delete" at bounding box center [282, 164] width 7 height 7
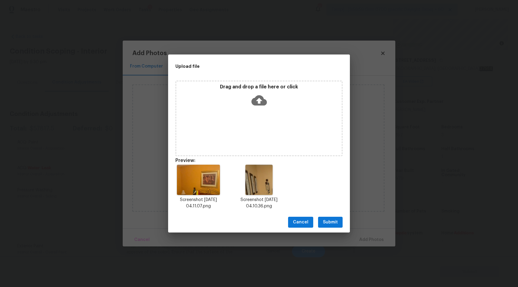
click at [280, 164] on icon "Delete" at bounding box center [282, 164] width 7 height 7
click at [336, 223] on span "Submit" at bounding box center [330, 223] width 15 height 8
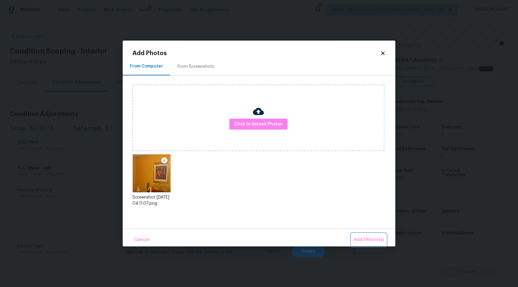
click at [371, 239] on span "Add 1 Photo(s)" at bounding box center [369, 240] width 30 height 8
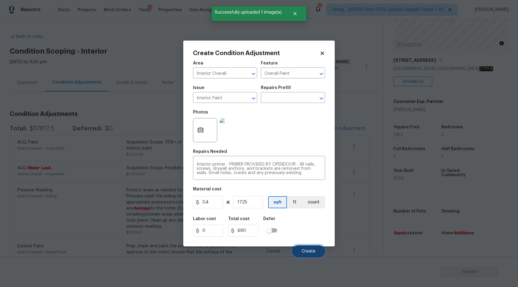
click at [310, 253] on span "Create" at bounding box center [309, 251] width 14 height 5
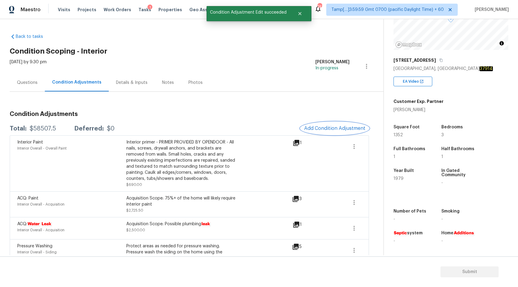
scroll to position [24, 0]
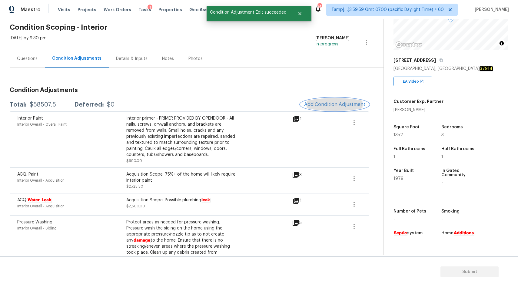
click at [327, 107] on button "Add Condition Adjustment" at bounding box center [335, 104] width 69 height 13
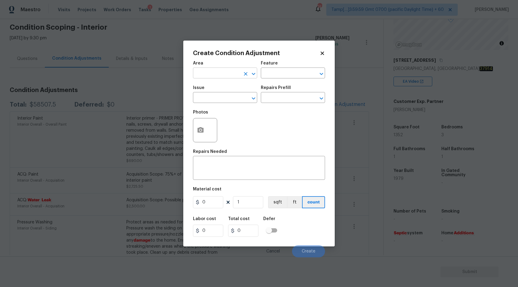
click at [218, 78] on input "text" at bounding box center [216, 73] width 47 height 9
type input "Interior Overall"
click at [213, 98] on input "text" at bounding box center [216, 98] width 47 height 9
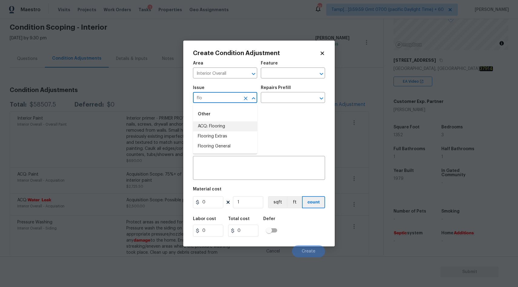
click at [220, 126] on li "ACQ: Flooring" at bounding box center [225, 127] width 64 height 10
type input "ACQ: Flooring"
click at [279, 95] on input "text" at bounding box center [284, 98] width 47 height 9
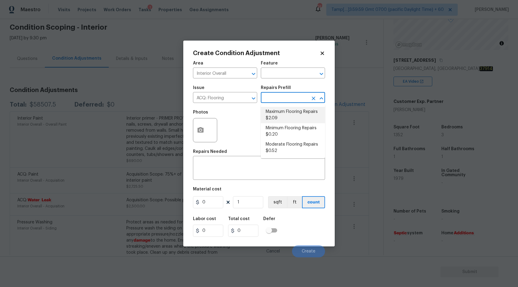
click at [283, 115] on li "Maximum Flooring Repairs $2.09" at bounding box center [293, 115] width 64 height 16
type input "Acquisition"
type textarea "Acquisition Scope: Maximum flooring repairs"
type input "2.09"
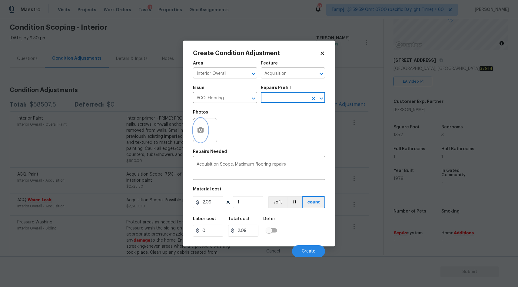
click at [203, 132] on icon "button" at bounding box center [201, 129] width 6 height 5
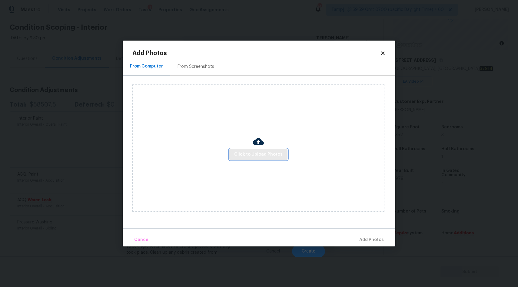
click at [258, 152] on span "Click to Upload Photos" at bounding box center [258, 155] width 49 height 8
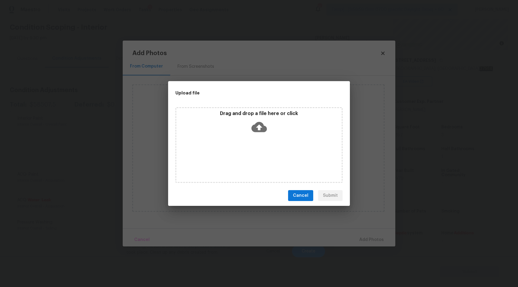
click at [259, 126] on icon at bounding box center [259, 126] width 15 height 15
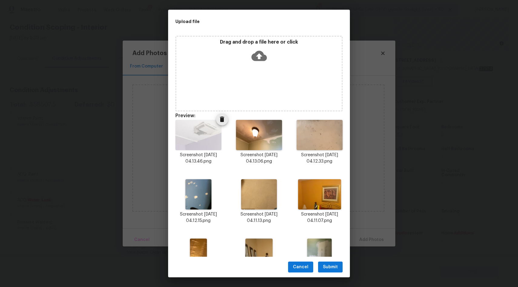
click at [221, 121] on icon "Delete" at bounding box center [222, 119] width 4 height 5
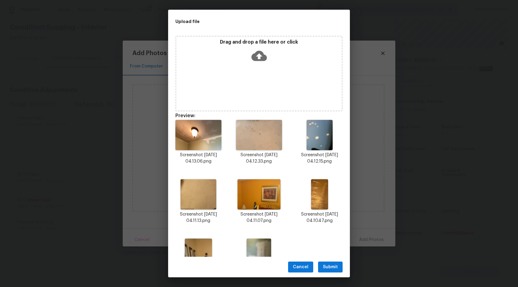
click at [221, 121] on icon "Delete" at bounding box center [222, 119] width 4 height 5
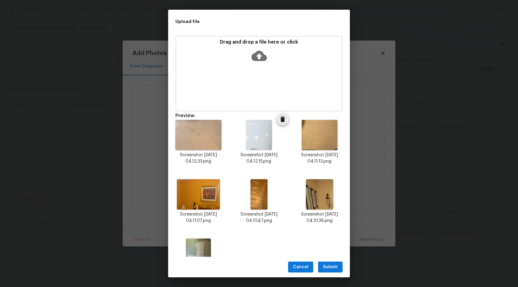
click at [281, 123] on button "Delete" at bounding box center [283, 119] width 12 height 12
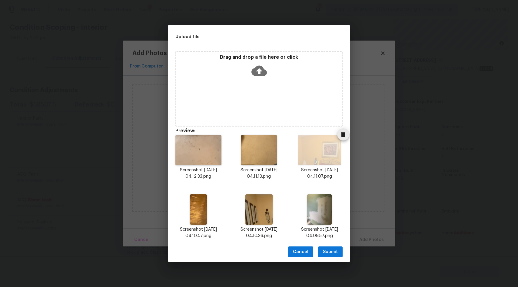
click at [342, 134] on icon "Delete" at bounding box center [343, 134] width 4 height 5
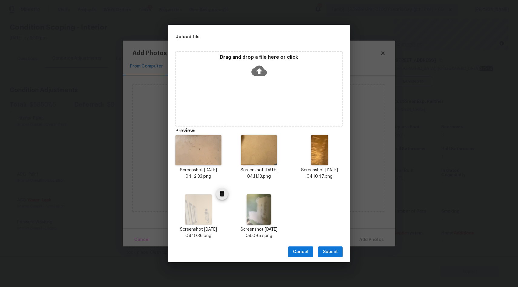
click at [219, 194] on icon "Delete" at bounding box center [222, 193] width 7 height 7
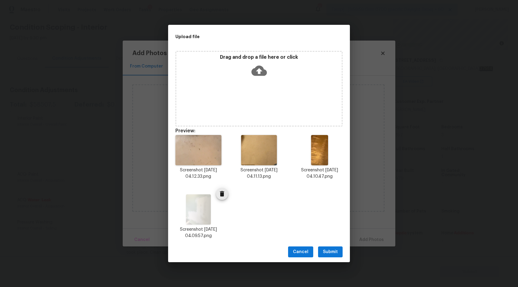
click at [225, 195] on icon "Delete" at bounding box center [222, 193] width 7 height 7
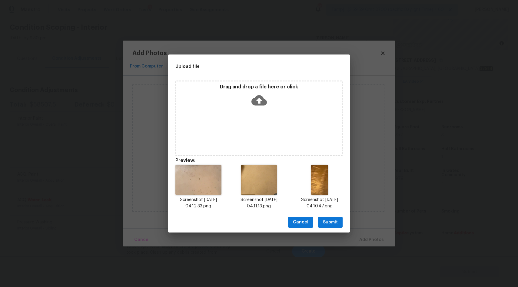
click at [337, 224] on span "Submit" at bounding box center [330, 223] width 15 height 8
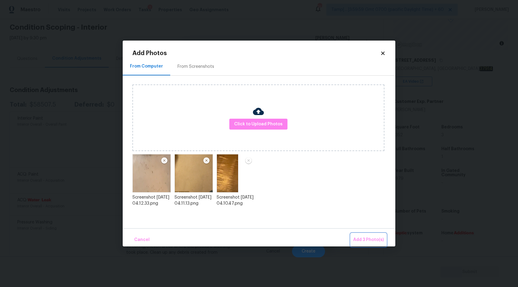
click at [373, 241] on span "Add 3 Photo(s)" at bounding box center [368, 240] width 31 height 8
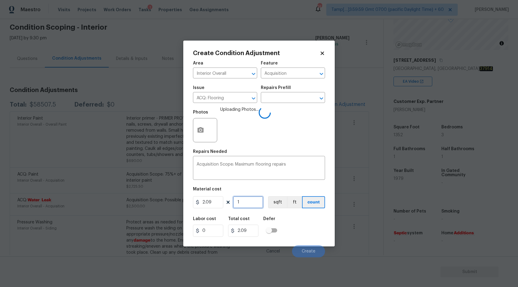
click at [253, 204] on input "1" at bounding box center [248, 202] width 30 height 12
type input "17"
type input "35.53"
type input "172"
type input "359.48"
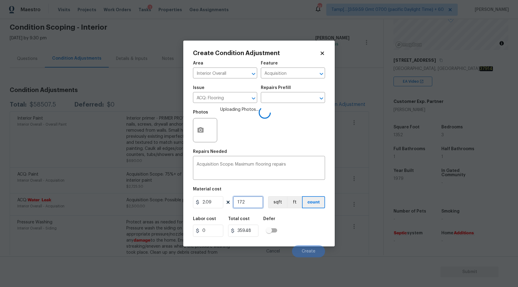
type input "1725"
type input "3605.25"
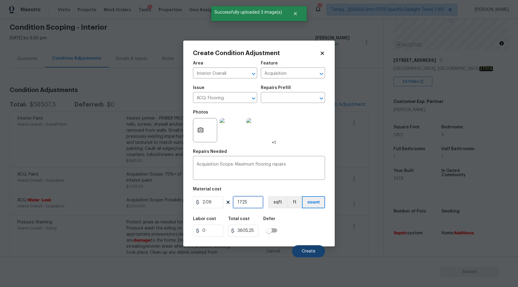
type input "1725"
click at [310, 254] on span "Create" at bounding box center [309, 251] width 14 height 5
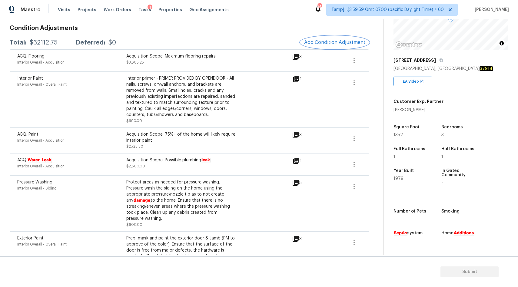
scroll to position [0, 0]
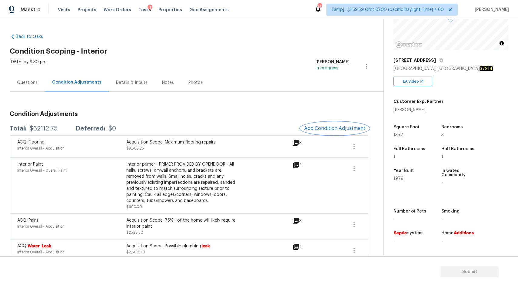
click at [341, 131] on span "Add Condition Adjustment" at bounding box center [334, 128] width 61 height 5
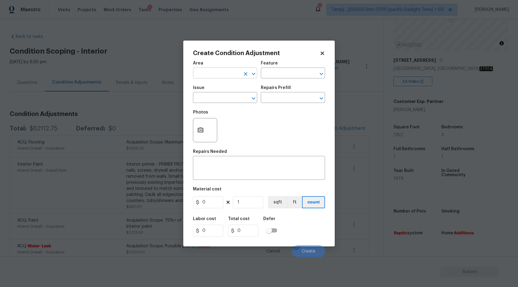
click at [226, 78] on input "text" at bounding box center [216, 73] width 47 height 9
click at [232, 100] on li "Interior Overall" at bounding box center [225, 97] width 64 height 10
type input "Interior Overall"
click at [220, 101] on input "text" at bounding box center [216, 98] width 47 height 9
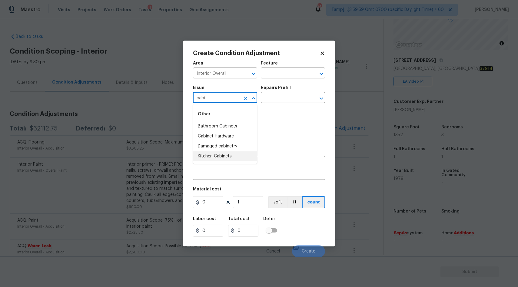
click at [222, 158] on li "Kitchen Cabinets" at bounding box center [225, 157] width 64 height 10
type input "Kitchen Cabinets"
click at [280, 97] on input "text" at bounding box center [284, 98] width 47 height 9
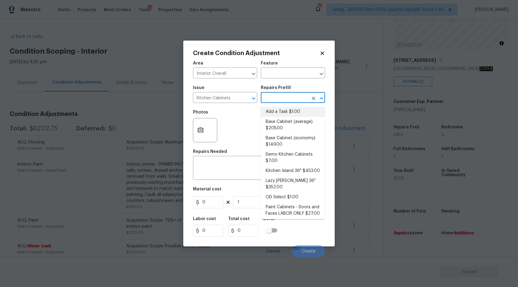
click at [244, 125] on div "Photos" at bounding box center [259, 126] width 132 height 39
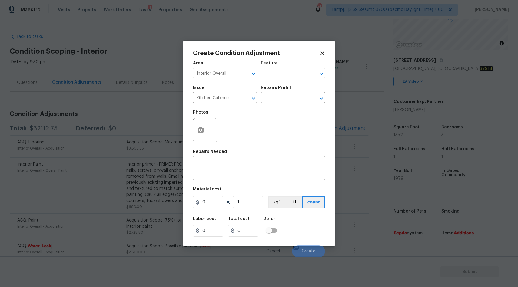
click at [233, 166] on textarea at bounding box center [259, 168] width 125 height 13
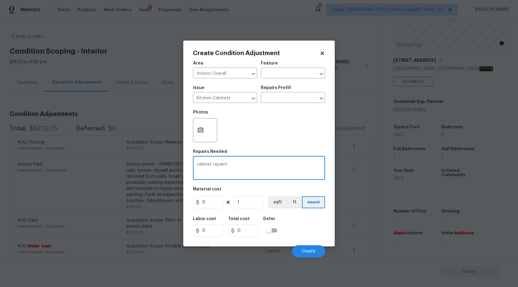
type textarea "cabinet repaint"
click at [209, 204] on input "0" at bounding box center [208, 202] width 30 height 12
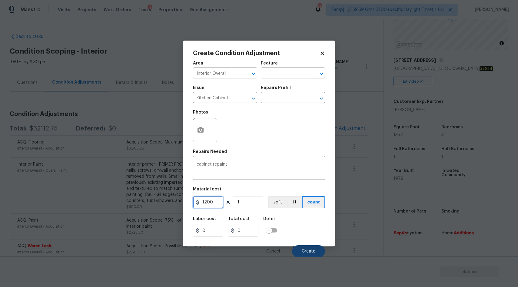
type input "1200"
click at [308, 251] on span "Create" at bounding box center [309, 251] width 14 height 5
type input "1200"
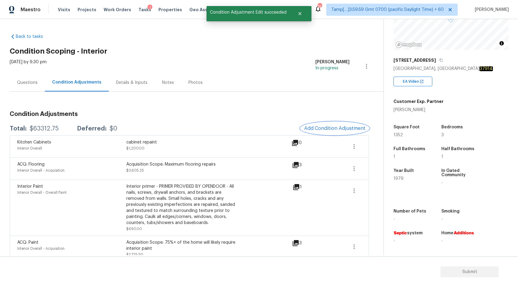
click at [328, 133] on button "Add Condition Adjustment" at bounding box center [335, 128] width 69 height 13
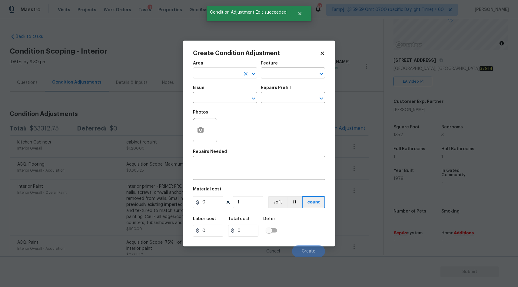
click at [216, 75] on input "text" at bounding box center [216, 73] width 47 height 9
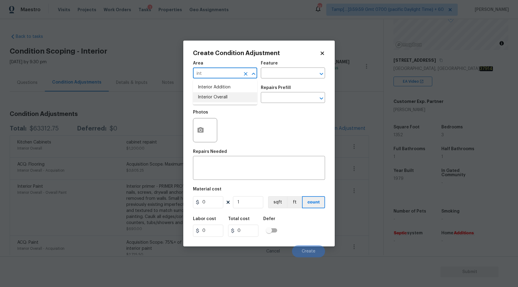
click at [216, 99] on li "Interior Overall" at bounding box center [225, 97] width 64 height 10
type input "Interior Overall"
click at [213, 98] on input "text" at bounding box center [216, 98] width 47 height 9
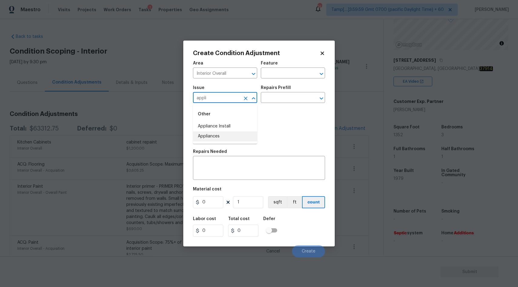
click at [214, 132] on li "Appliances" at bounding box center [225, 137] width 64 height 10
type input "Appliances"
click at [211, 170] on textarea at bounding box center [259, 168] width 125 height 13
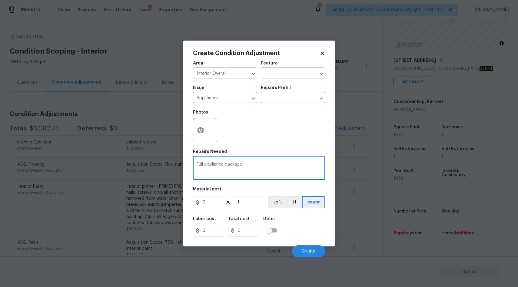
type textarea "Full appliance package"
click at [208, 203] on input "0" at bounding box center [208, 202] width 30 height 12
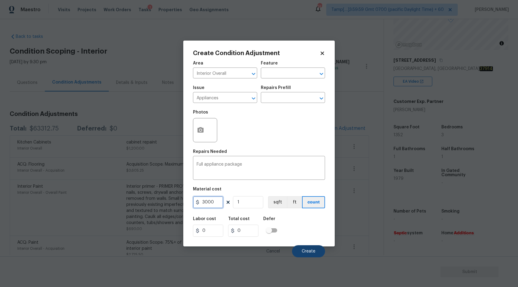
type input "3000"
click at [307, 250] on span "Create" at bounding box center [309, 251] width 14 height 5
type input "3000"
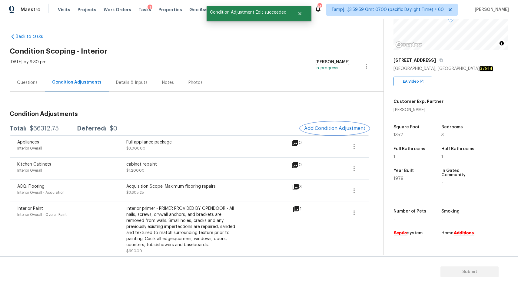
click at [340, 128] on span "Add Condition Adjustment" at bounding box center [334, 128] width 61 height 5
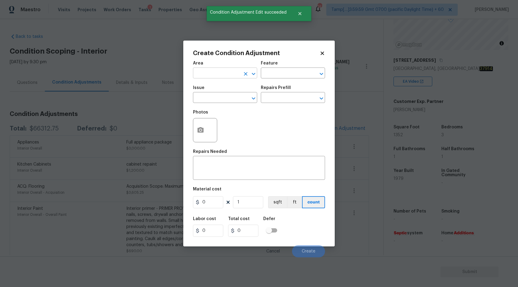
click at [230, 74] on input "text" at bounding box center [216, 73] width 47 height 9
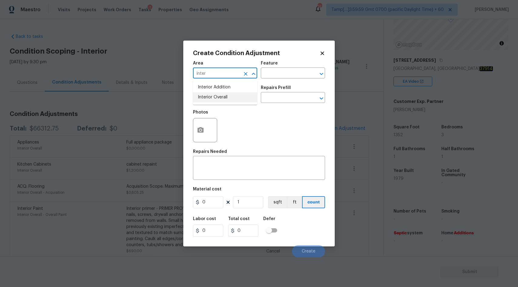
click at [209, 96] on li "Interior Overall" at bounding box center [225, 97] width 64 height 10
type input "Interior Overall"
click at [218, 99] on input "text" at bounding box center [216, 98] width 47 height 9
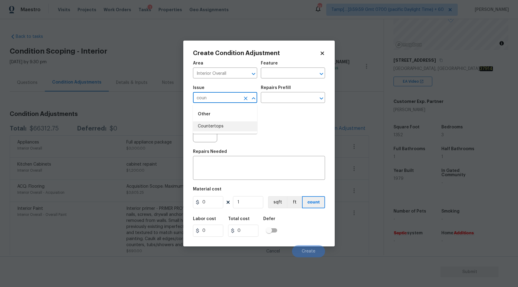
click at [205, 131] on li "Countertops" at bounding box center [225, 127] width 64 height 10
type input "Countertops"
click at [216, 172] on textarea at bounding box center [259, 168] width 125 height 13
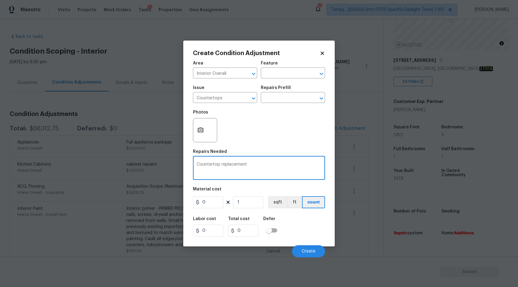
type textarea "Countertop replacement"
click at [212, 205] on input "0" at bounding box center [208, 202] width 30 height 12
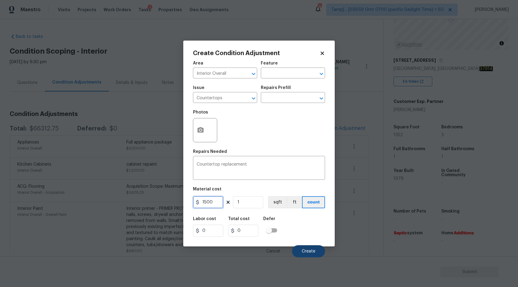
type input "1500"
click at [308, 252] on span "Create" at bounding box center [309, 251] width 14 height 5
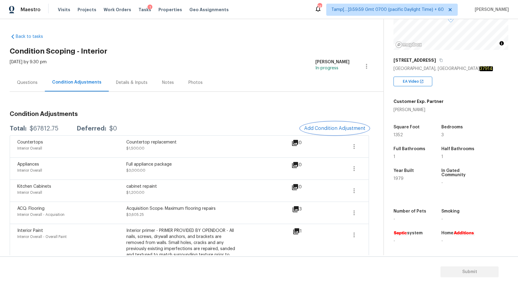
click at [336, 132] on button "Add Condition Adjustment" at bounding box center [335, 128] width 69 height 13
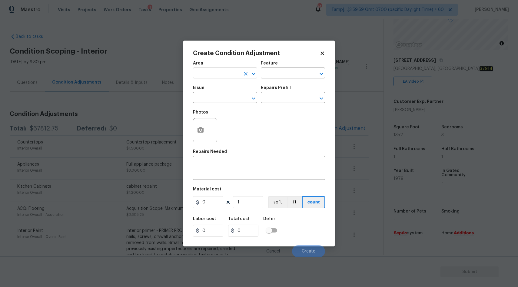
click at [234, 73] on input "text" at bounding box center [216, 73] width 47 height 9
click at [234, 96] on li "Interior Overall" at bounding box center [225, 97] width 64 height 10
type input "Interior Overall"
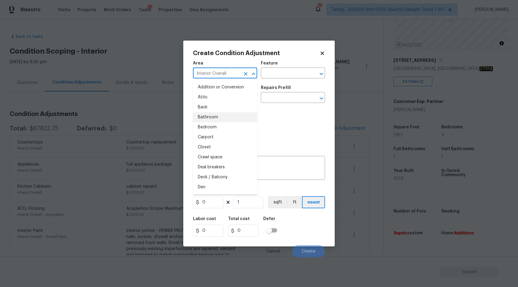
click at [305, 150] on div "Repairs Needed" at bounding box center [259, 154] width 132 height 8
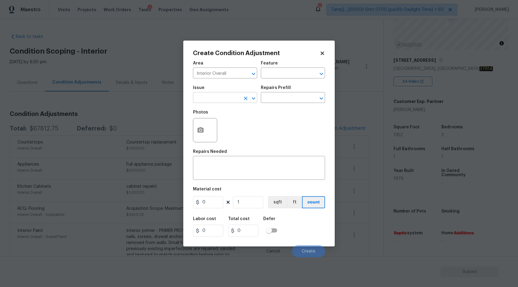
click at [219, 101] on input "text" at bounding box center [216, 98] width 47 height 9
click at [216, 131] on li "Drywall" at bounding box center [225, 127] width 64 height 10
type input "Drywall"
click at [216, 169] on textarea at bounding box center [259, 168] width 125 height 13
click at [295, 99] on input "text" at bounding box center [284, 98] width 47 height 9
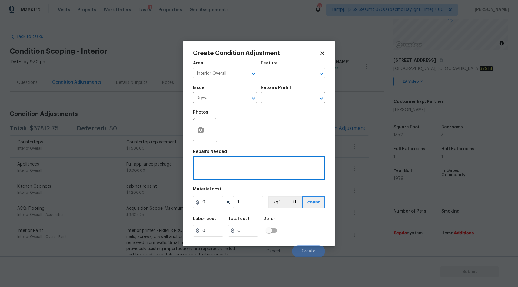
click at [233, 169] on textarea at bounding box center [259, 168] width 125 height 13
click at [297, 99] on input "text" at bounding box center [284, 98] width 47 height 9
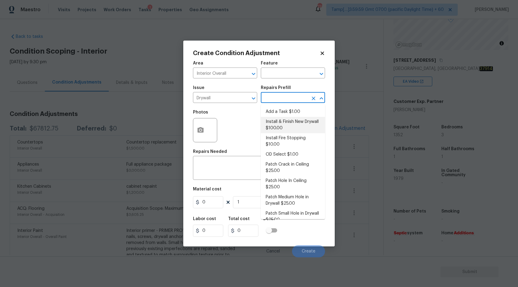
click at [289, 127] on li "Install & Finish New Drywall $100.00" at bounding box center [293, 125] width 64 height 16
type input "Walls and Ceiling"
type textarea "Remove the existing damaged drywall and replace with new. Ensure that the new d…"
type input "100"
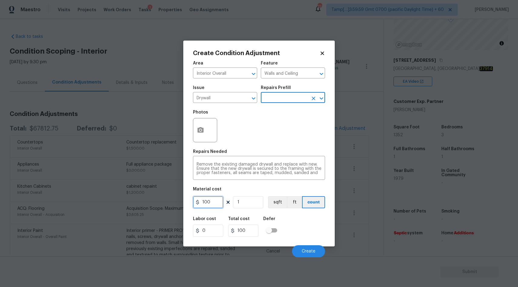
click at [213, 204] on input "100" at bounding box center [208, 202] width 30 height 12
type input "1000"
click at [309, 251] on span "Create" at bounding box center [309, 251] width 14 height 5
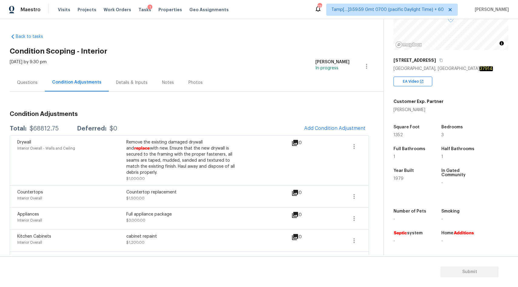
click at [26, 77] on div "Questions" at bounding box center [27, 83] width 35 height 18
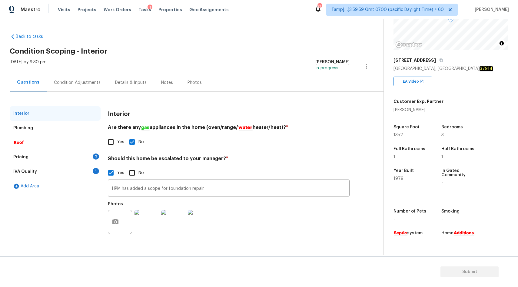
click at [44, 159] on div "Pricing 2" at bounding box center [55, 157] width 91 height 15
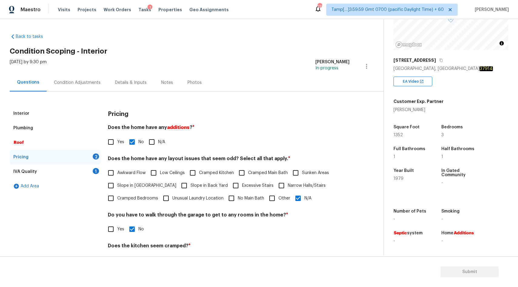
scroll to position [51, 0]
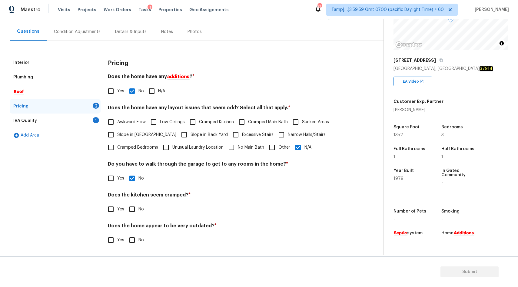
click at [133, 242] on input "No" at bounding box center [132, 240] width 13 height 13
checkbox input "true"
click at [131, 207] on input "No" at bounding box center [132, 209] width 13 height 13
checkbox input "true"
click at [32, 122] on div "IVA Quality" at bounding box center [25, 121] width 24 height 6
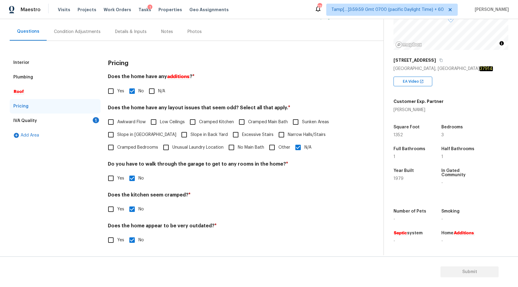
scroll to position [0, 0]
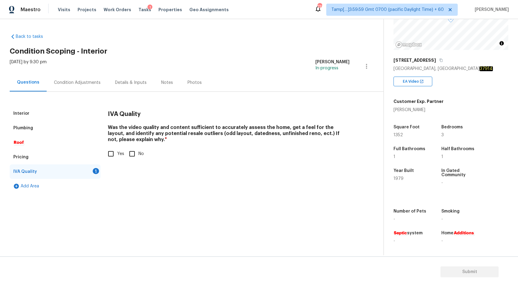
click at [110, 149] on input "Yes" at bounding box center [111, 154] width 13 height 13
checkbox input "true"
click at [77, 82] on div "Condition Adjustments" at bounding box center [77, 83] width 47 height 6
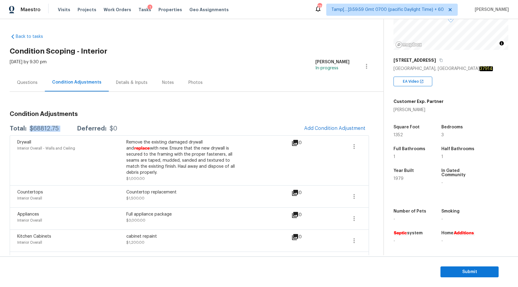
drag, startPoint x: 30, startPoint y: 129, endPoint x: 65, endPoint y: 127, distance: 34.6
click at [65, 128] on div "Total: $68812.75 Deferred: $0" at bounding box center [64, 129] width 108 height 6
copy div "$68812.75"
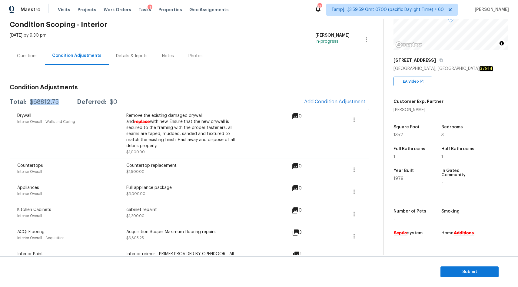
scroll to position [4, 0]
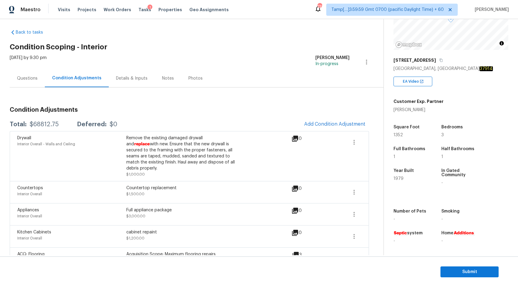
click at [31, 77] on div "Questions" at bounding box center [27, 78] width 21 height 6
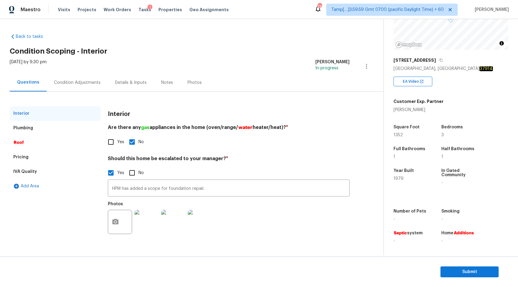
click at [24, 133] on div "Plumbing" at bounding box center [55, 128] width 91 height 15
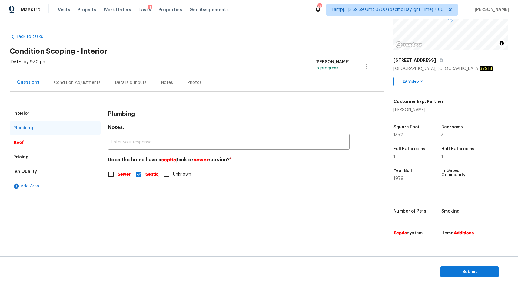
click at [26, 156] on div "Pricing" at bounding box center [20, 157] width 15 height 6
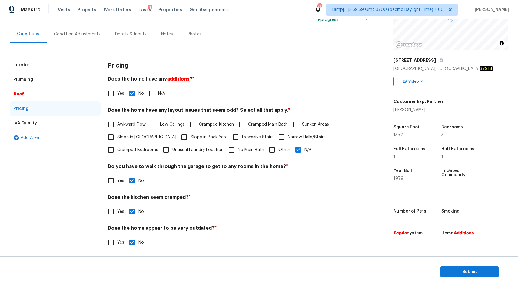
scroll to position [51, 0]
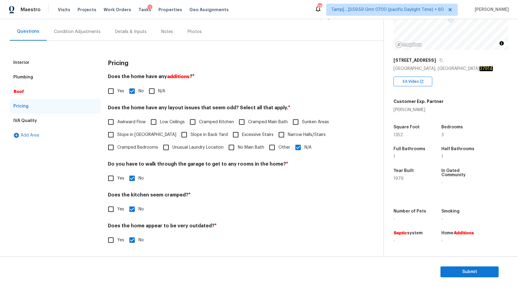
click at [271, 148] on input "Other" at bounding box center [272, 147] width 13 height 13
checkbox input "true"
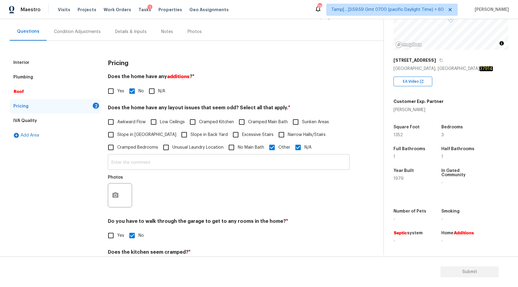
click at [127, 162] on input "text" at bounding box center [229, 163] width 242 height 14
click at [25, 60] on div "Interior" at bounding box center [21, 63] width 16 height 6
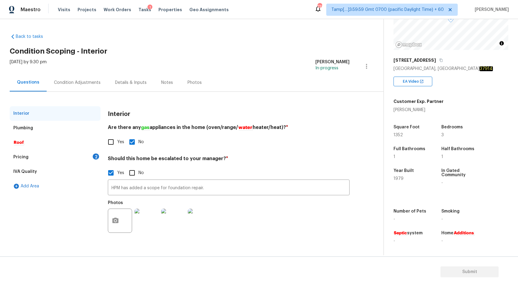
click at [152, 219] on img at bounding box center [147, 221] width 24 height 24
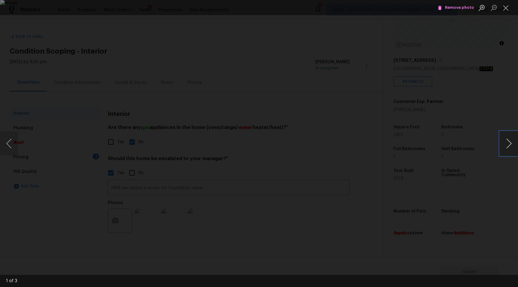
click at [506, 148] on button "Next image" at bounding box center [509, 144] width 18 height 24
click at [505, 12] on button "Close lightbox" at bounding box center [506, 7] width 12 height 11
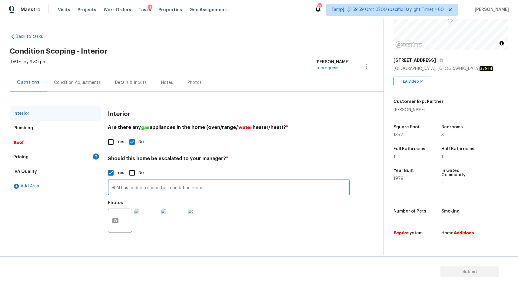
click at [225, 187] on input "HPM has added a scope for foundation repair." at bounding box center [229, 188] width 242 height 14
click at [59, 81] on div "Condition Adjustments" at bounding box center [77, 83] width 47 height 6
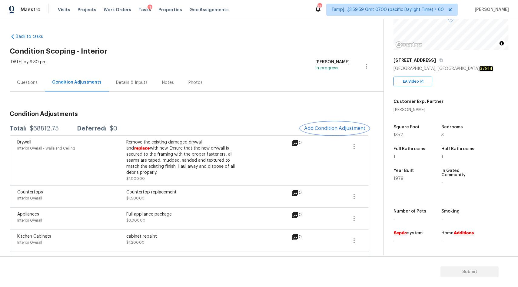
click at [327, 130] on span "Add Condition Adjustment" at bounding box center [334, 128] width 61 height 5
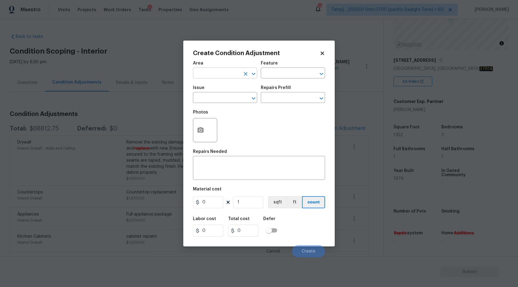
click at [233, 72] on input "text" at bounding box center [216, 73] width 47 height 9
click at [237, 97] on li "Interior Overall" at bounding box center [225, 97] width 64 height 10
type input "Interior Overall"
click at [208, 99] on input "text" at bounding box center [216, 98] width 47 height 9
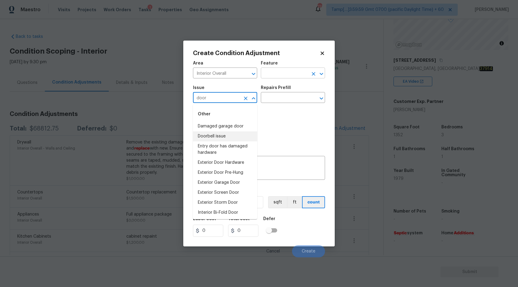
type input "door"
click at [273, 75] on input "text" at bounding box center [284, 73] width 47 height 9
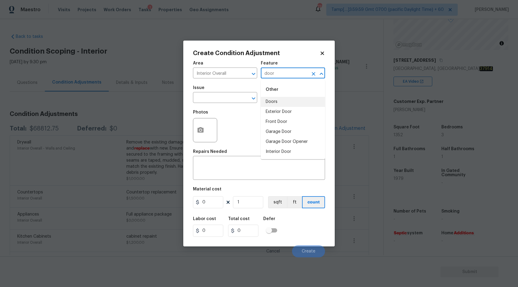
click at [276, 102] on li "Doors" at bounding box center [293, 102] width 64 height 10
type input "Doors"
click at [222, 101] on input "text" at bounding box center [216, 98] width 47 height 9
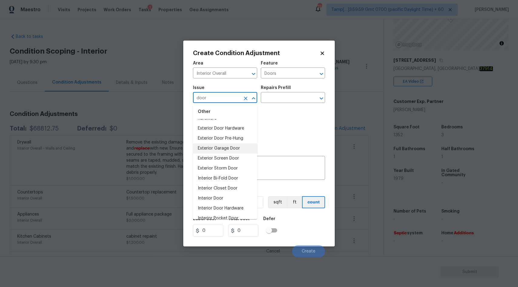
scroll to position [41, 0]
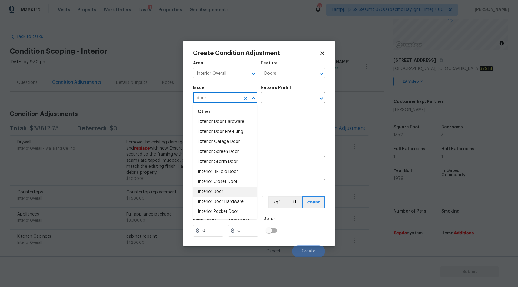
click at [223, 192] on li "Interior Door" at bounding box center [225, 192] width 64 height 10
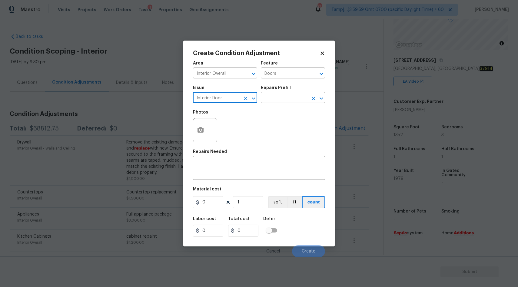
type input "Interior Door"
click at [276, 100] on input "text" at bounding box center [284, 98] width 47 height 9
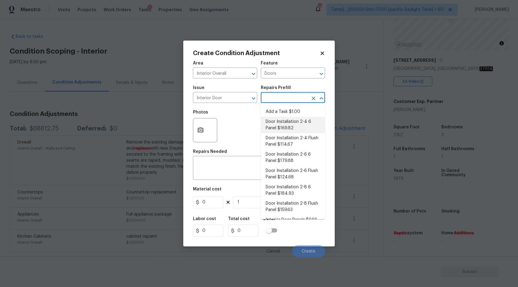
scroll to position [28, 0]
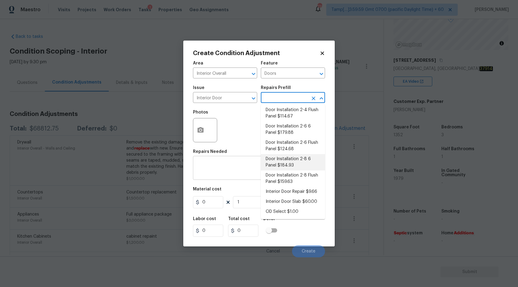
click at [249, 170] on textarea at bounding box center [259, 168] width 125 height 13
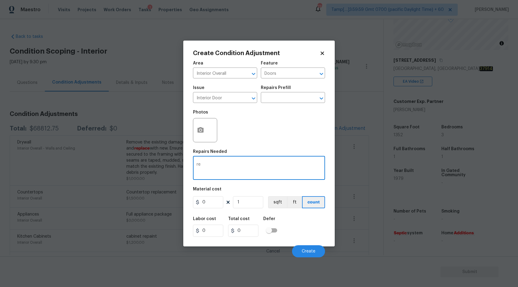
type textarea "r"
type textarea "Replace bedroom door"
click at [209, 204] on input "0" at bounding box center [208, 202] width 30 height 12
click at [292, 99] on input "text" at bounding box center [284, 98] width 47 height 9
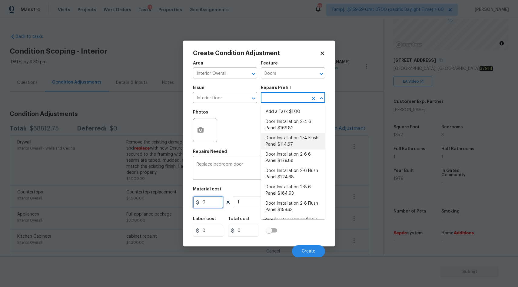
click at [211, 201] on input "0" at bounding box center [208, 202] width 30 height 12
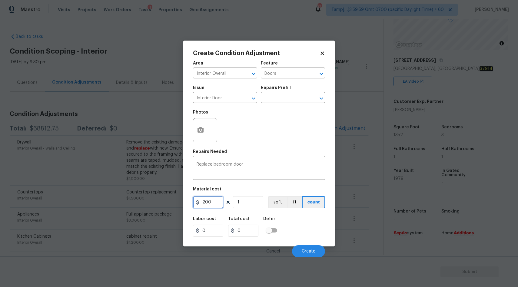
type input "200"
click at [202, 129] on icon "button" at bounding box center [201, 129] width 6 height 5
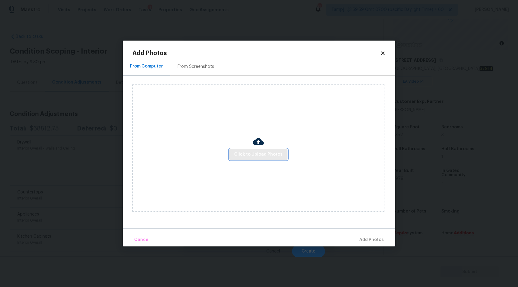
click at [259, 157] on span "Click to Upload Photos" at bounding box center [258, 155] width 49 height 8
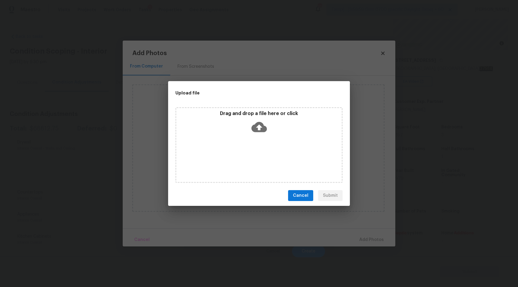
click at [256, 126] on icon at bounding box center [259, 127] width 15 height 10
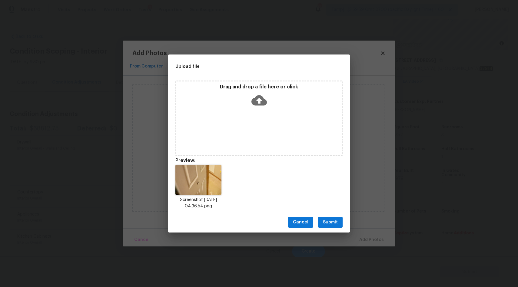
click at [337, 222] on span "Submit" at bounding box center [330, 223] width 15 height 8
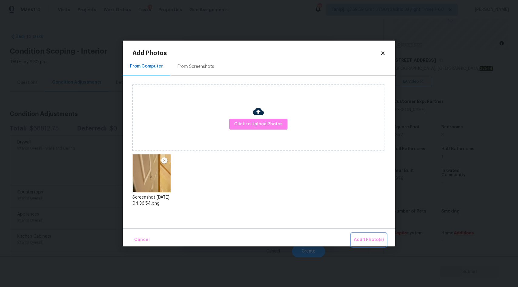
click at [367, 239] on span "Add 1 Photo(s)" at bounding box center [369, 240] width 30 height 8
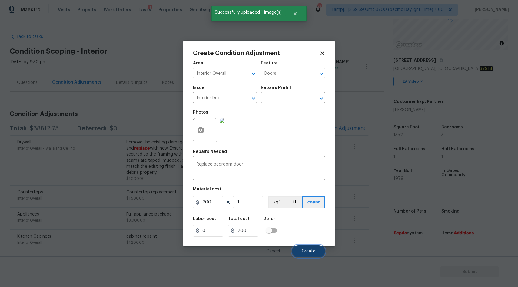
click at [307, 254] on span "Create" at bounding box center [309, 251] width 14 height 5
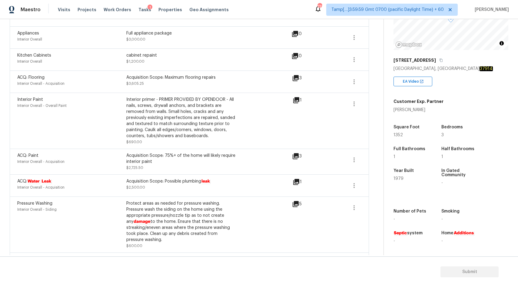
scroll to position [0, 0]
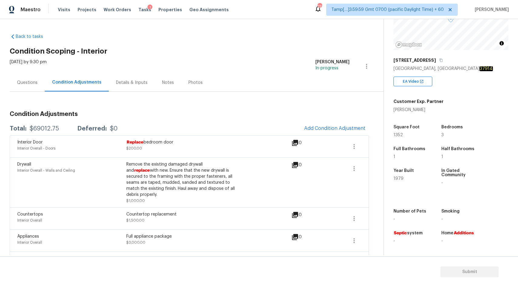
click at [27, 75] on div "Questions" at bounding box center [27, 83] width 35 height 18
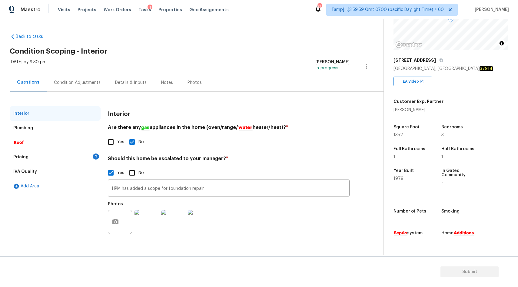
click at [26, 159] on div "Pricing" at bounding box center [20, 157] width 15 height 6
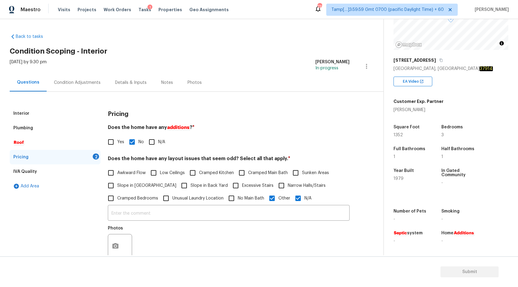
click at [297, 202] on input "N/A" at bounding box center [298, 198] width 13 height 13
checkbox input "false"
click at [236, 217] on input "text" at bounding box center [229, 214] width 242 height 14
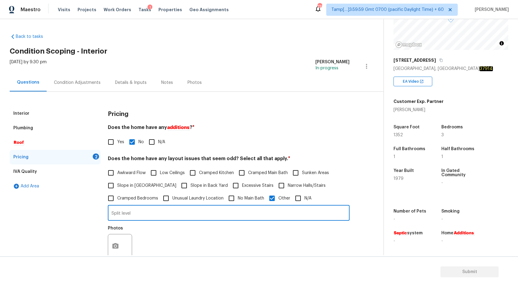
type input "Split level"
click at [121, 245] on button "button" at bounding box center [115, 247] width 15 height 24
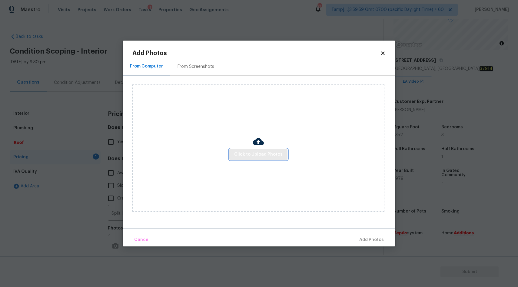
click at [253, 153] on span "Click to Upload Photos" at bounding box center [258, 155] width 49 height 8
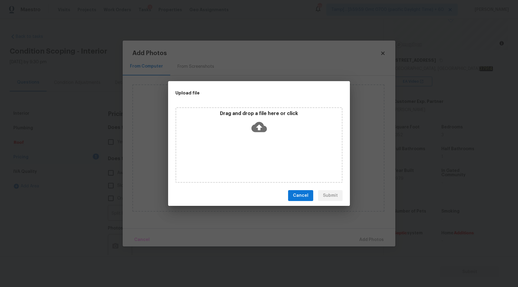
click at [259, 124] on icon at bounding box center [259, 127] width 15 height 10
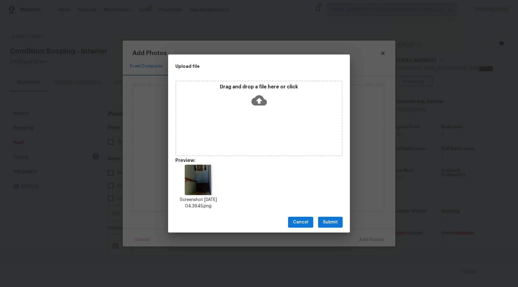
click at [333, 225] on span "Submit" at bounding box center [330, 223] width 15 height 8
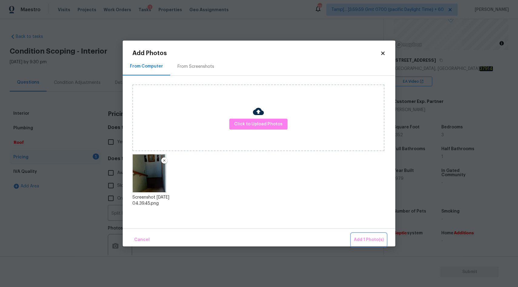
click at [375, 241] on span "Add 1 Photo(s)" at bounding box center [369, 240] width 30 height 8
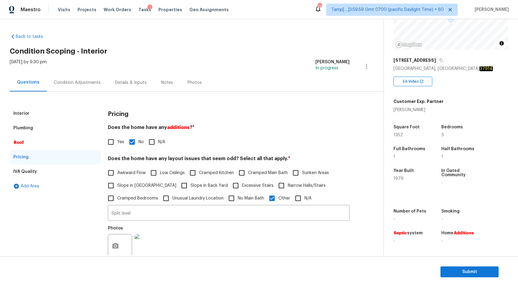
click at [63, 82] on div "Condition Adjustments" at bounding box center [77, 83] width 47 height 6
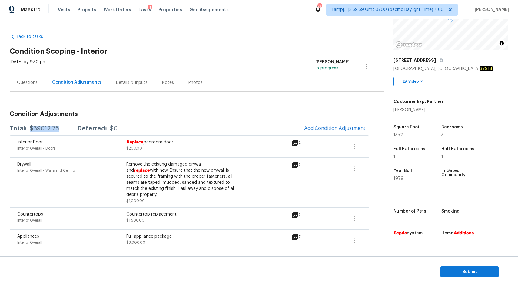
drag, startPoint x: 29, startPoint y: 127, endPoint x: 65, endPoint y: 126, distance: 35.5
click at [65, 126] on div "Total: $69012.75 Deferred: $0" at bounding box center [64, 129] width 108 height 6
copy div "$69012.75"
click at [449, 274] on span "Submit" at bounding box center [470, 273] width 49 height 8
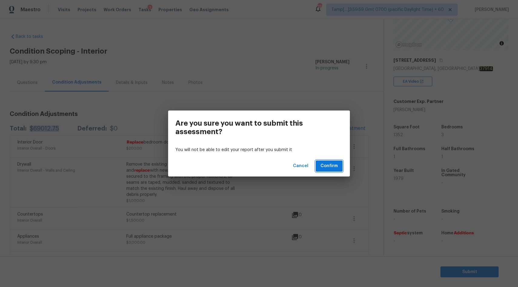
click at [329, 169] on span "Confirm" at bounding box center [329, 166] width 17 height 8
